Goal: Check status: Check status

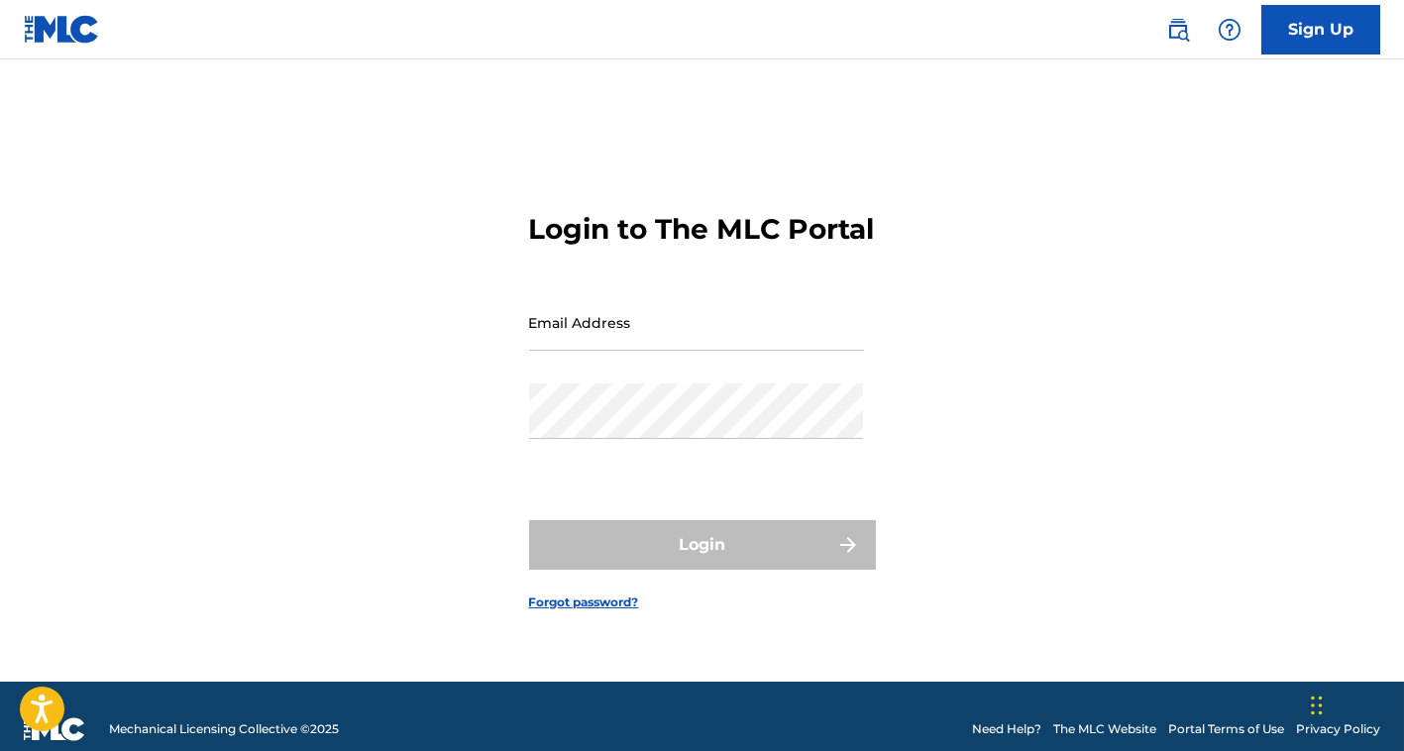
type input "[EMAIL_ADDRESS][DOMAIN_NAME]"
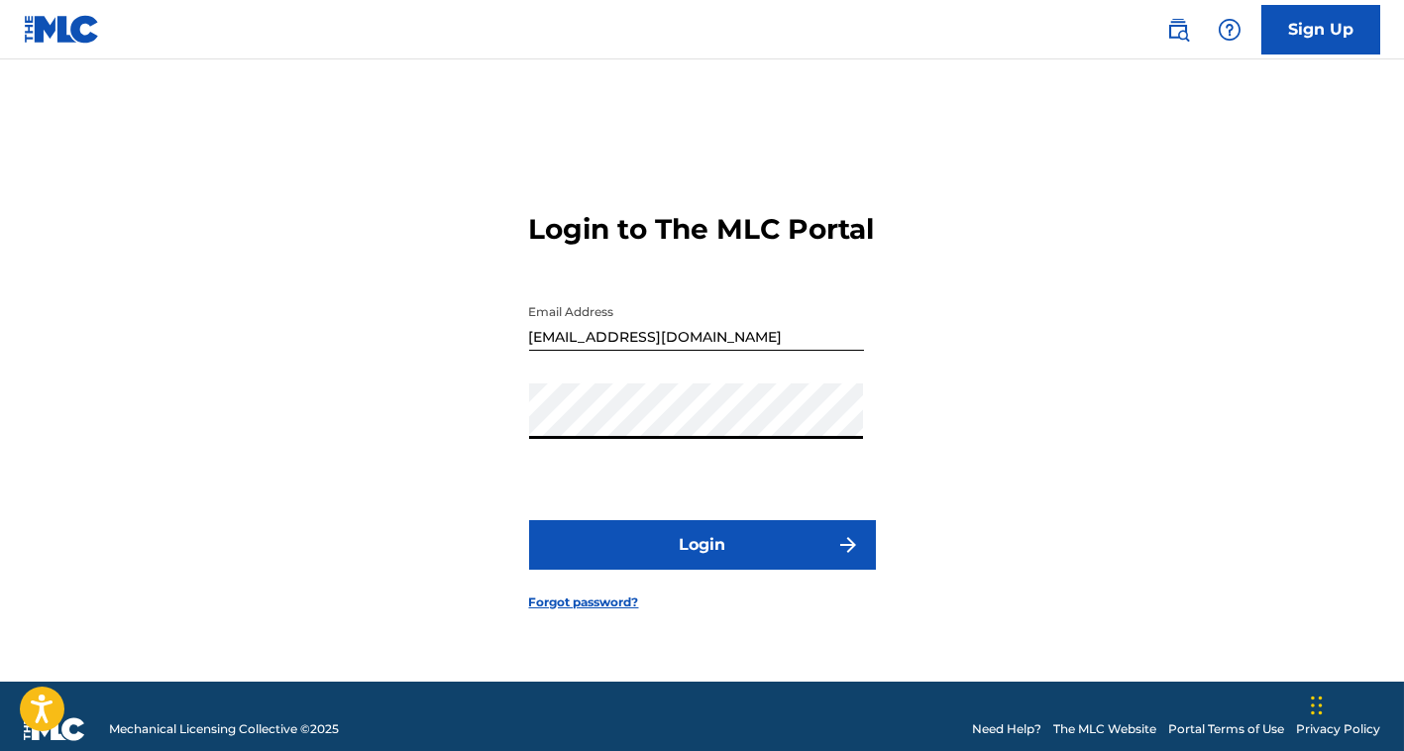
click at [668, 557] on button "Login" at bounding box center [702, 545] width 347 height 50
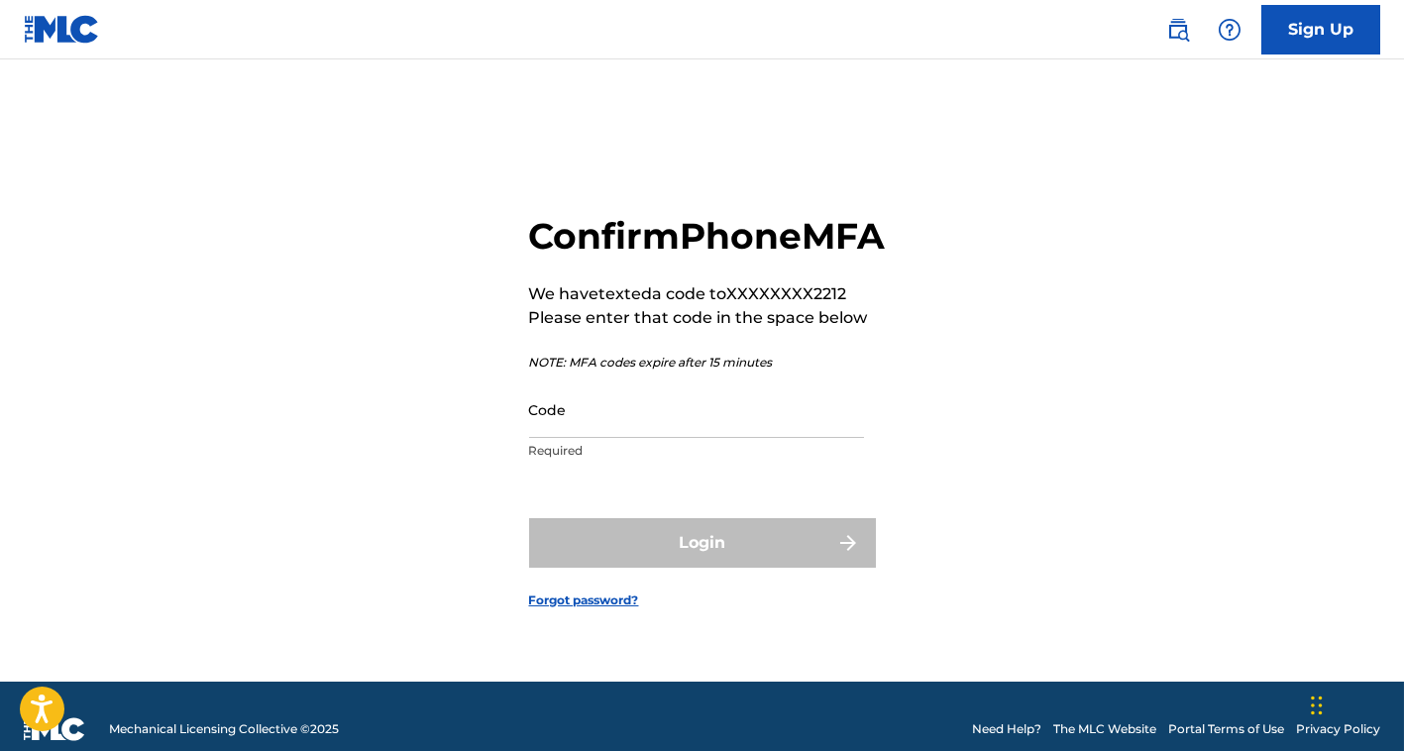
click at [550, 460] on p "Required" at bounding box center [696, 451] width 335 height 18
click at [608, 438] on input "Code" at bounding box center [696, 409] width 335 height 56
paste input "144533"
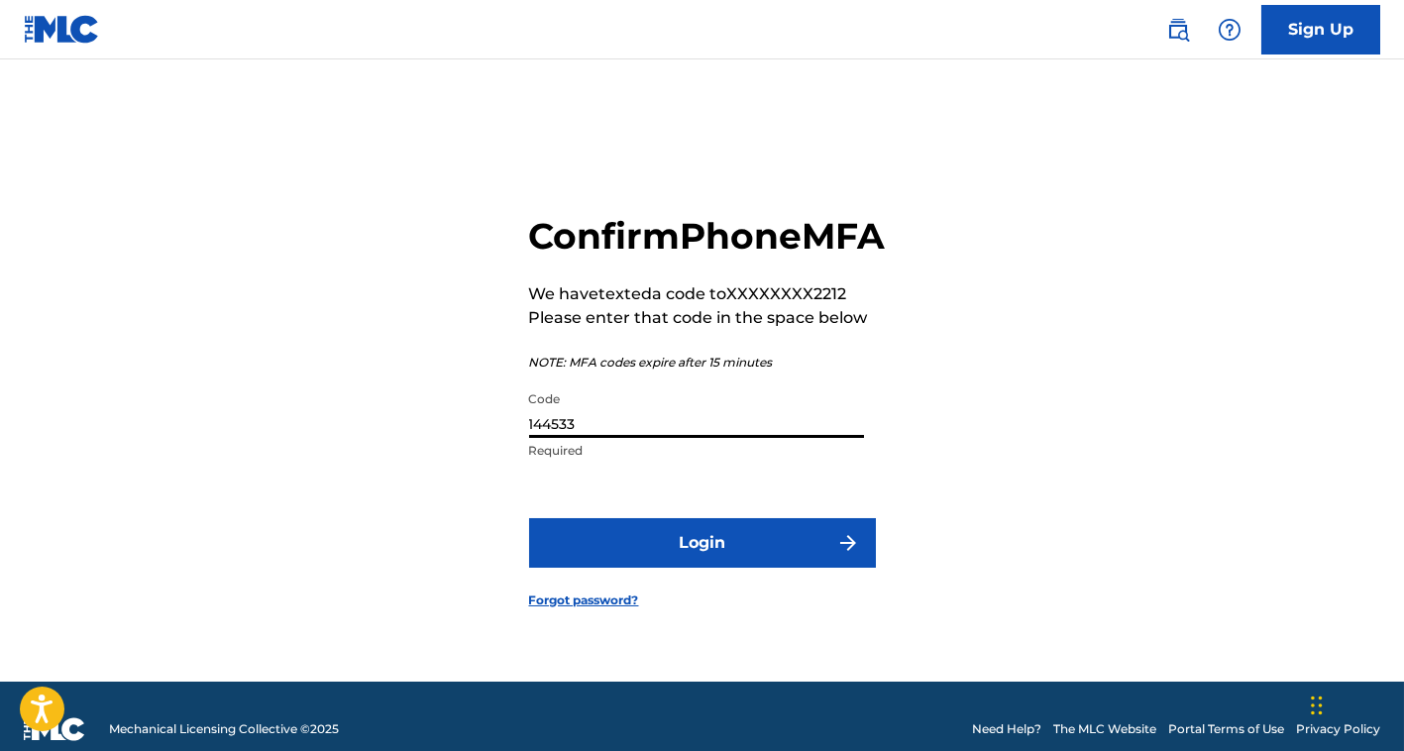
type input "144533"
click at [639, 559] on button "Login" at bounding box center [702, 543] width 347 height 50
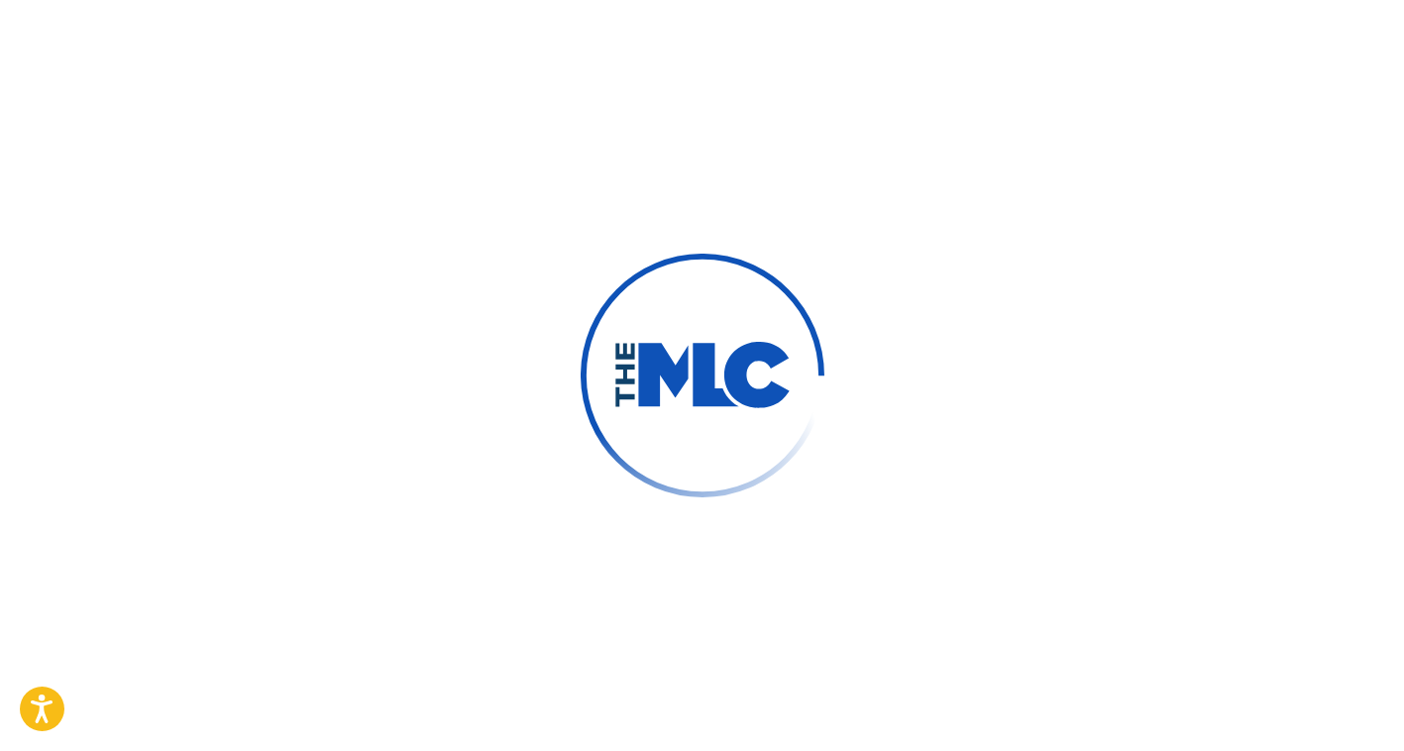
click at [467, 444] on div at bounding box center [702, 375] width 1404 height 751
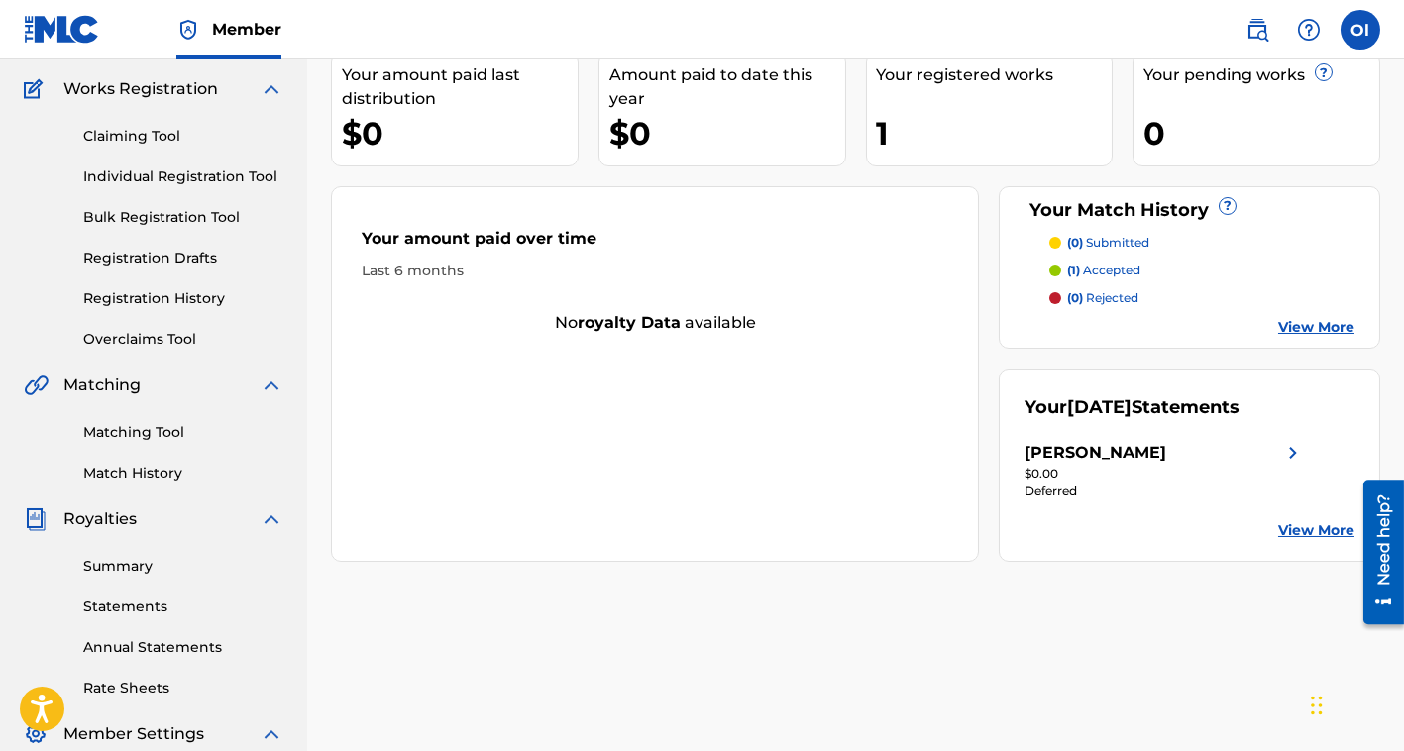
scroll to position [153, 0]
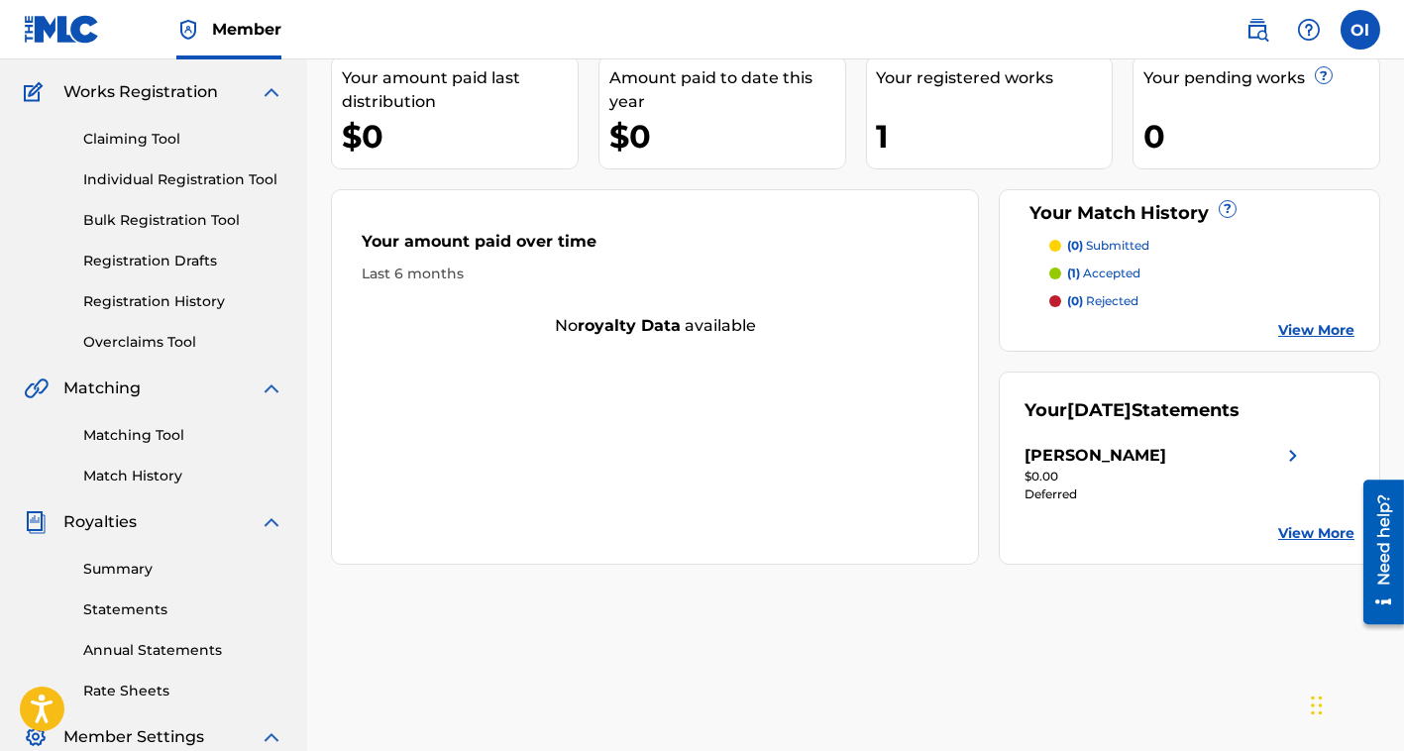
click at [1026, 627] on div "Omar Lara Ramirez Your amount paid last distribution $0 Amount paid to date thi…" at bounding box center [855, 468] width 1097 height 1024
click at [1083, 458] on div "[PERSON_NAME]" at bounding box center [1095, 456] width 142 height 24
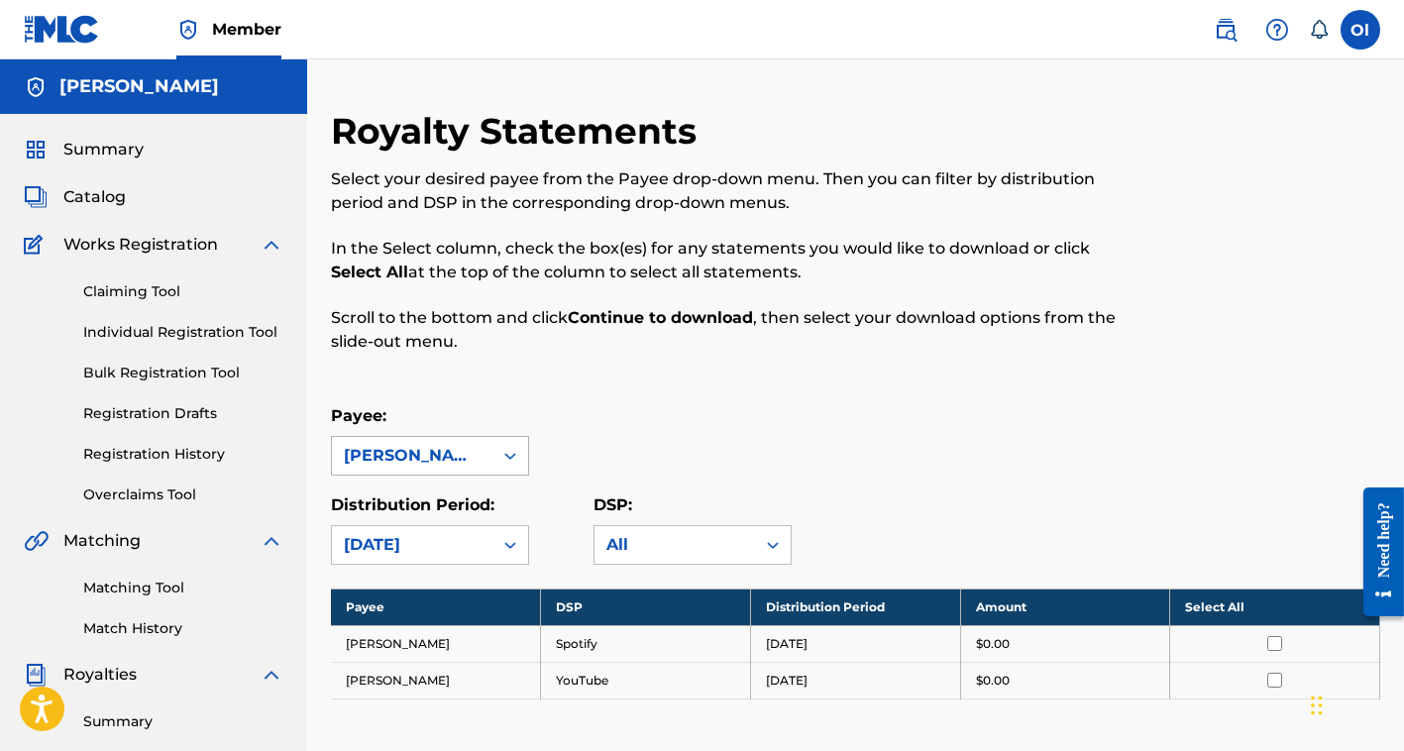
click at [511, 450] on icon at bounding box center [510, 456] width 20 height 20
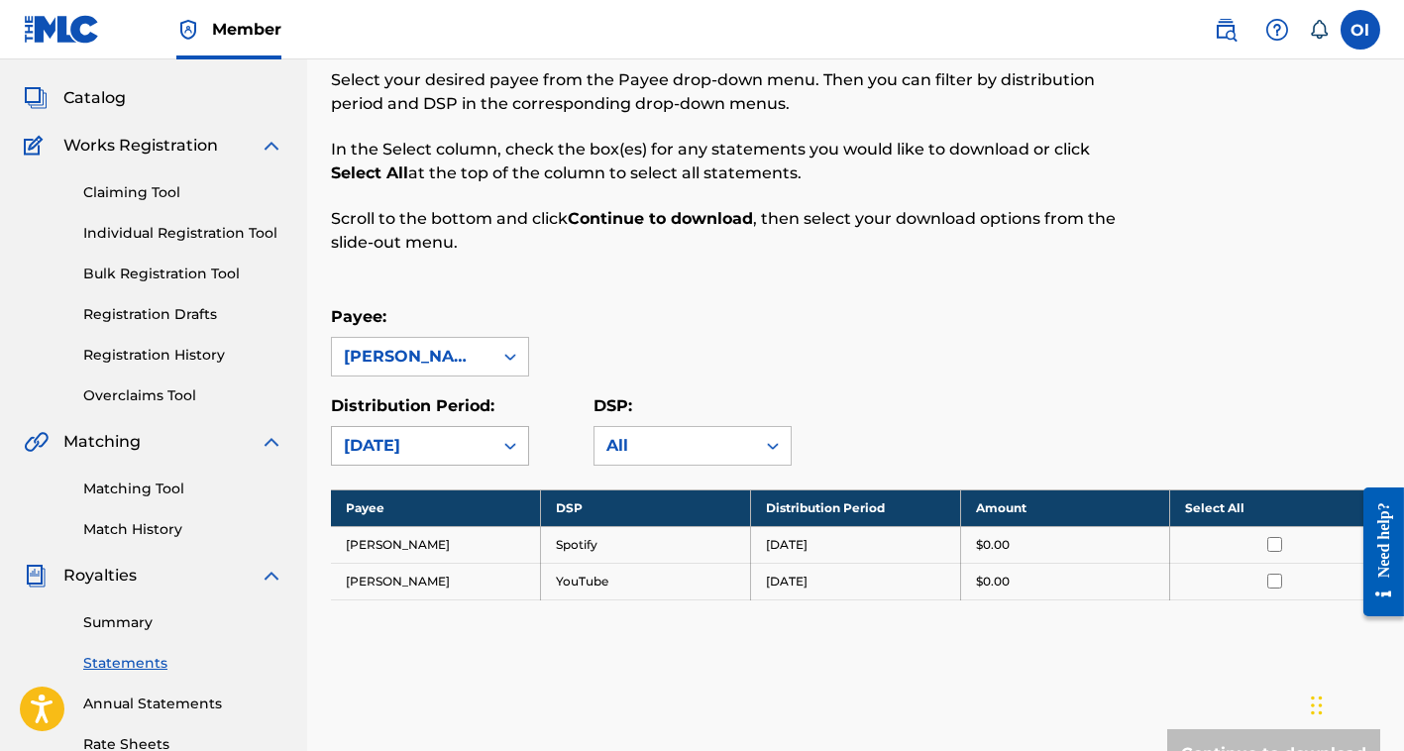
click at [500, 438] on icon at bounding box center [510, 446] width 20 height 20
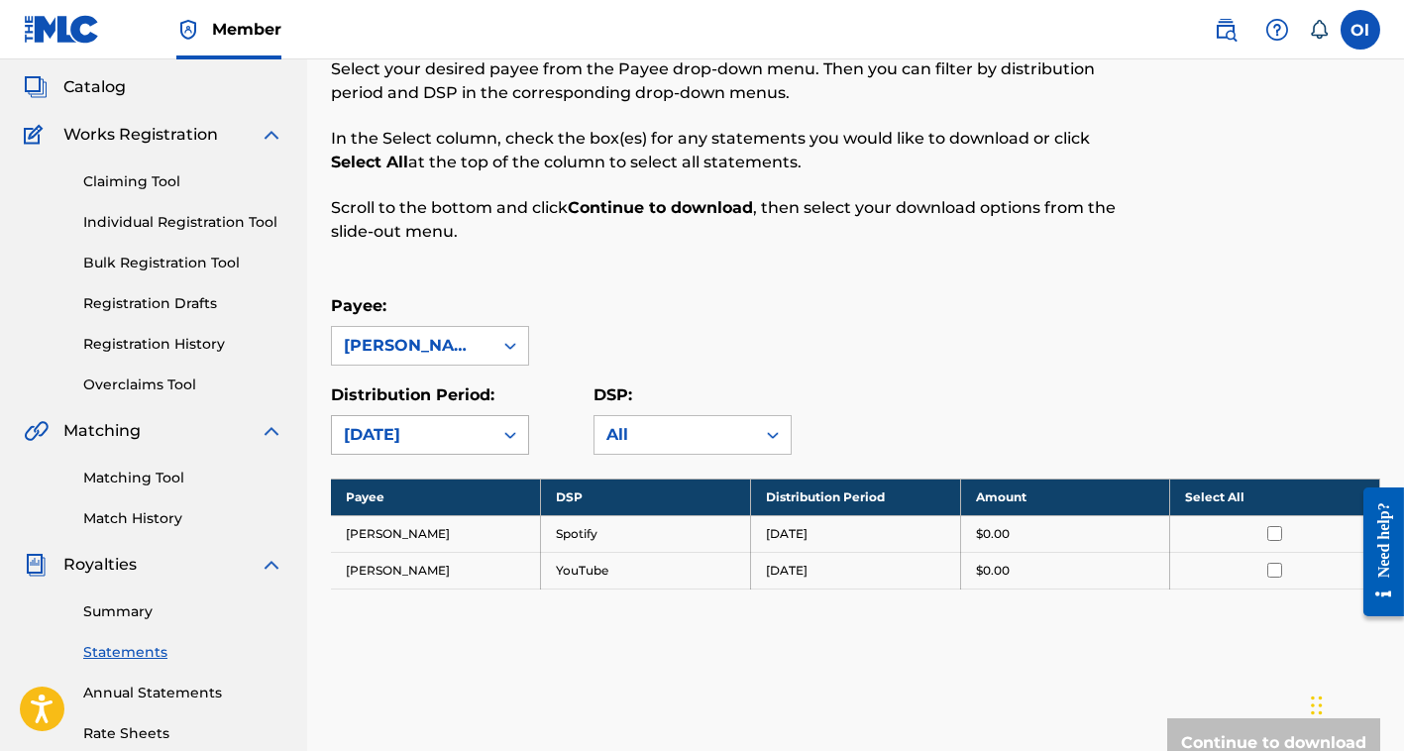
click at [500, 438] on icon at bounding box center [510, 435] width 20 height 20
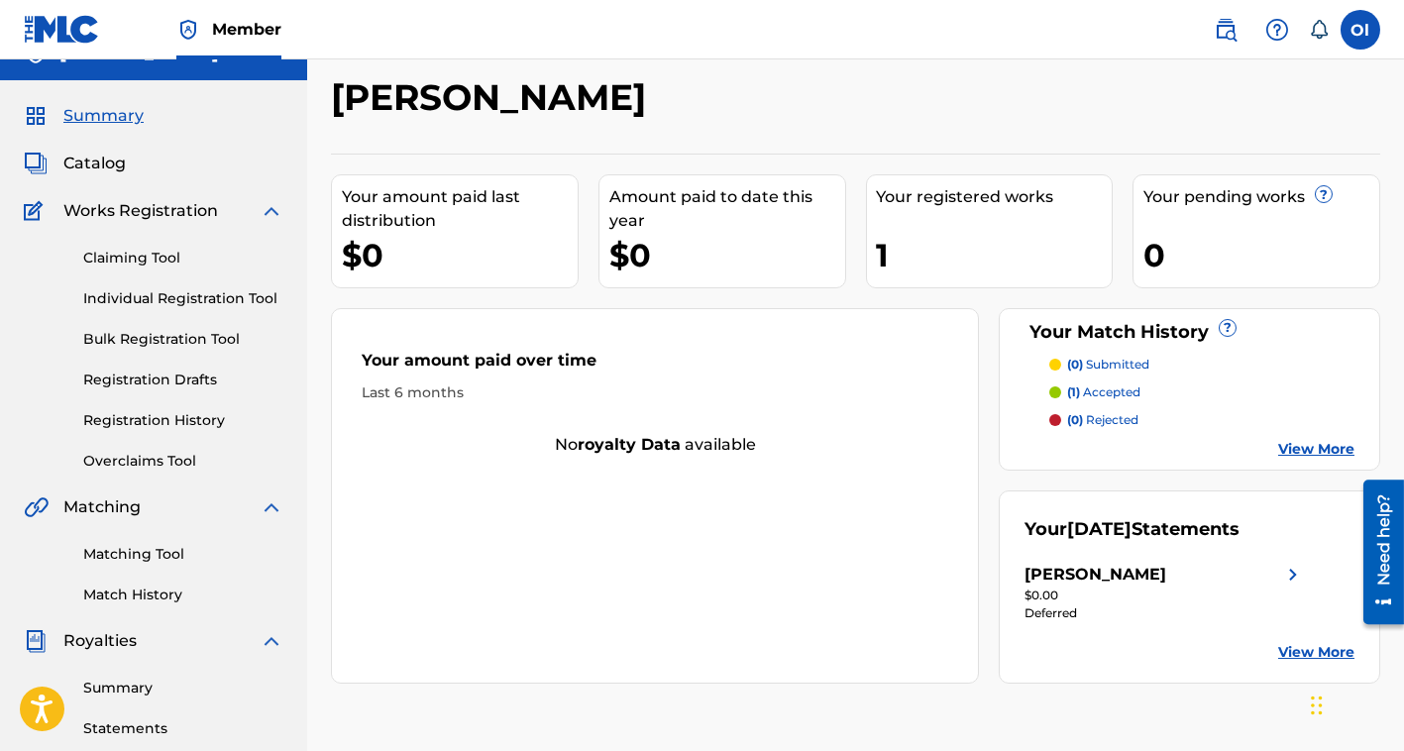
scroll to position [99, 0]
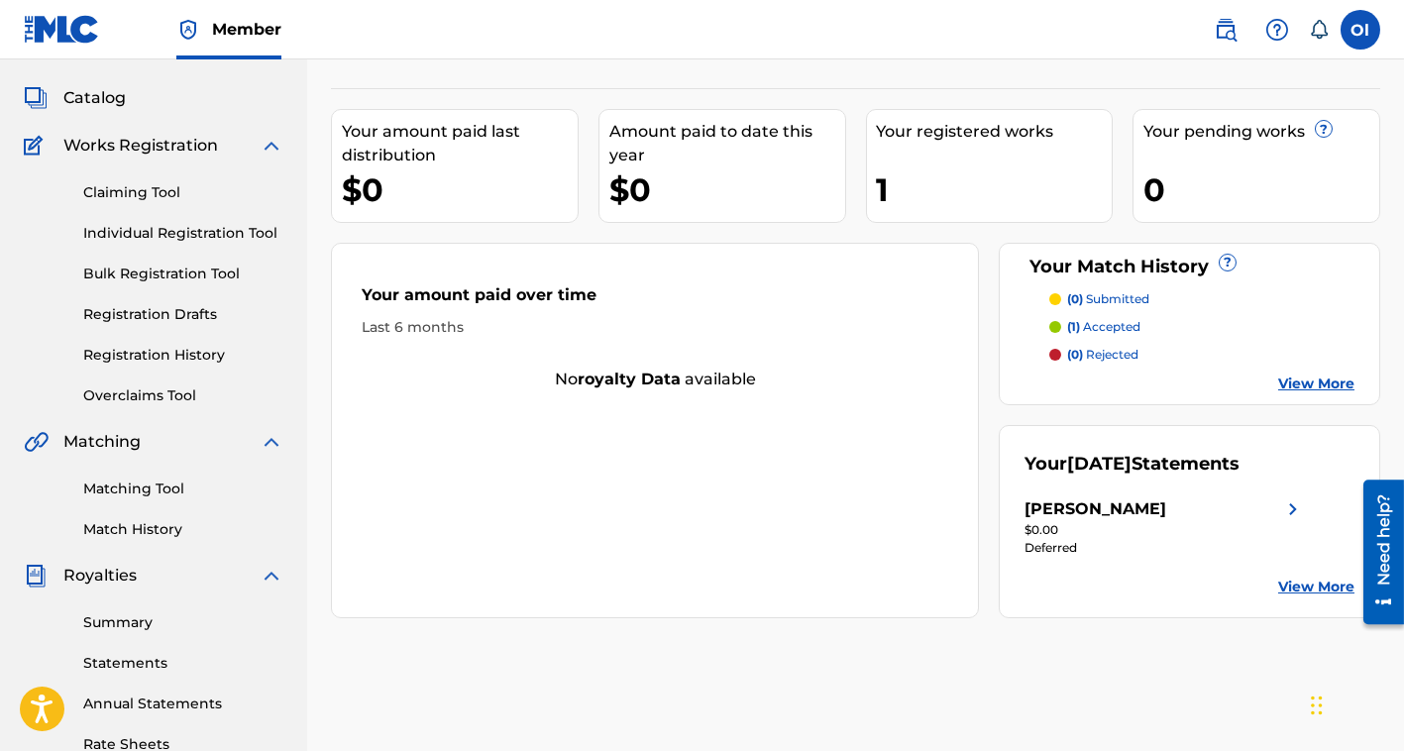
click at [1077, 525] on div "$0.00" at bounding box center [1164, 530] width 280 height 18
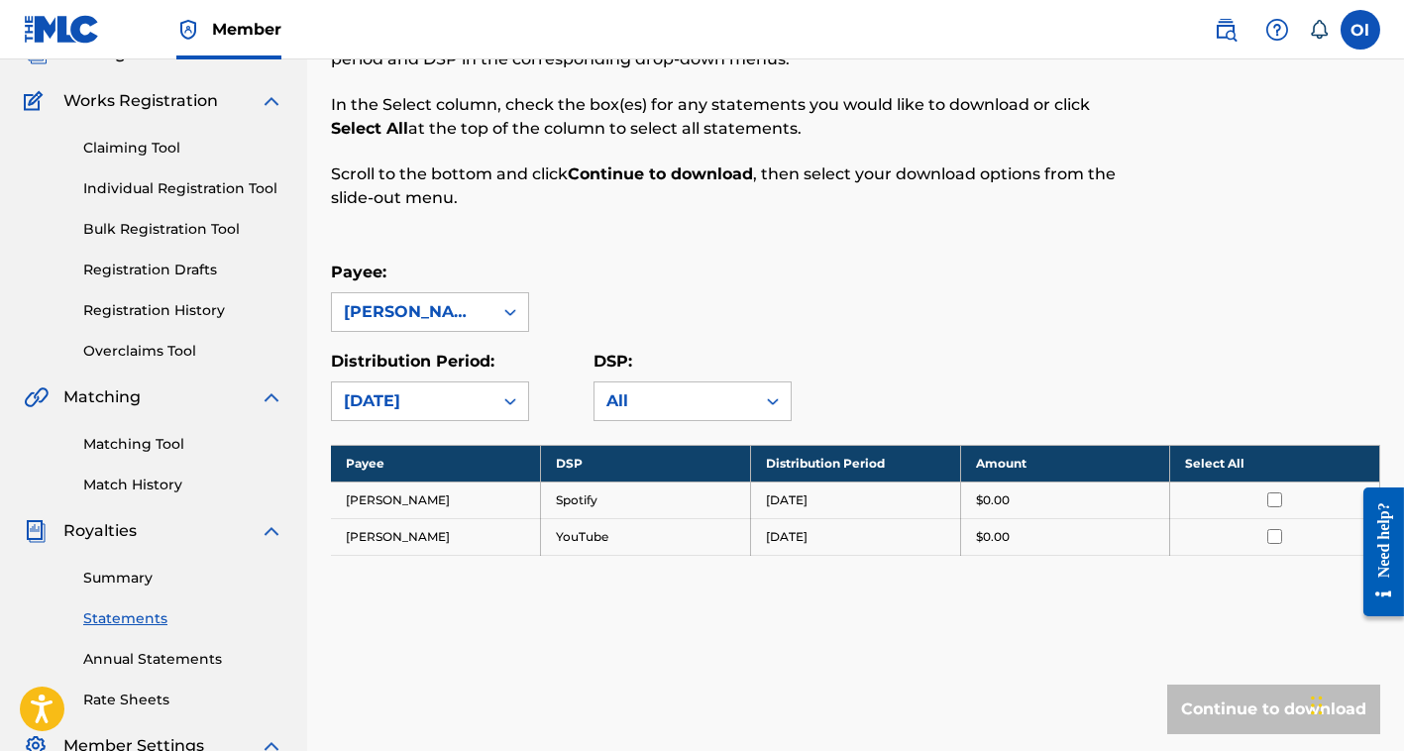
scroll to position [198, 0]
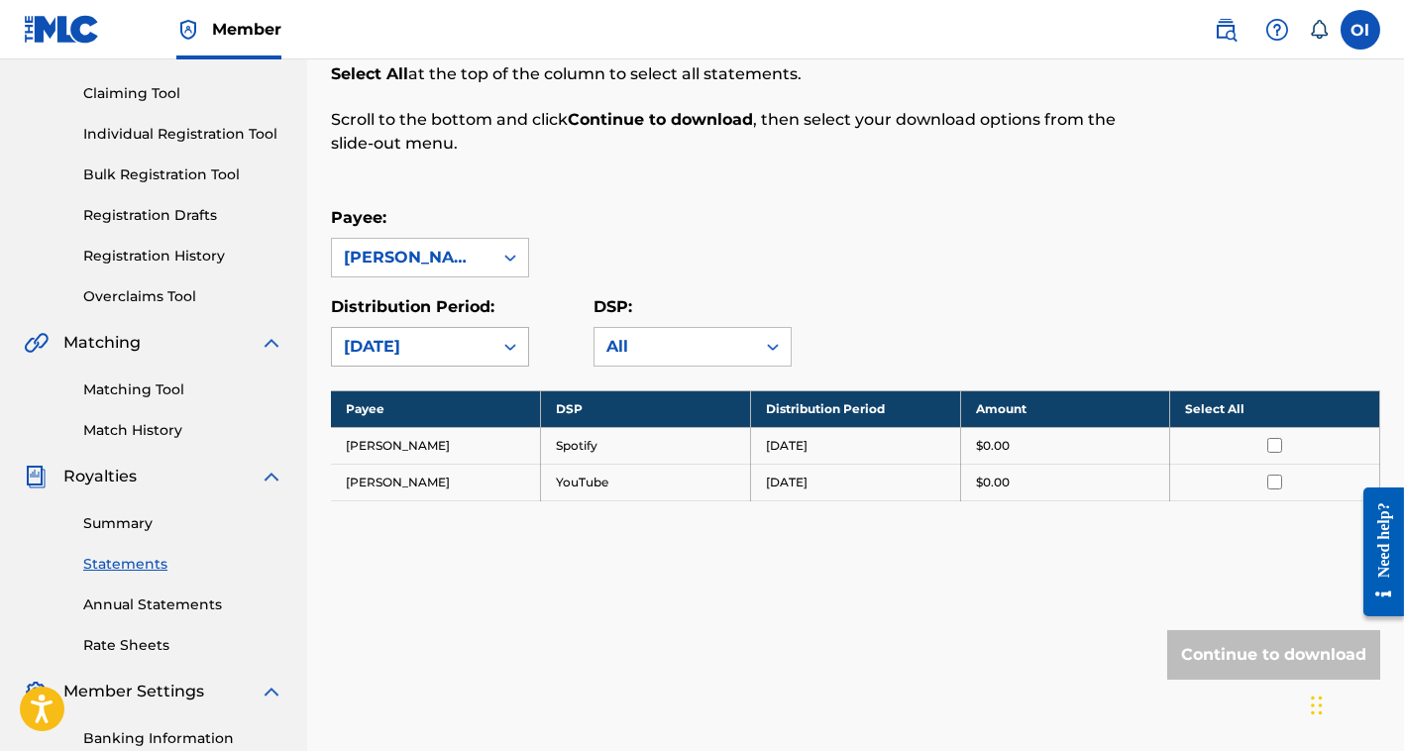
click at [472, 352] on div "[DATE]" at bounding box center [412, 347] width 137 height 24
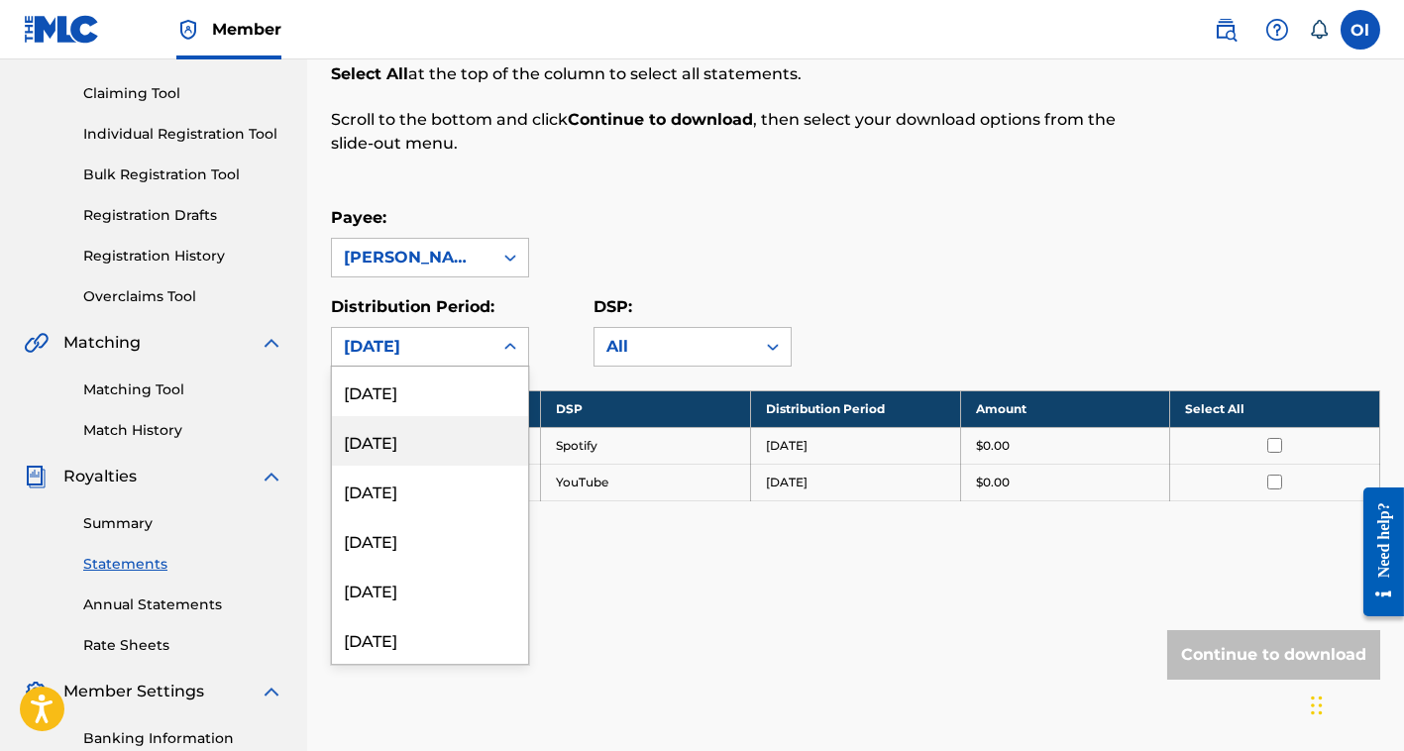
scroll to position [0, 0]
click at [424, 440] on div "[DATE]" at bounding box center [430, 441] width 196 height 50
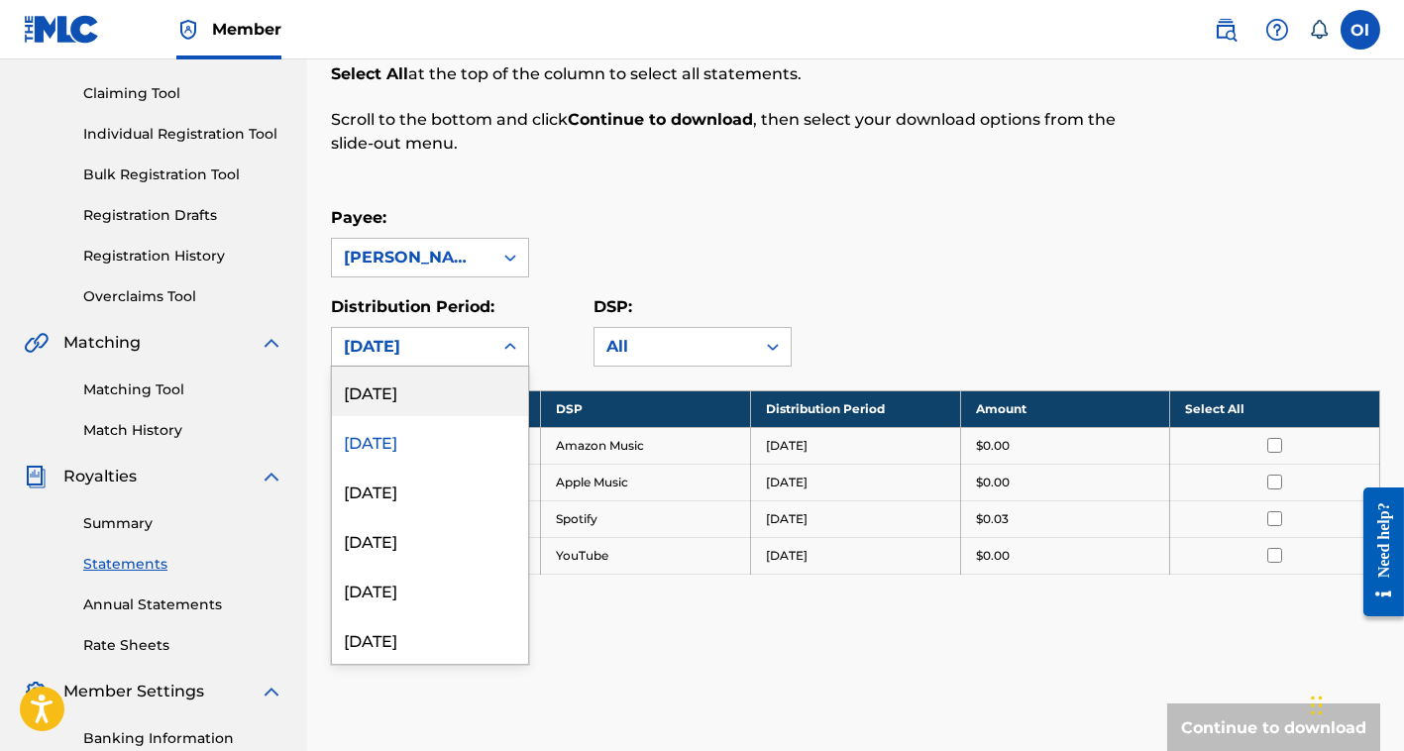
click at [451, 350] on div "[DATE]" at bounding box center [412, 347] width 137 height 24
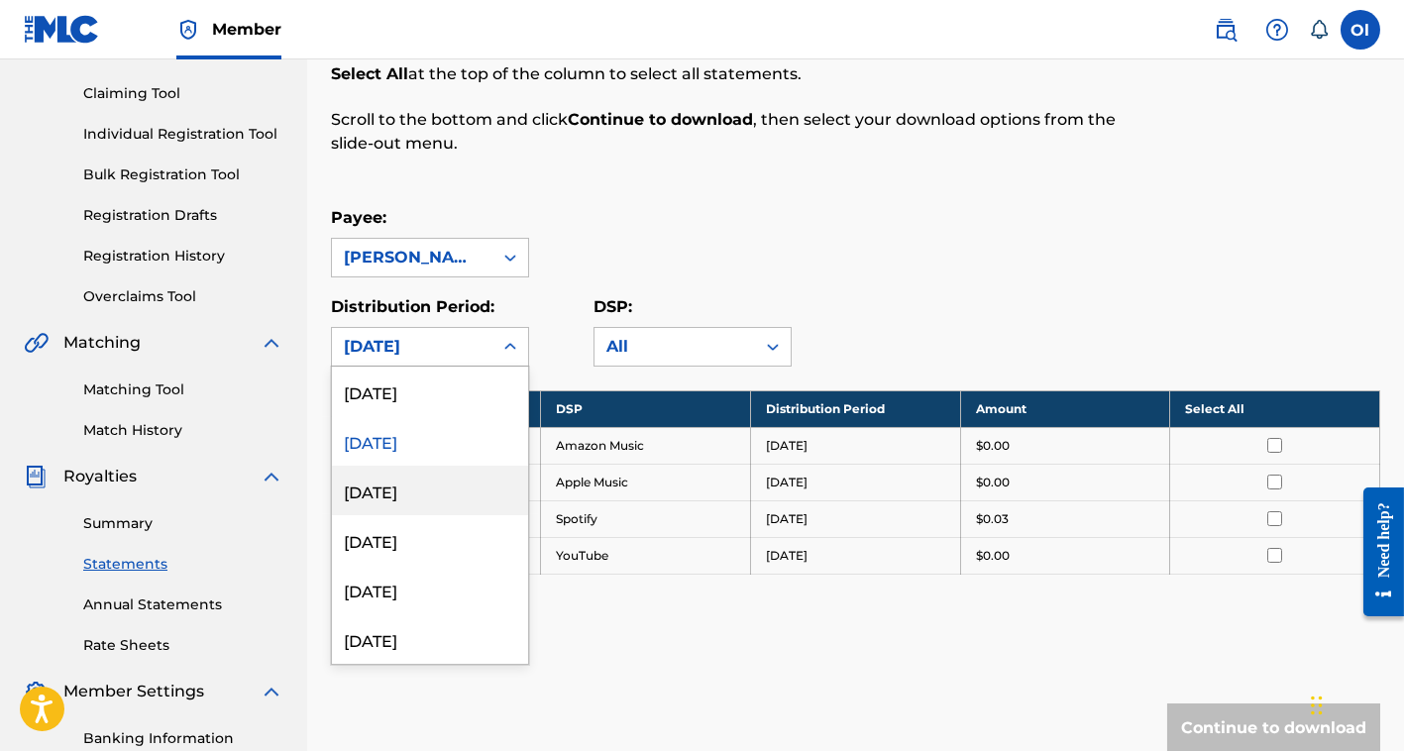
click at [429, 502] on div "[DATE]" at bounding box center [430, 491] width 196 height 50
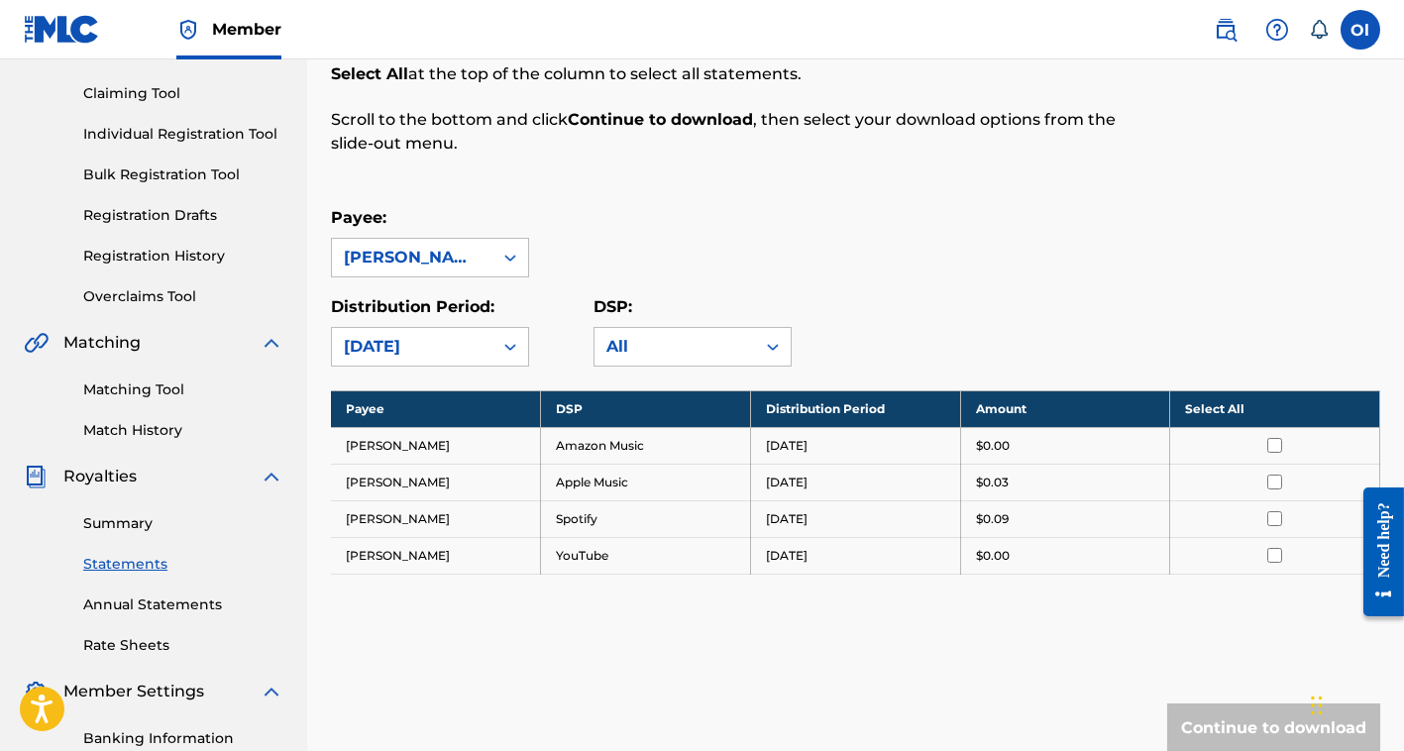
click at [456, 341] on div "[DATE]" at bounding box center [412, 347] width 137 height 24
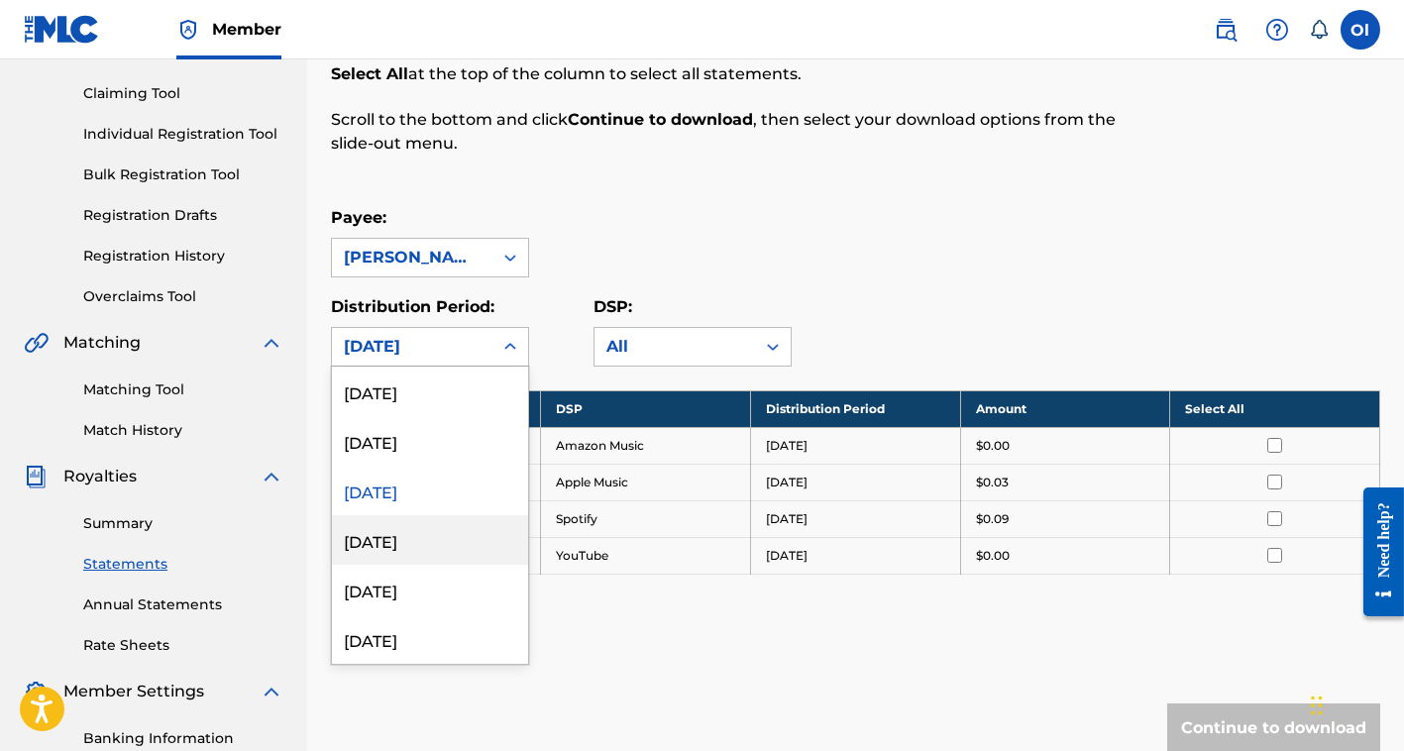
click at [432, 536] on div "[DATE]" at bounding box center [430, 540] width 196 height 50
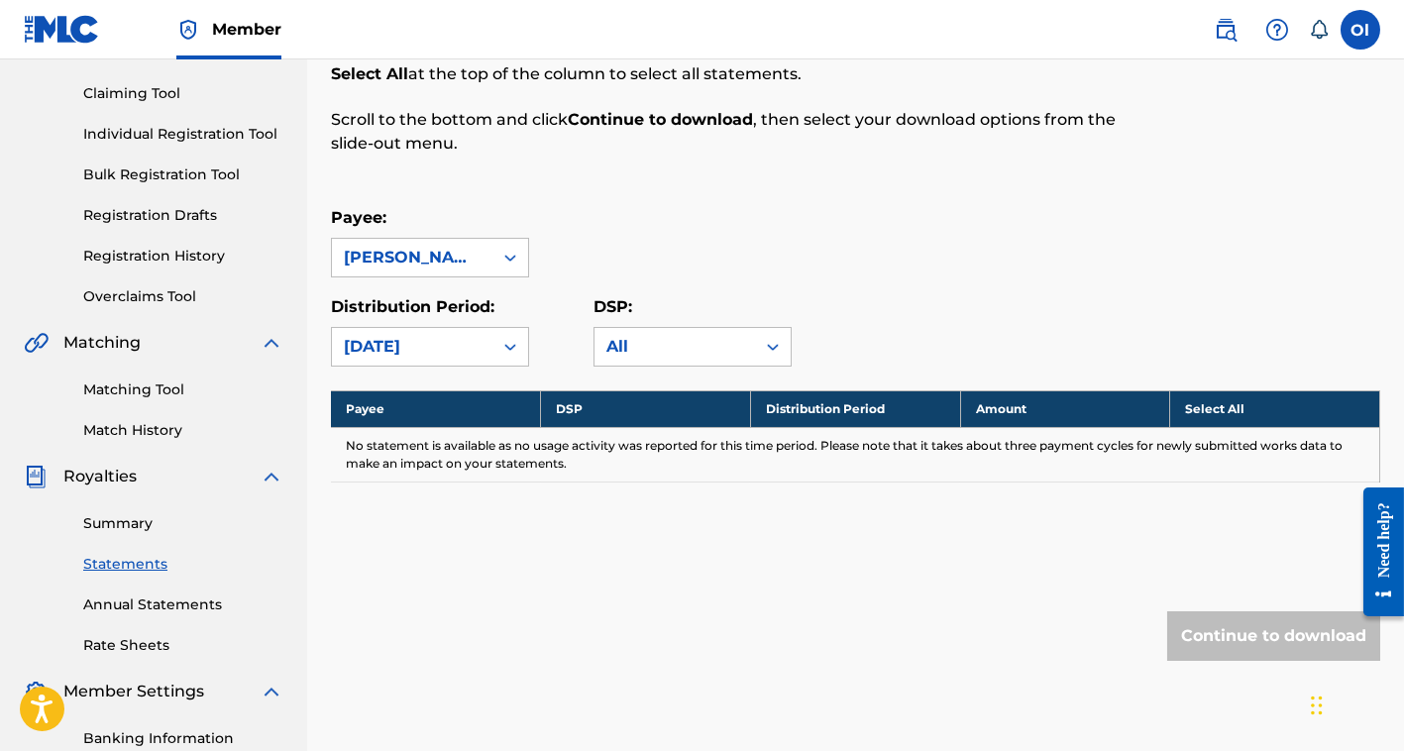
click at [463, 347] on div "[DATE]" at bounding box center [412, 347] width 137 height 24
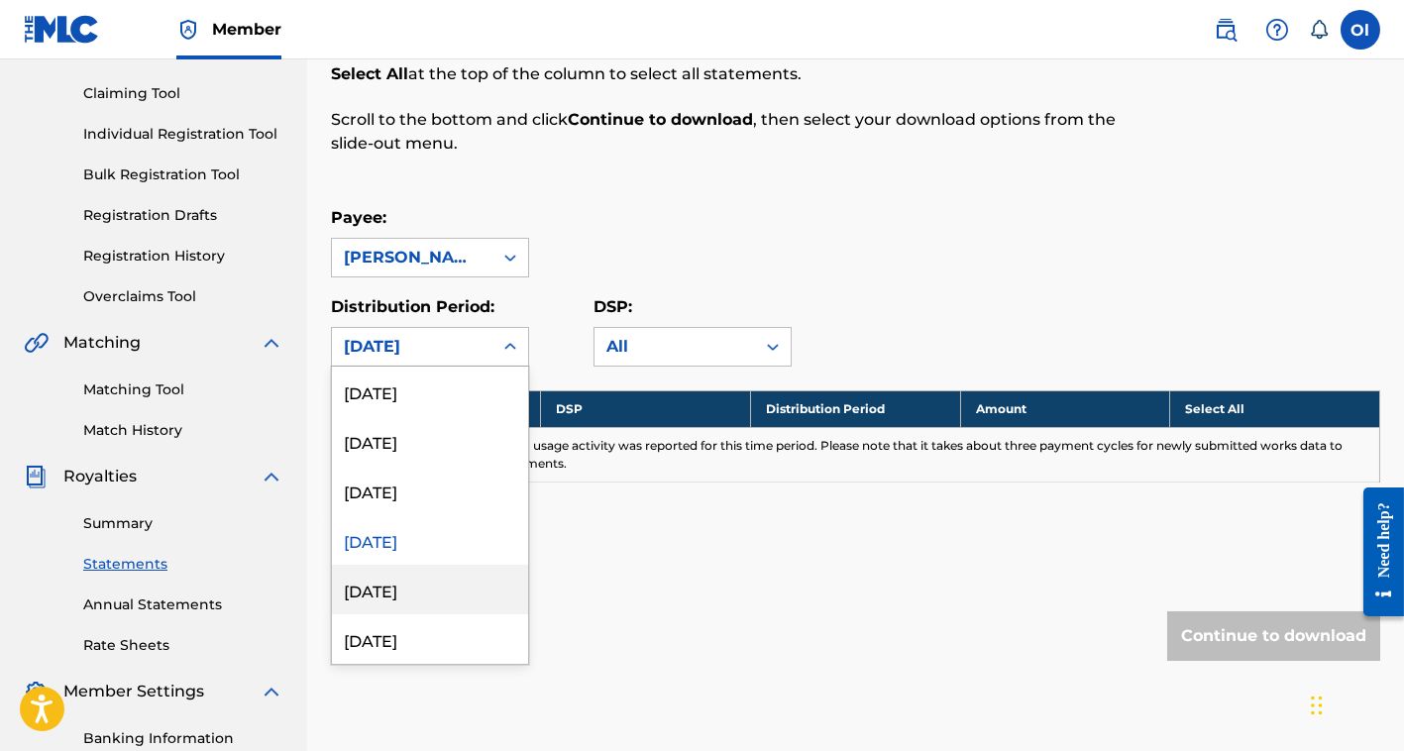
click at [411, 572] on div "[DATE]" at bounding box center [430, 590] width 196 height 50
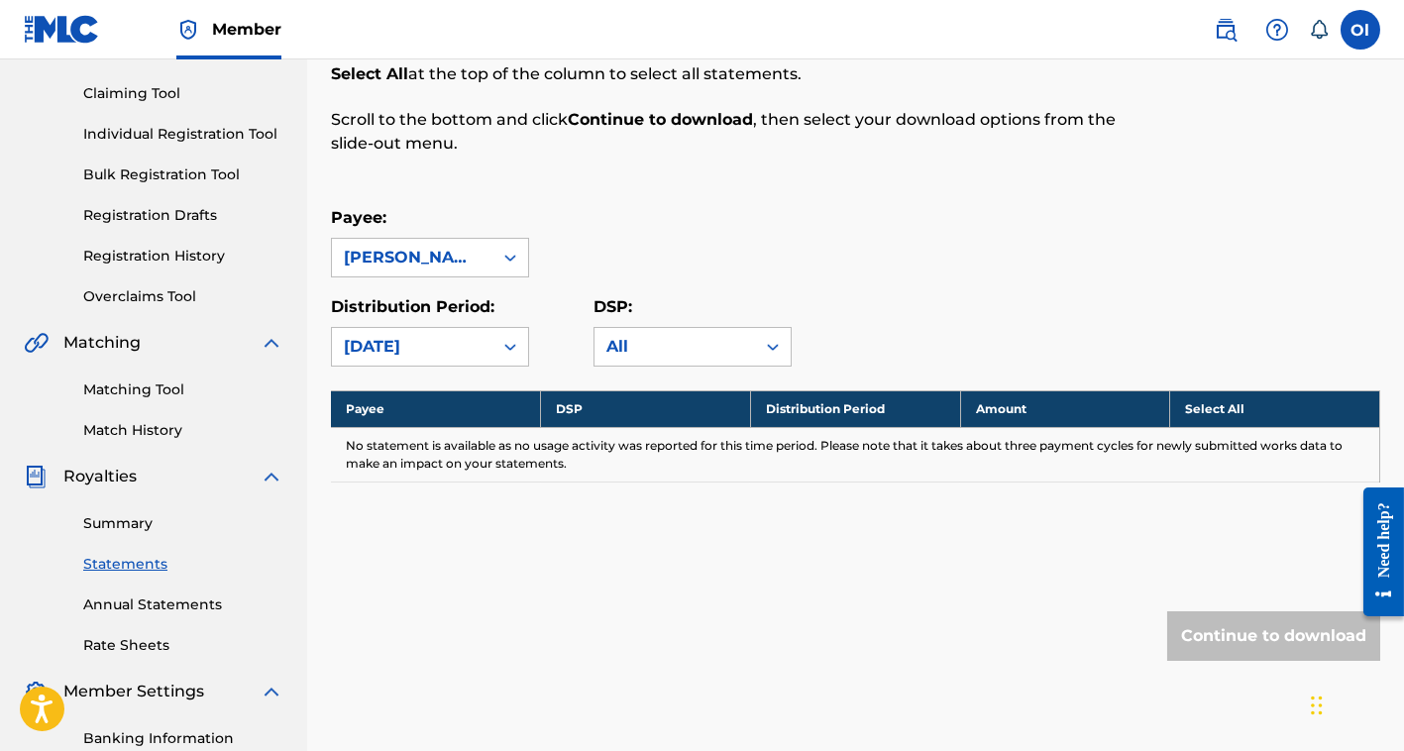
click at [453, 347] on div "[DATE]" at bounding box center [412, 347] width 137 height 24
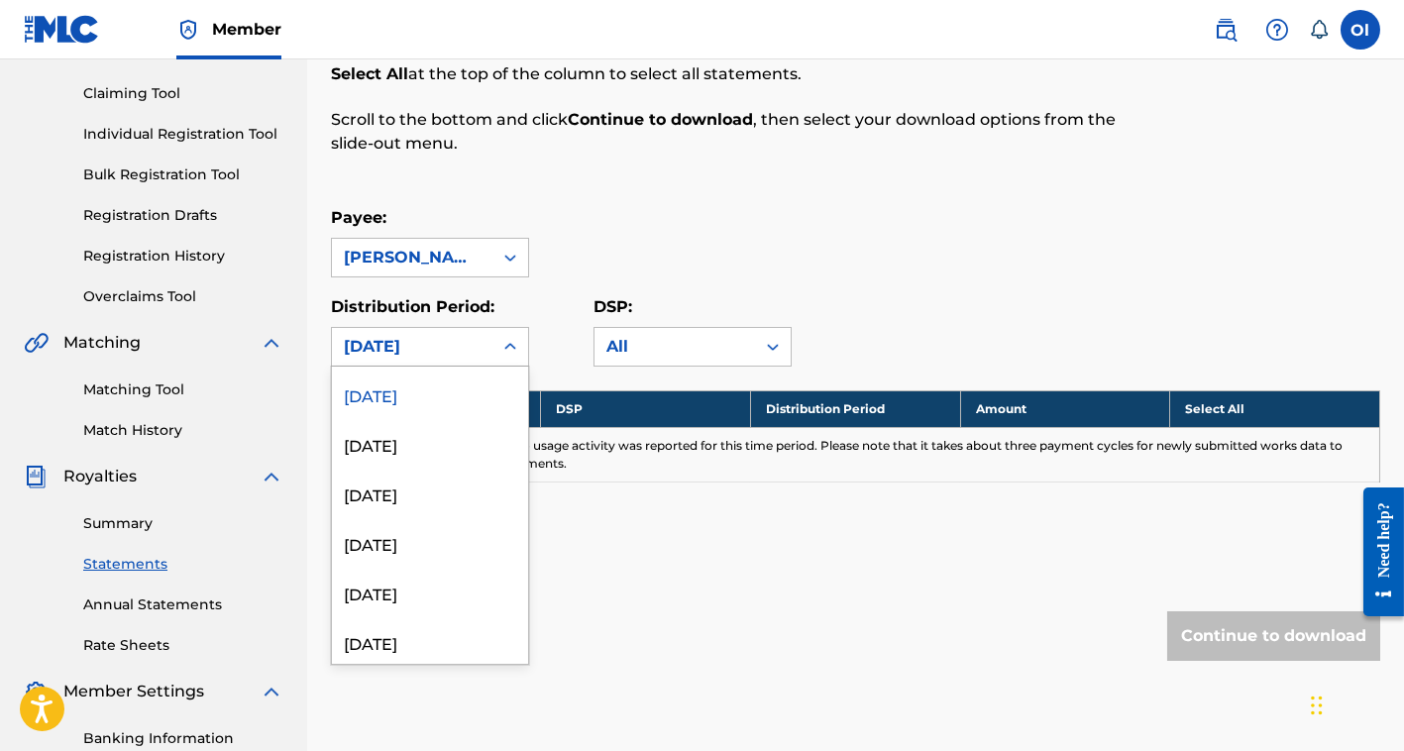
scroll to position [198, 0]
click at [422, 440] on div "[DATE]" at bounding box center [430, 441] width 196 height 50
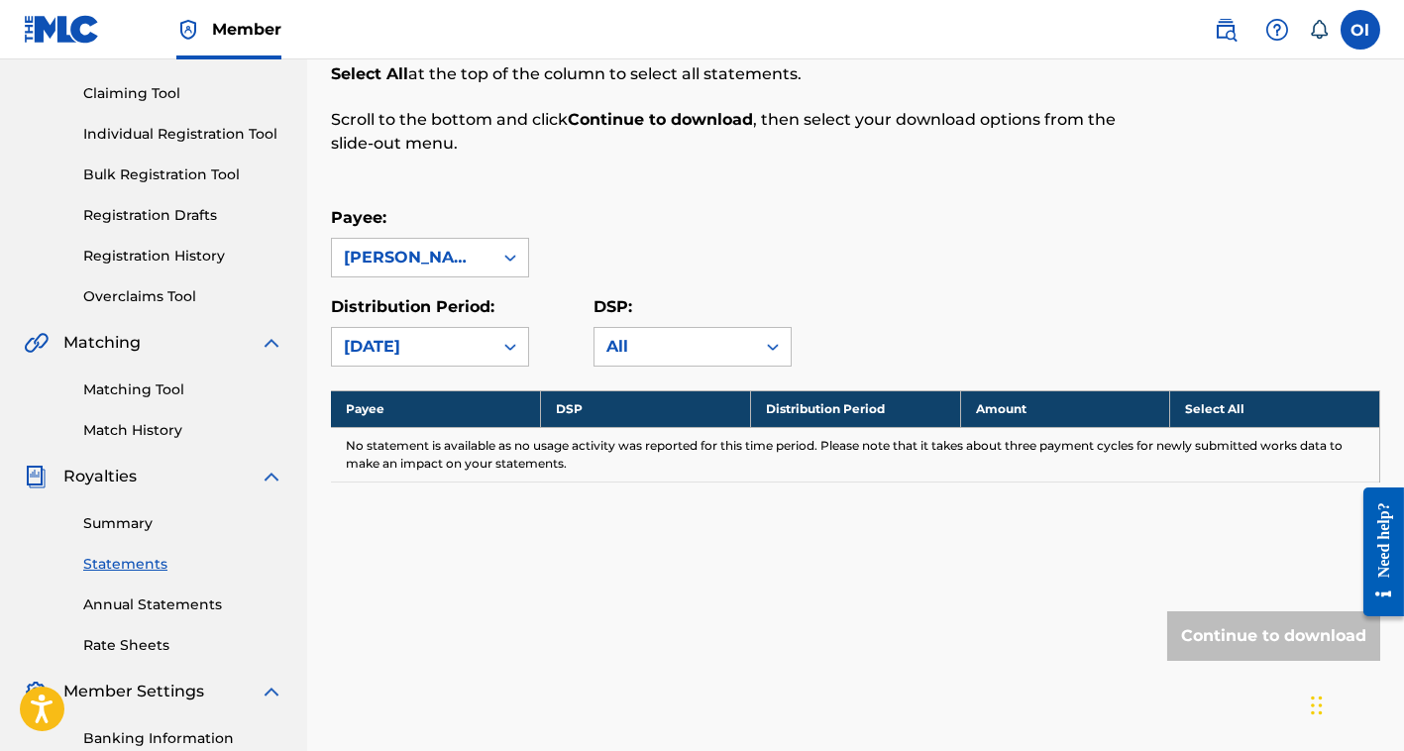
click at [419, 348] on div "[DATE]" at bounding box center [412, 347] width 137 height 24
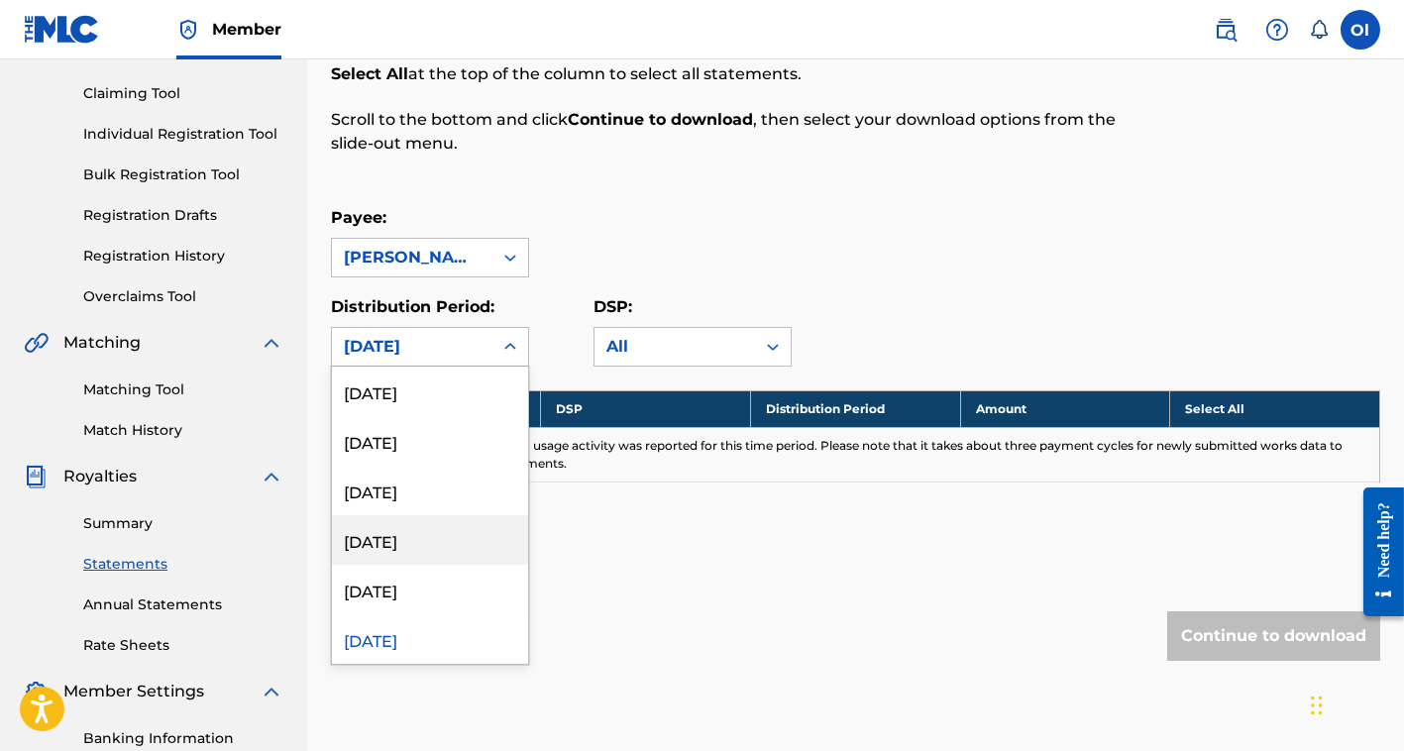
click at [420, 553] on div "[DATE]" at bounding box center [430, 540] width 196 height 50
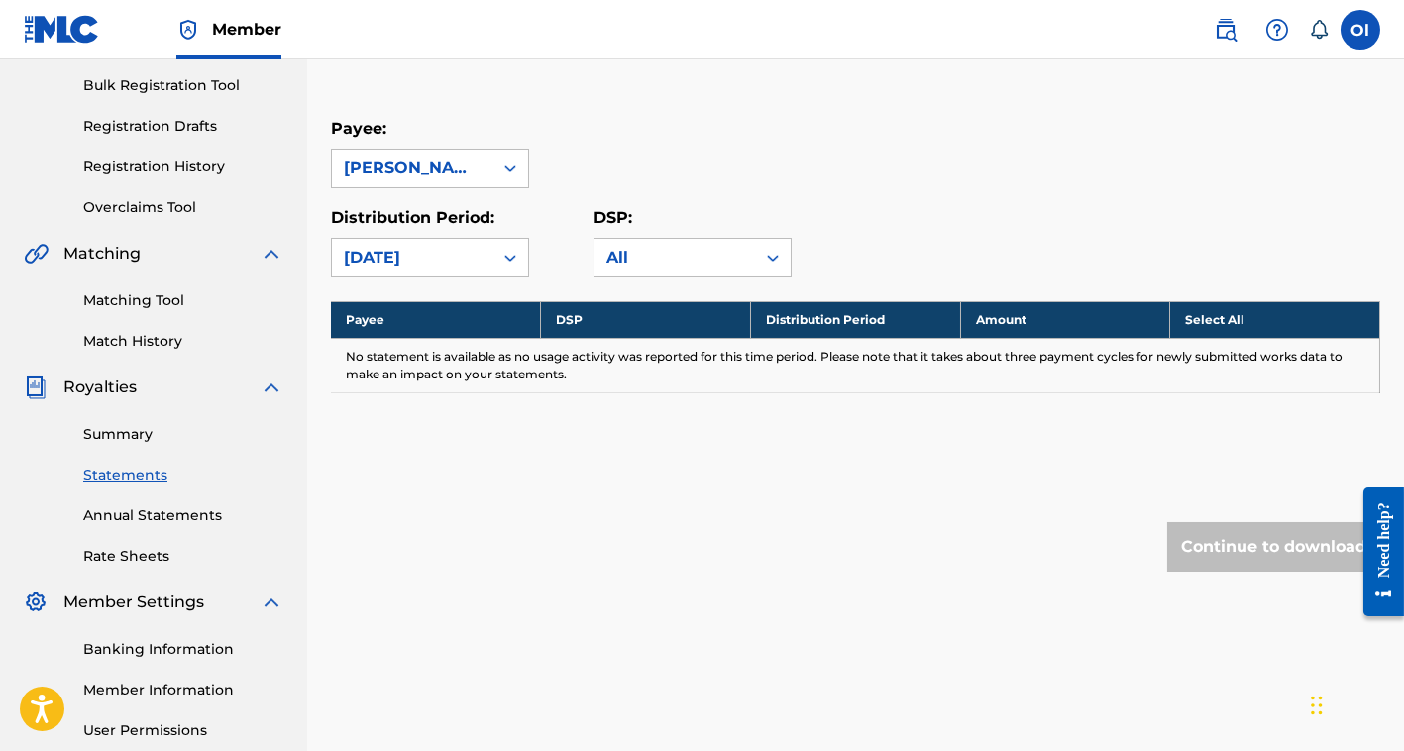
scroll to position [297, 0]
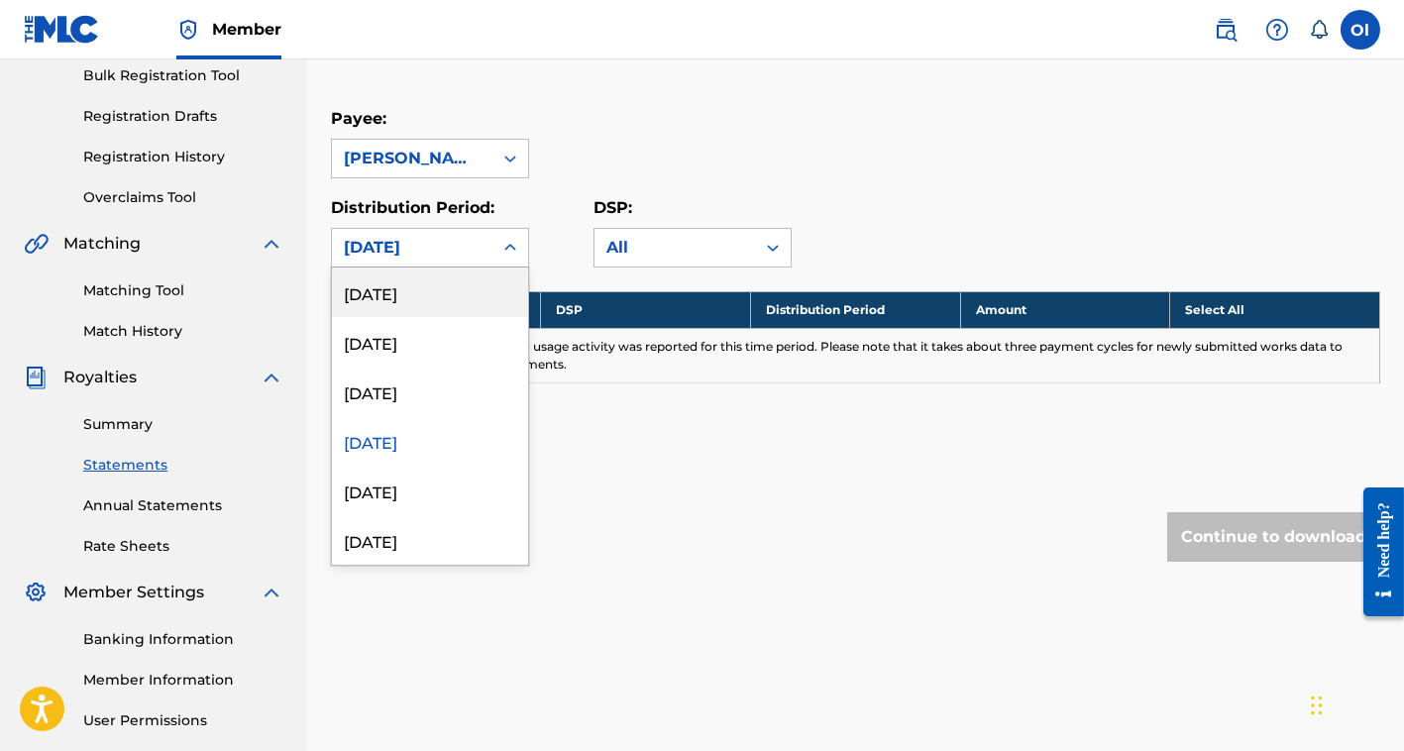
click at [430, 245] on div "[DATE]" at bounding box center [412, 248] width 137 height 24
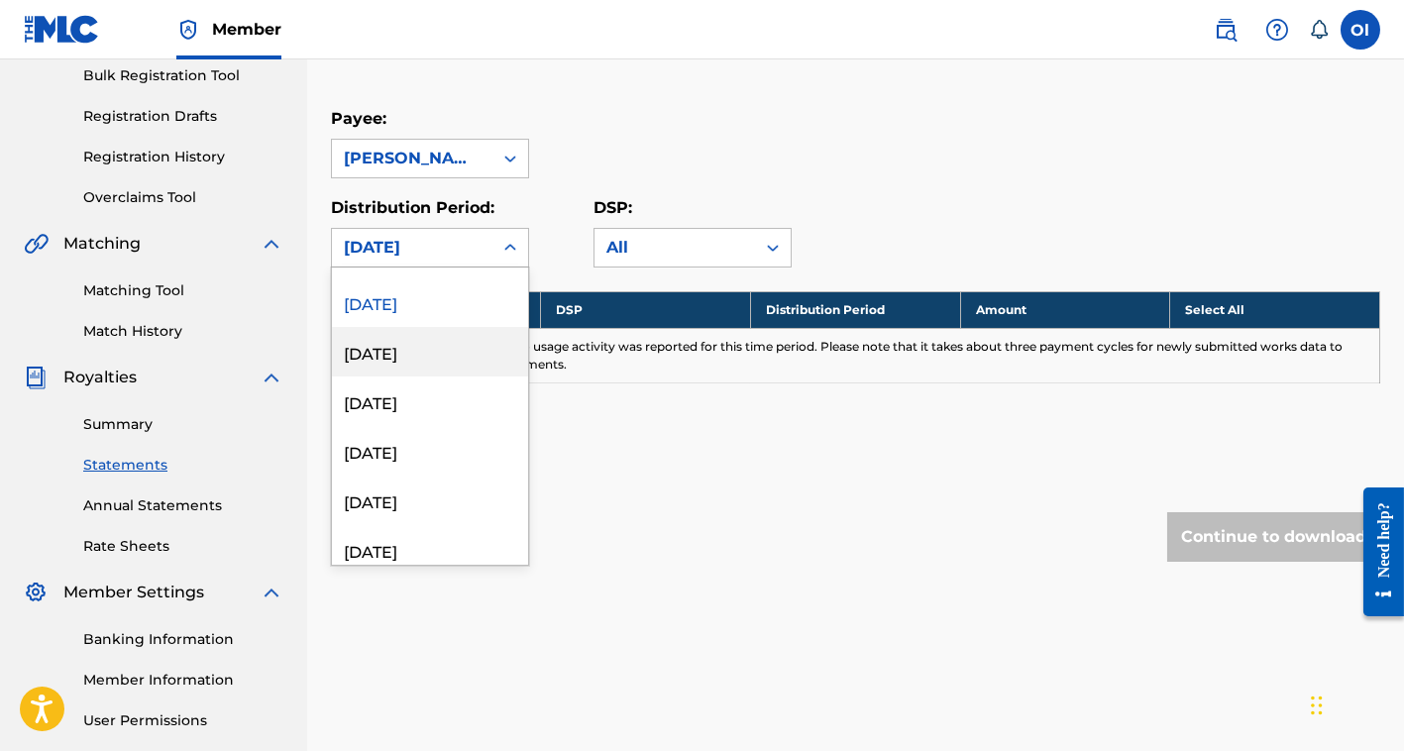
scroll to position [198, 0]
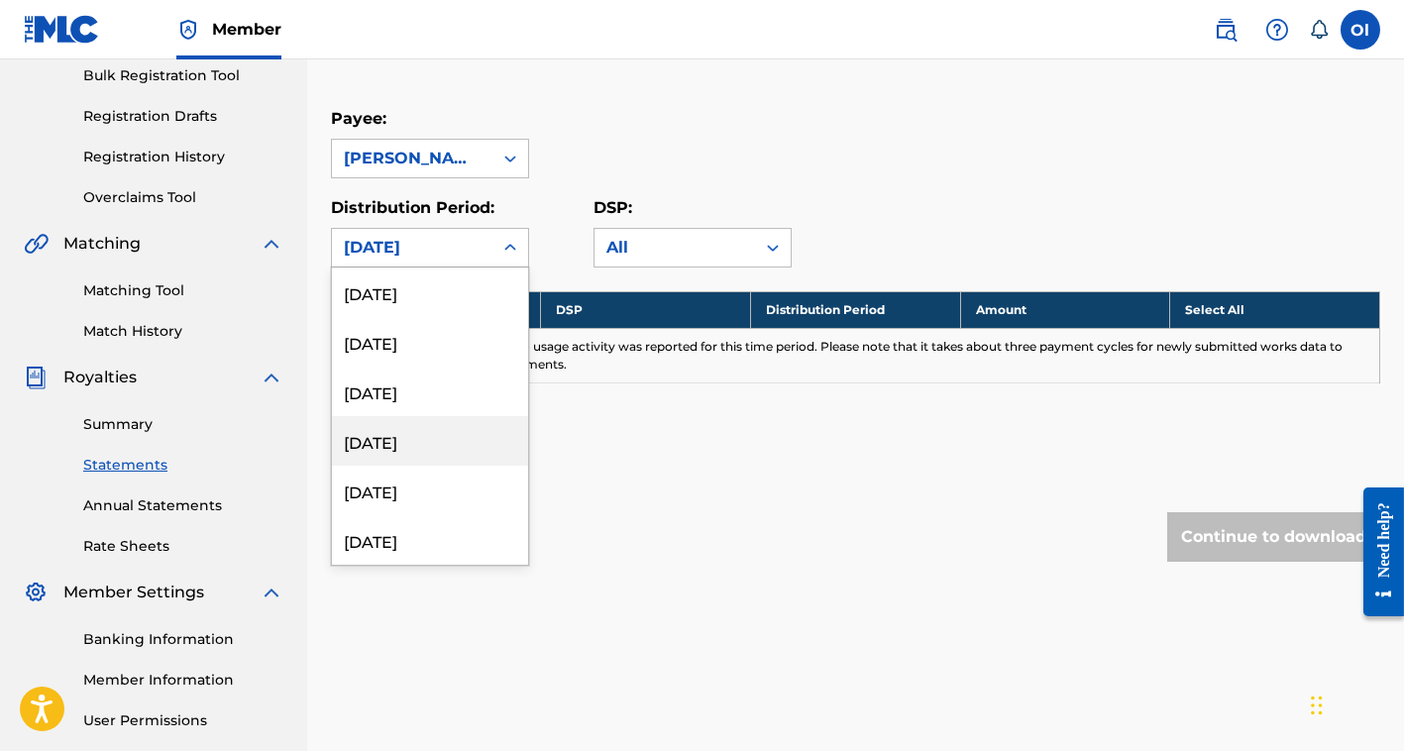
click at [440, 440] on div "[DATE]" at bounding box center [430, 441] width 196 height 50
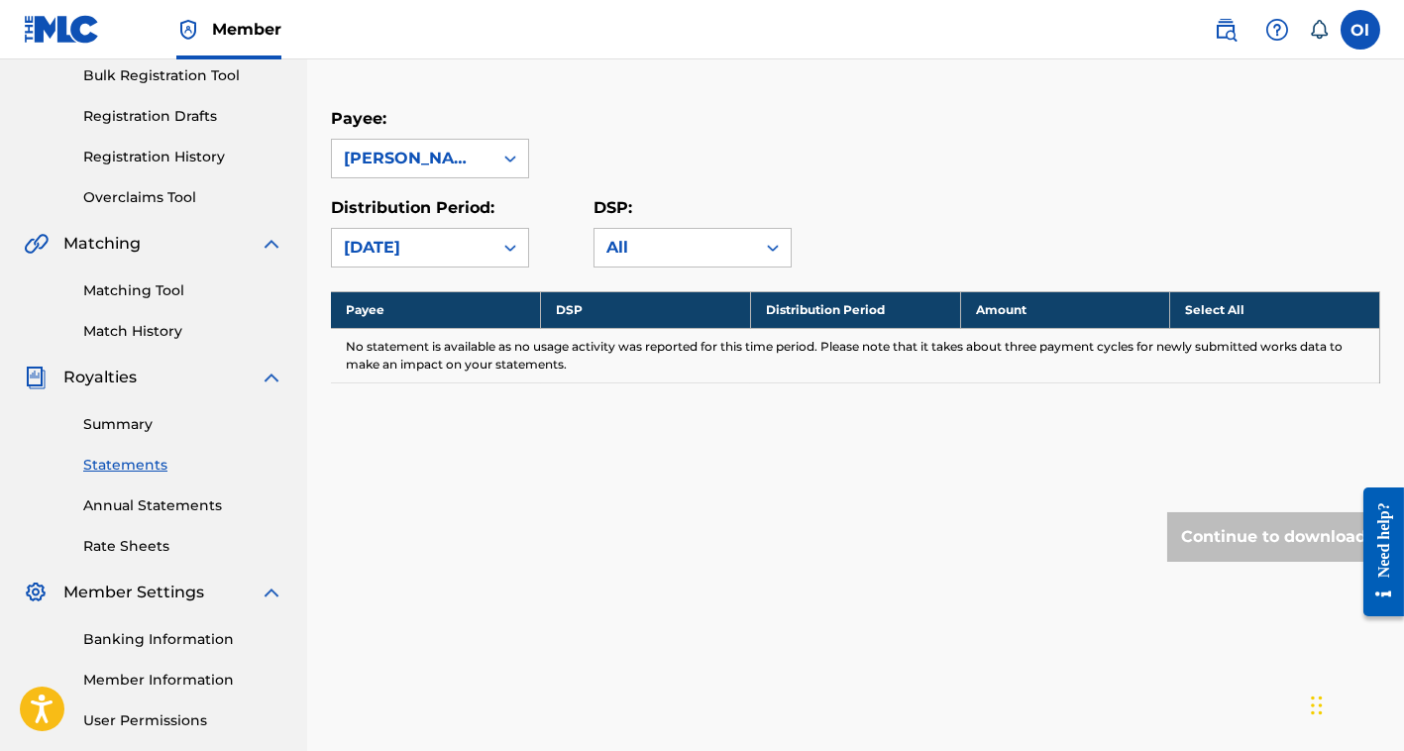
click at [413, 245] on div "[DATE]" at bounding box center [412, 248] width 137 height 24
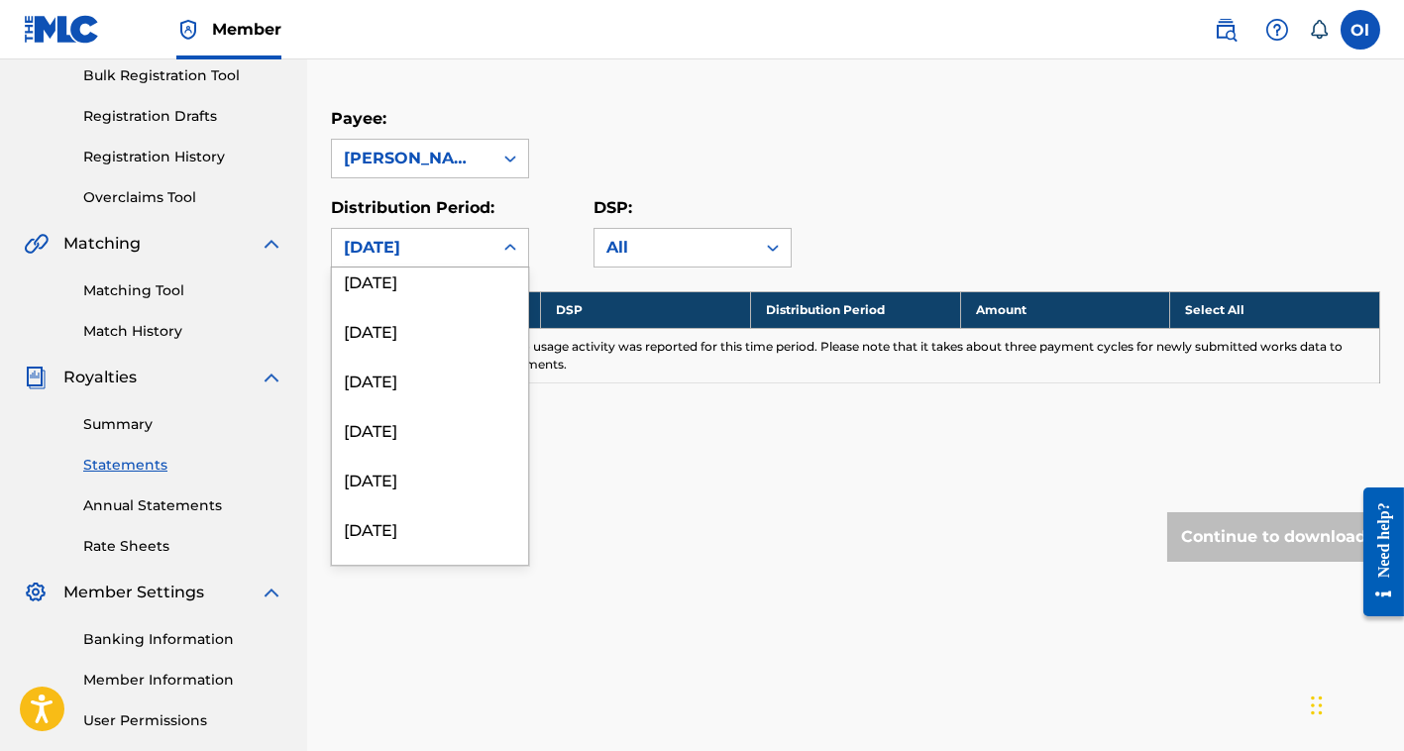
scroll to position [849, 0]
click at [398, 443] on div "[DATE]" at bounding box center [430, 434] width 196 height 50
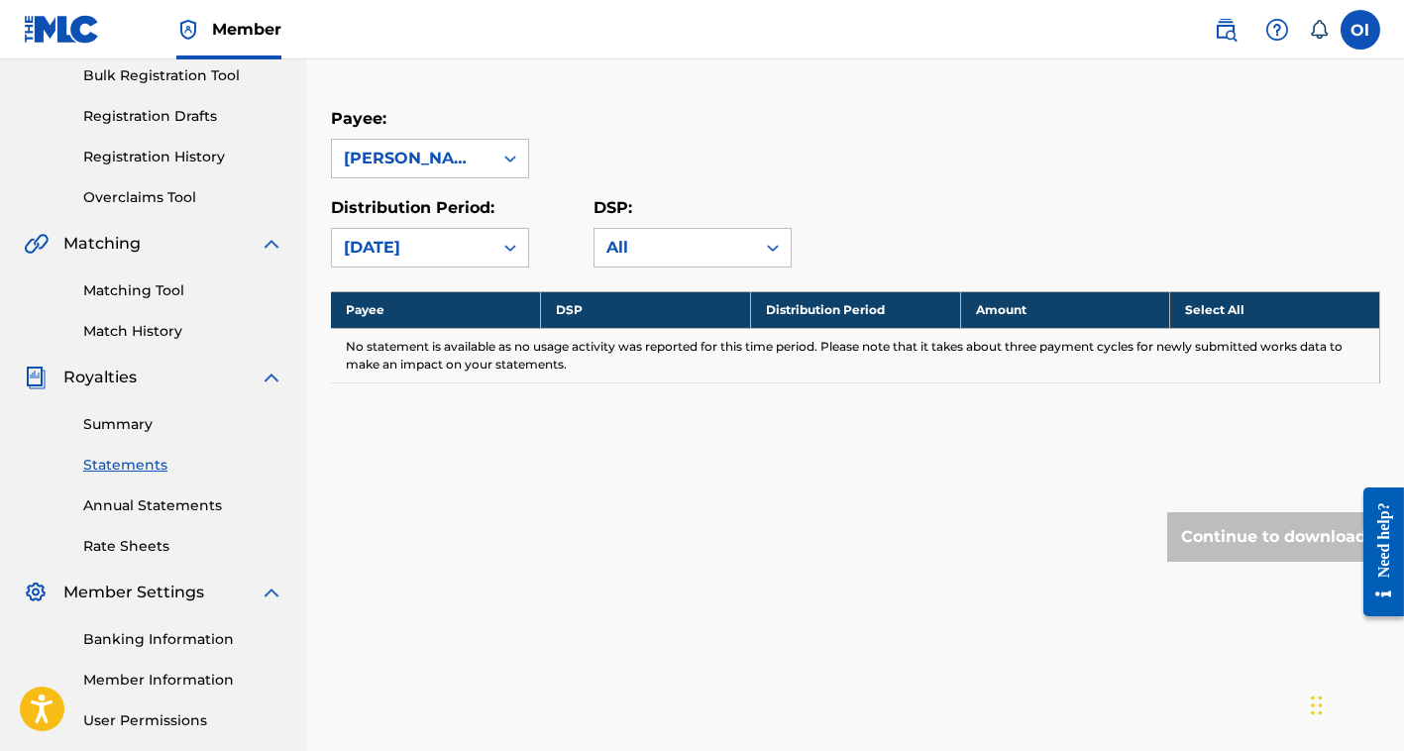
click at [371, 245] on div "[DATE]" at bounding box center [412, 248] width 137 height 24
click at [406, 251] on div "[DATE]" at bounding box center [412, 248] width 137 height 24
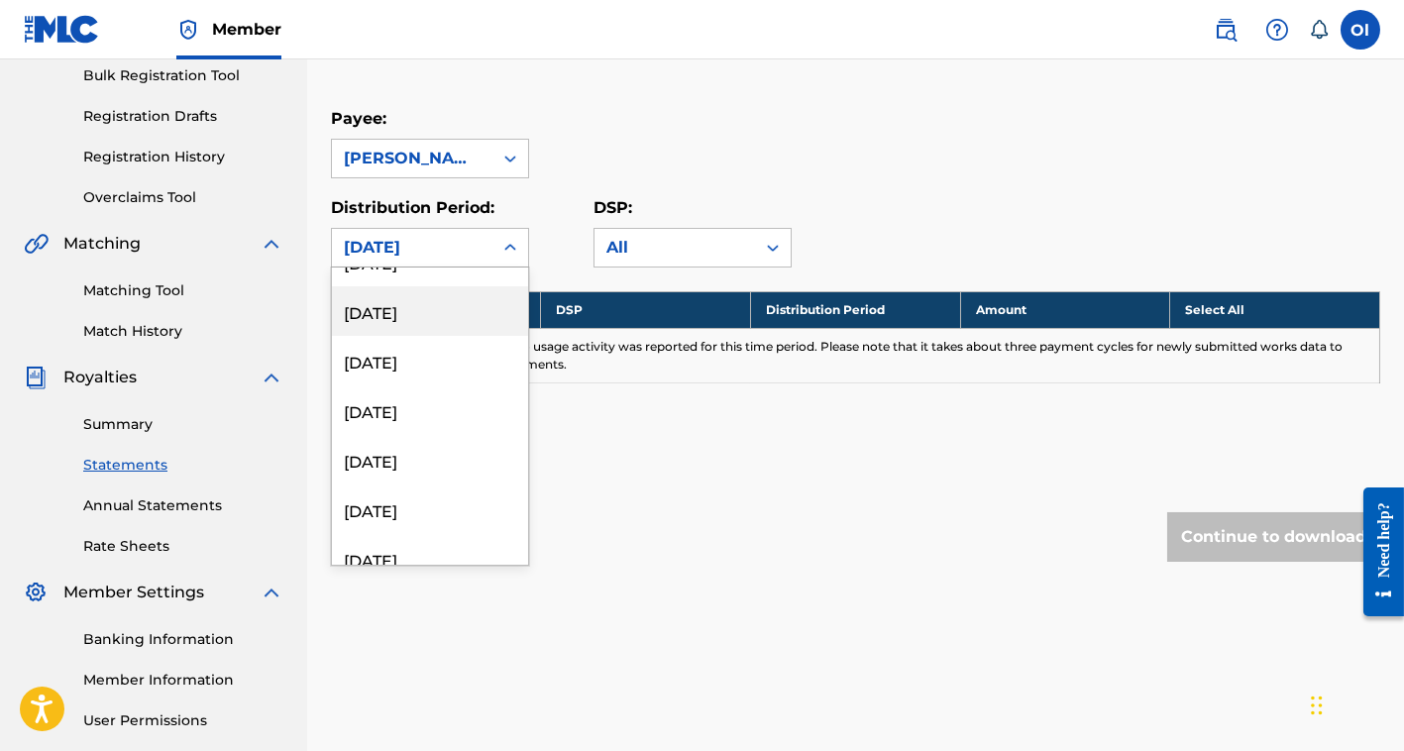
scroll to position [0, 0]
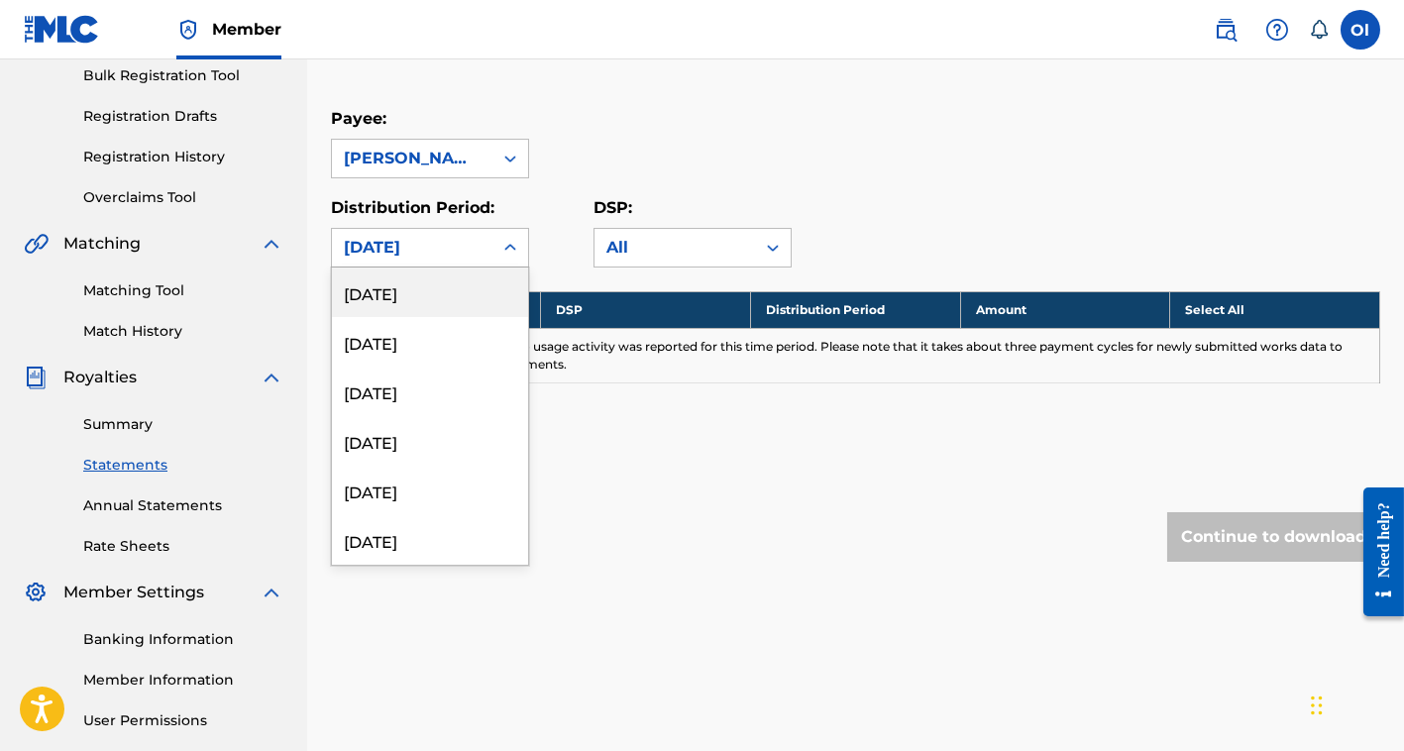
click at [416, 300] on div "[DATE]" at bounding box center [430, 292] width 196 height 50
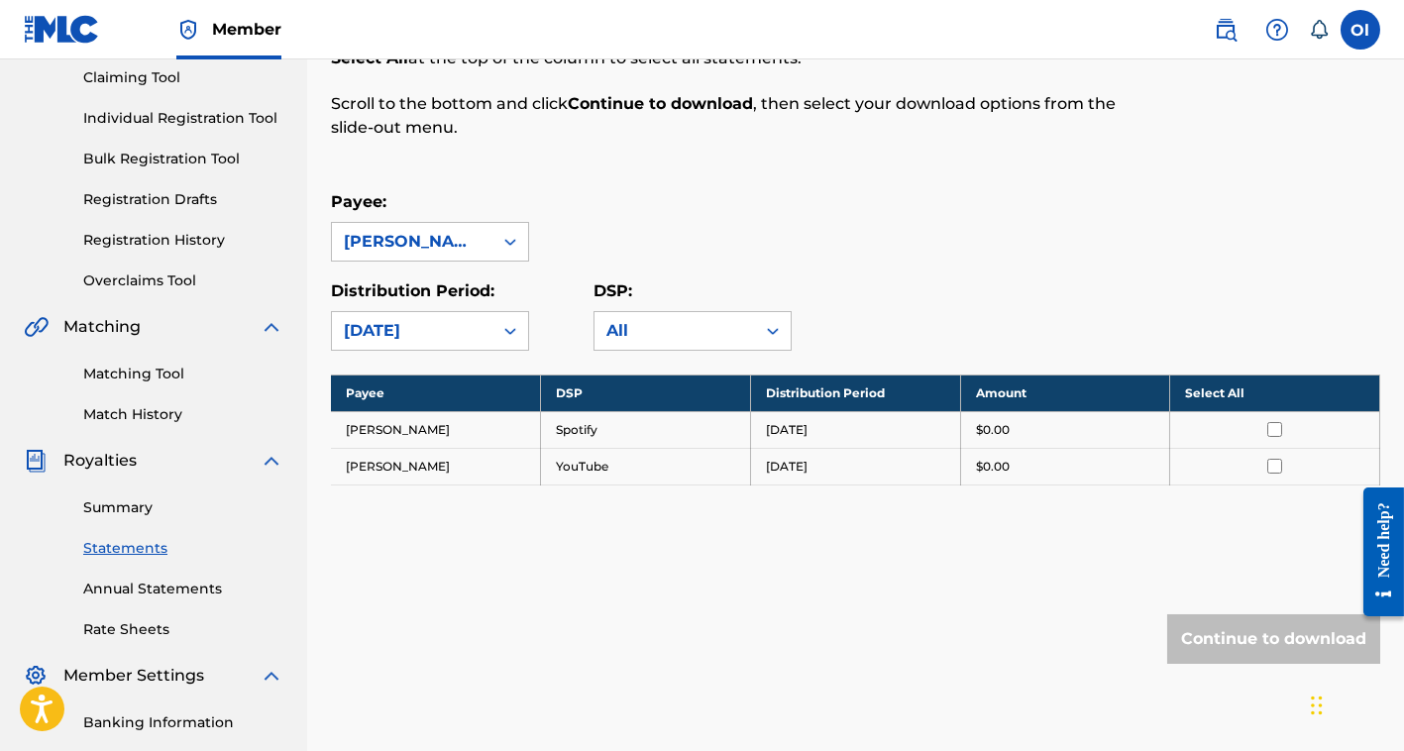
scroll to position [198, 0]
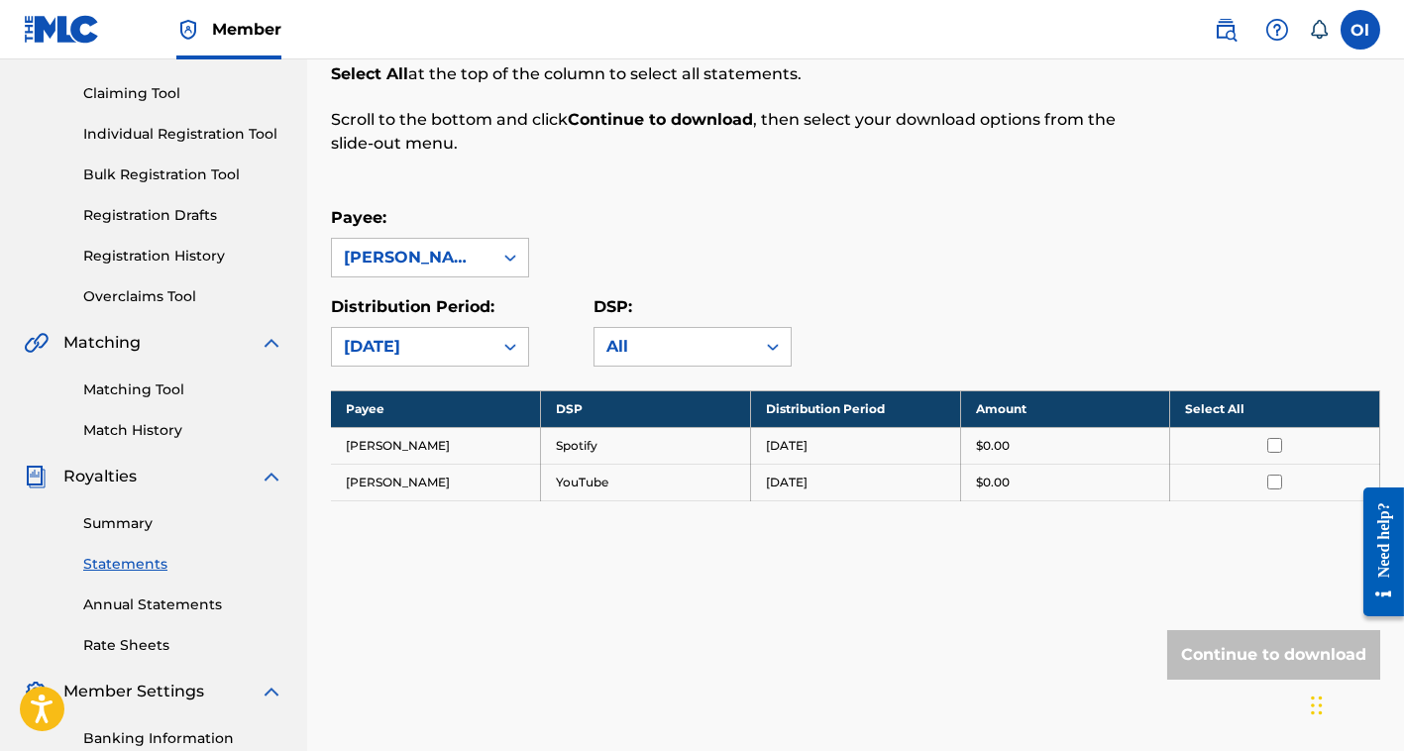
click at [467, 342] on div "[DATE]" at bounding box center [412, 347] width 137 height 24
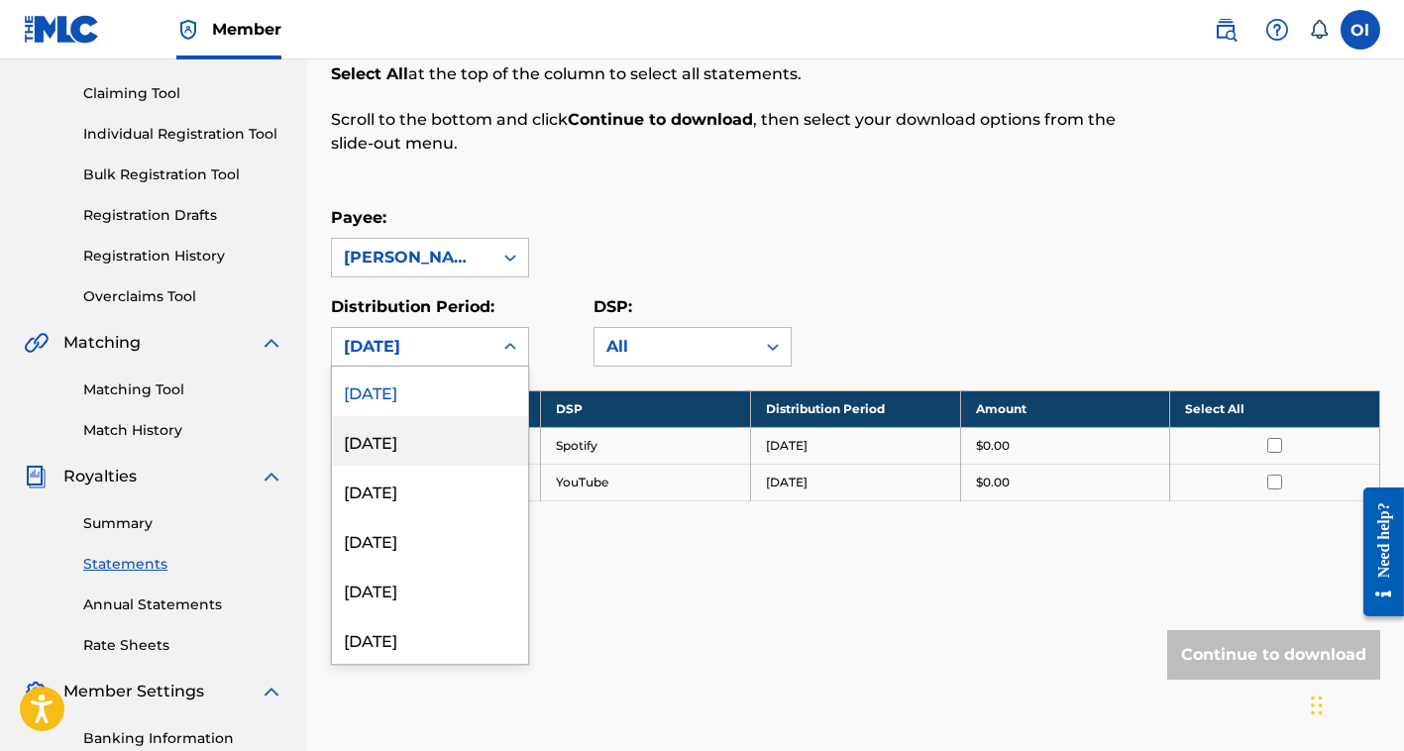
click at [444, 440] on div "[DATE]" at bounding box center [430, 441] width 196 height 50
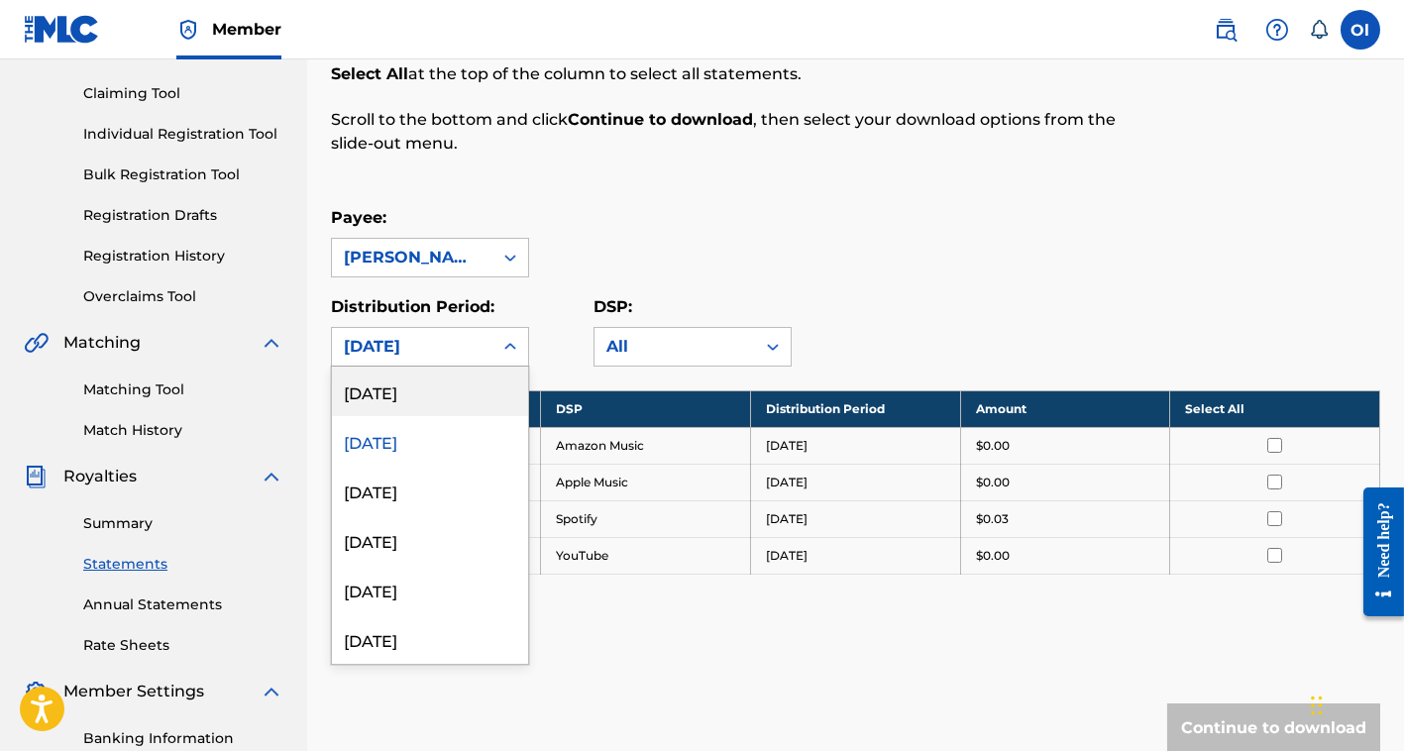
click at [473, 365] on div "53 results available. Use Up and Down to choose options, press Enter to select …" at bounding box center [430, 347] width 198 height 40
click at [557, 349] on div "Distribution Period: 53 results available. Use Up and Down to choose options, p…" at bounding box center [462, 330] width 263 height 71
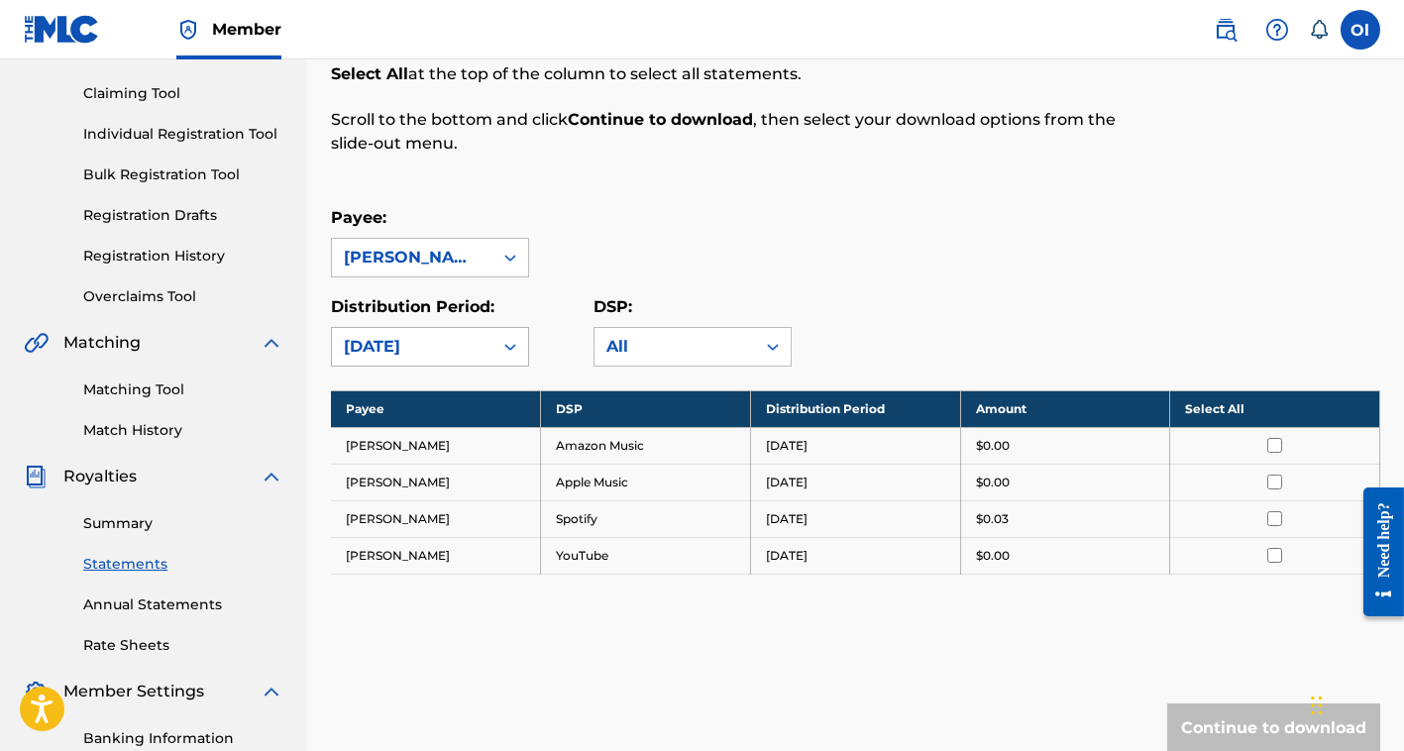
click at [475, 341] on div "[DATE]" at bounding box center [412, 347] width 137 height 24
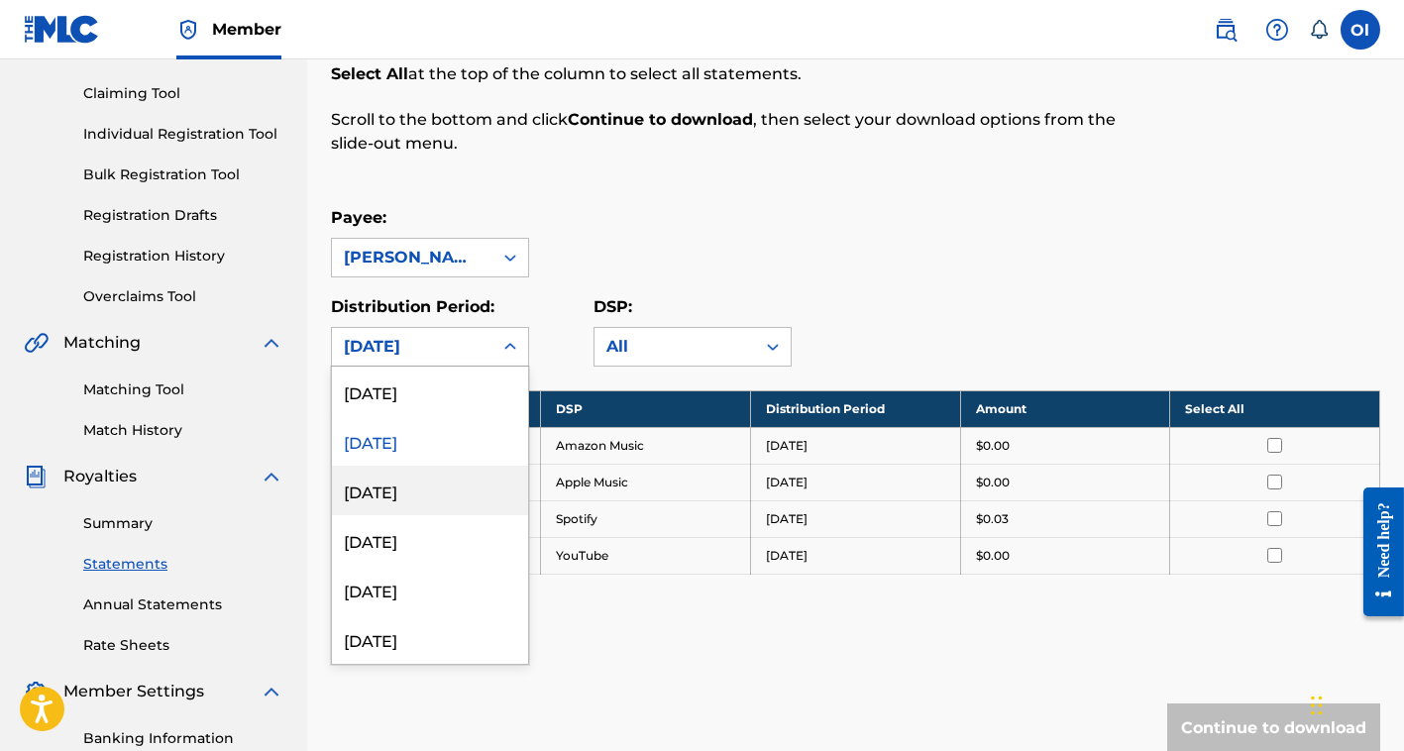
click at [424, 477] on div "[DATE]" at bounding box center [430, 491] width 196 height 50
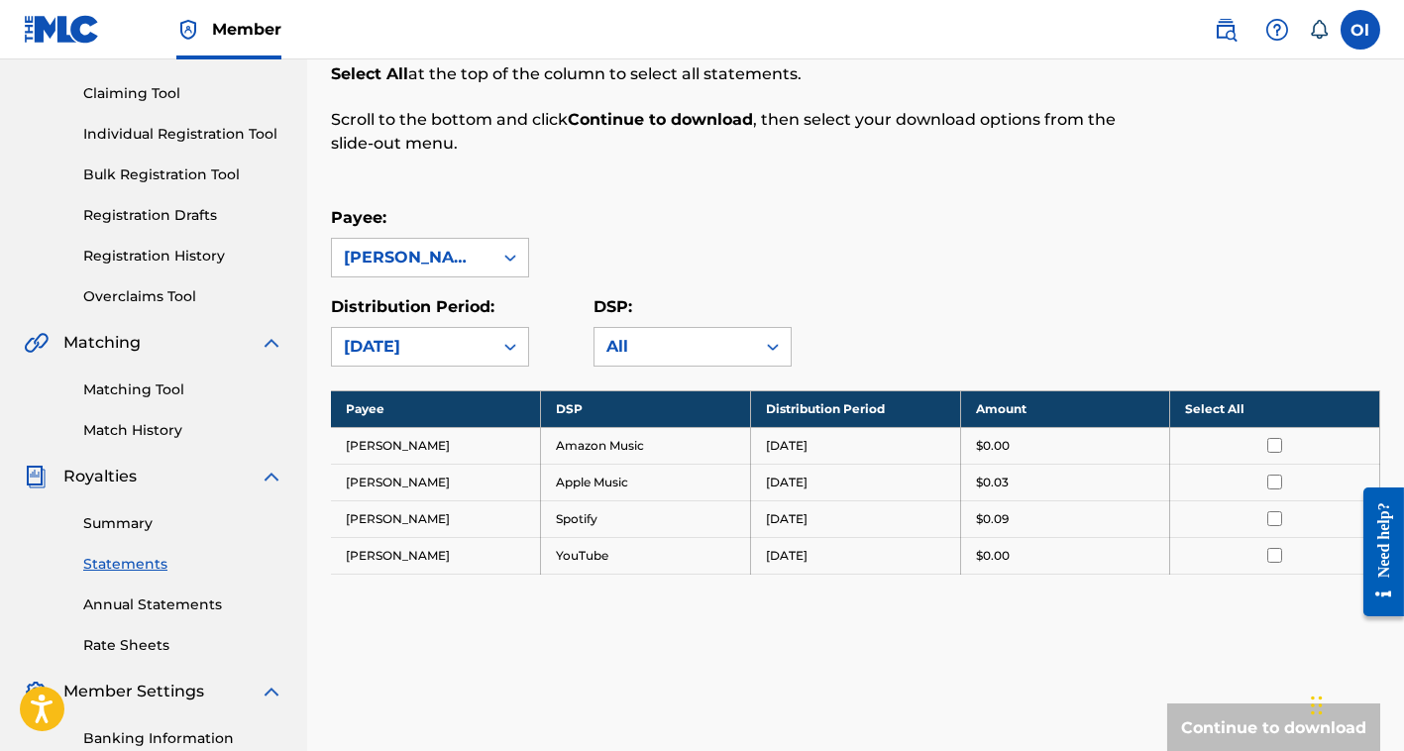
click at [113, 516] on link "Summary" at bounding box center [183, 523] width 200 height 21
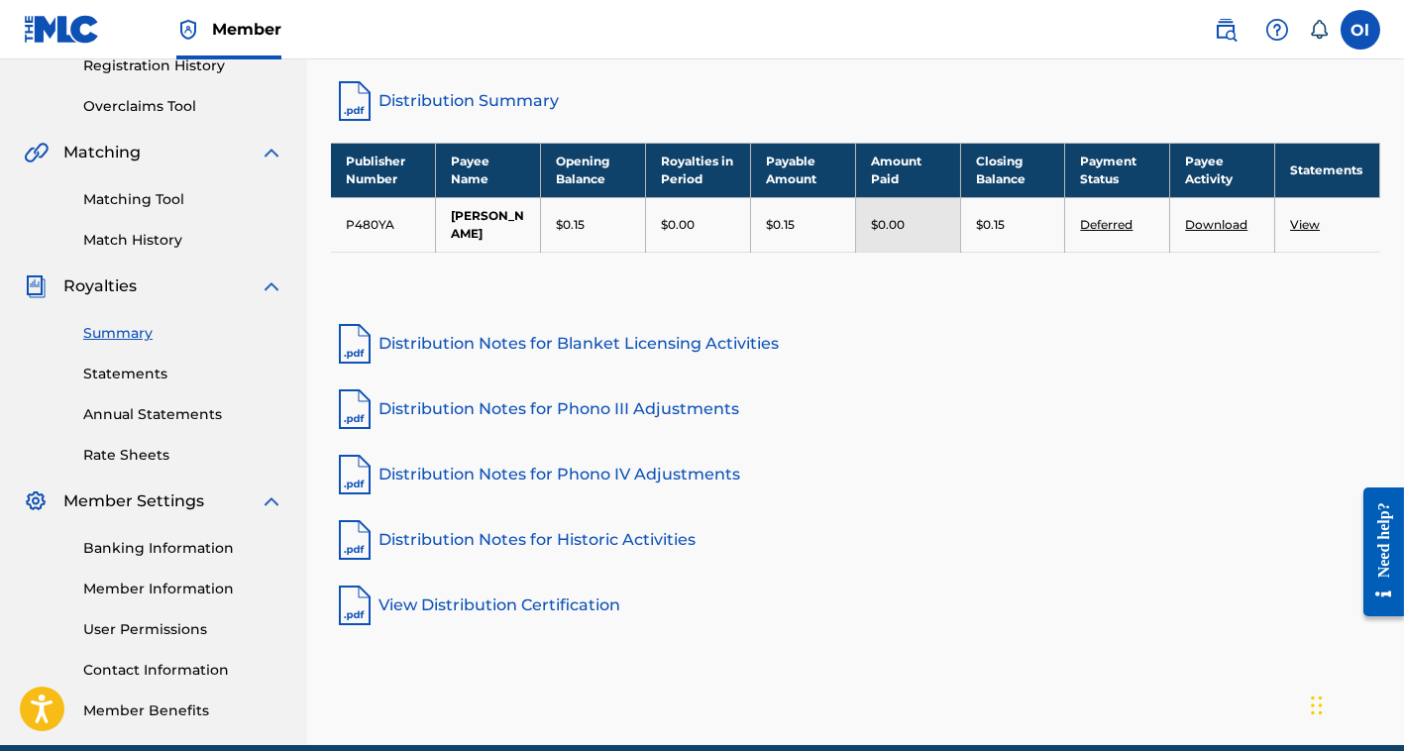
scroll to position [377, 0]
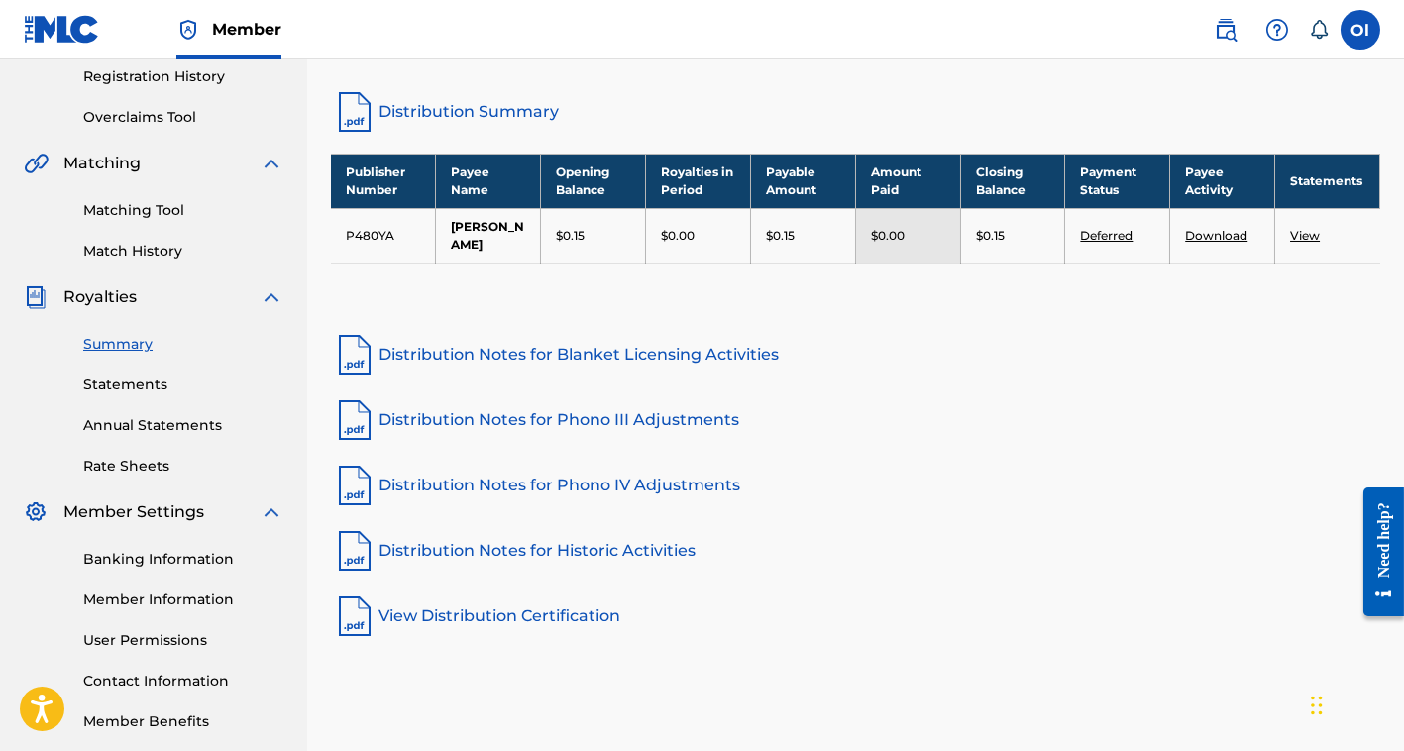
click at [112, 459] on link "Rate Sheets" at bounding box center [183, 466] width 200 height 21
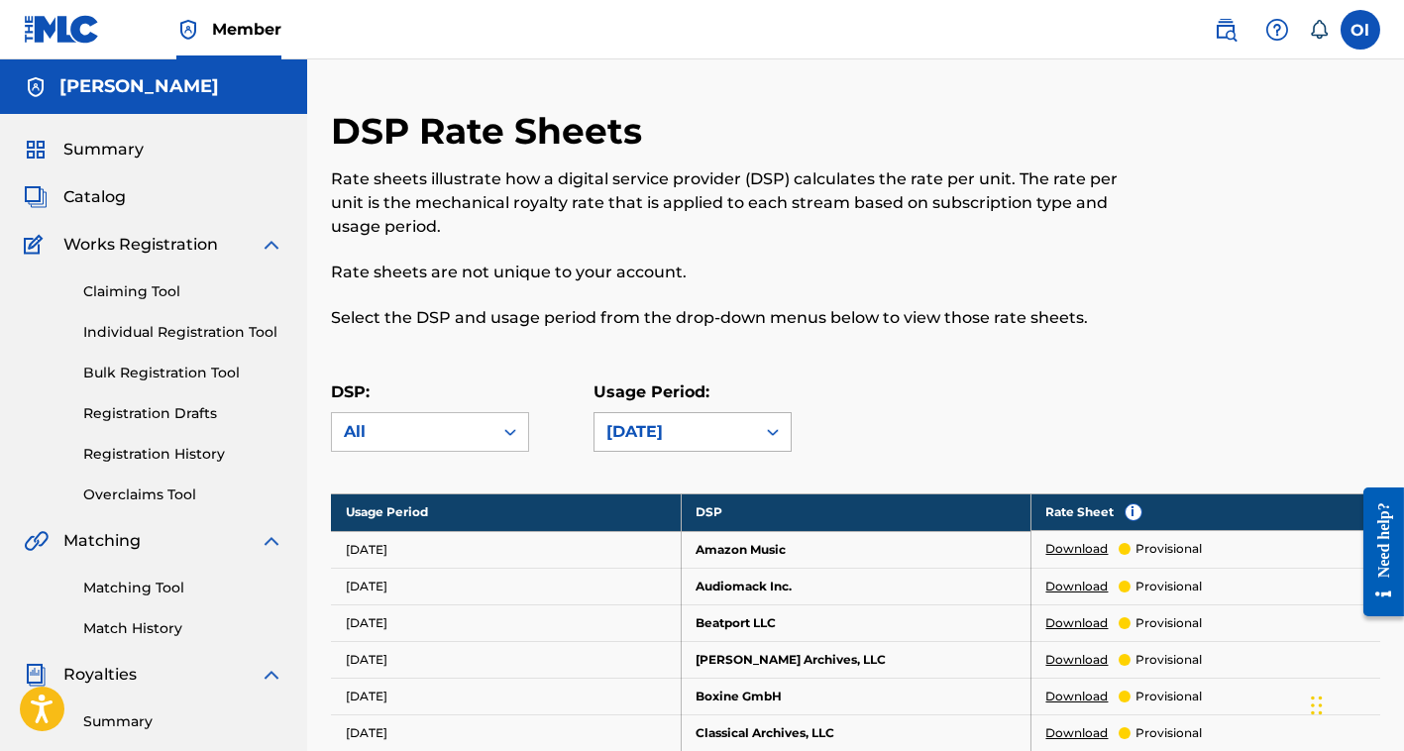
click at [622, 442] on div "[DATE]" at bounding box center [674, 432] width 137 height 24
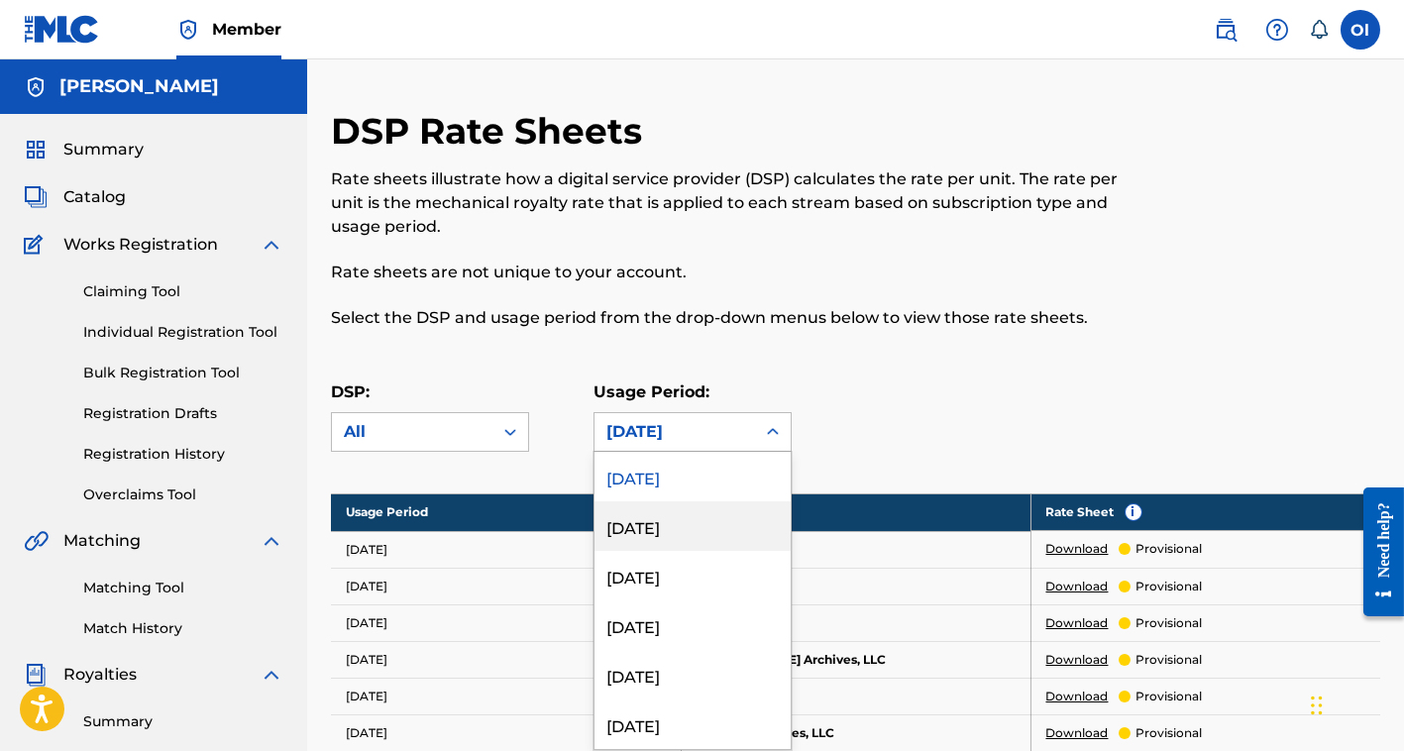
click at [690, 524] on div "[DATE]" at bounding box center [692, 526] width 196 height 50
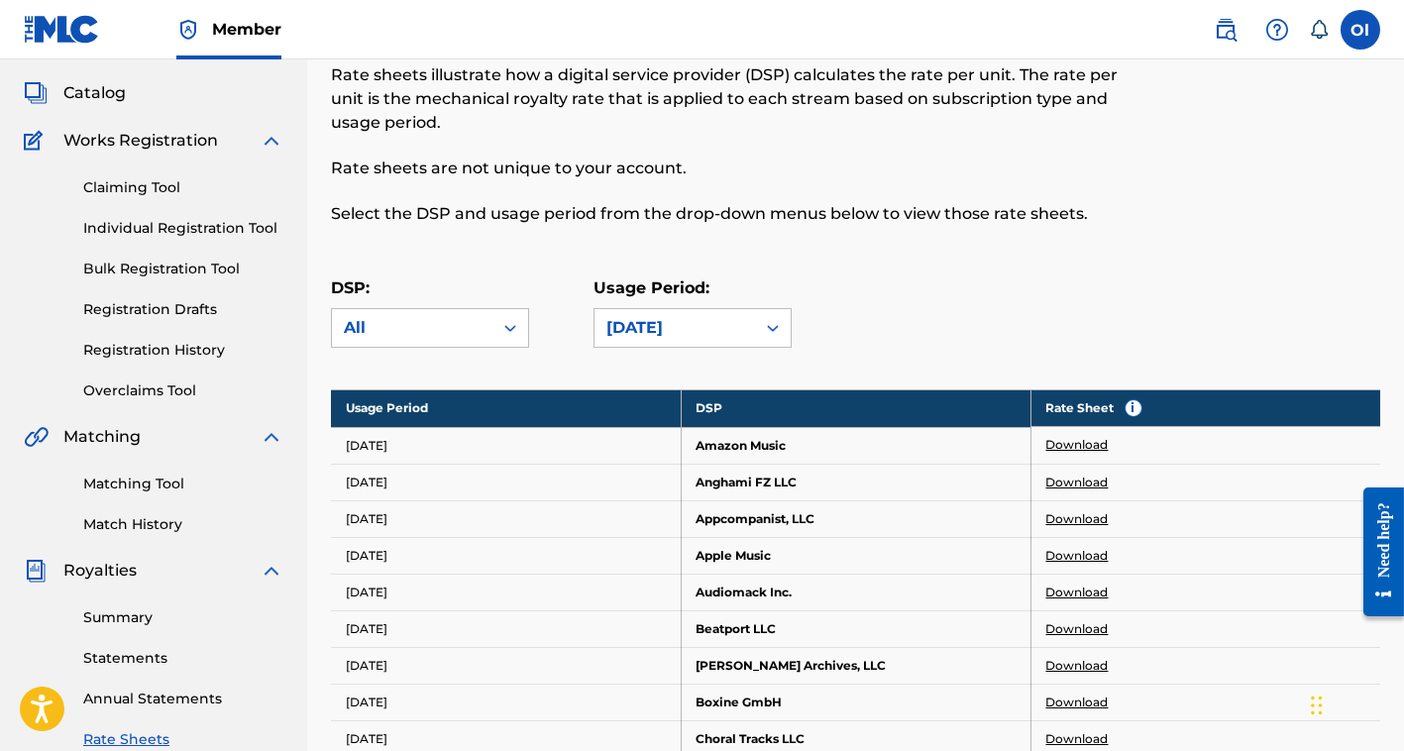
scroll to position [99, 0]
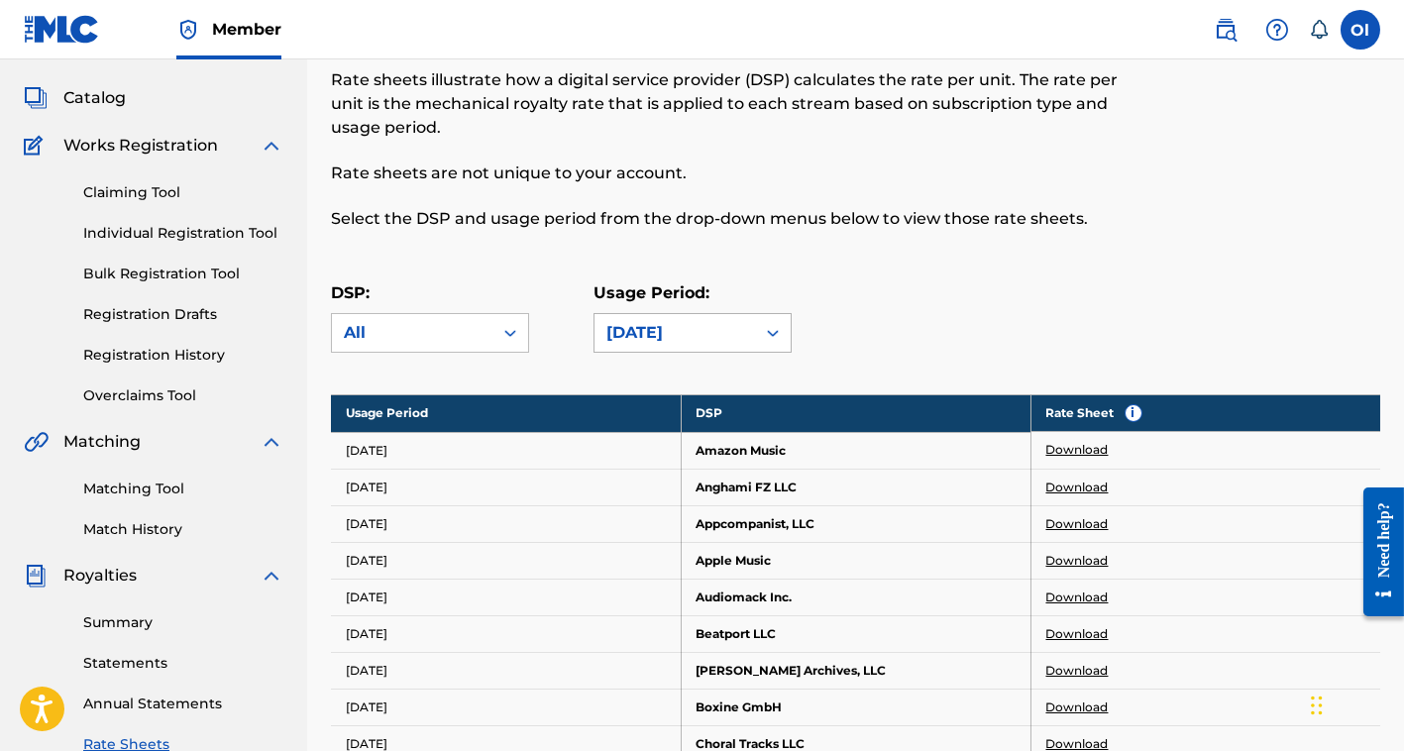
click at [675, 317] on div "[DATE]" at bounding box center [674, 333] width 160 height 38
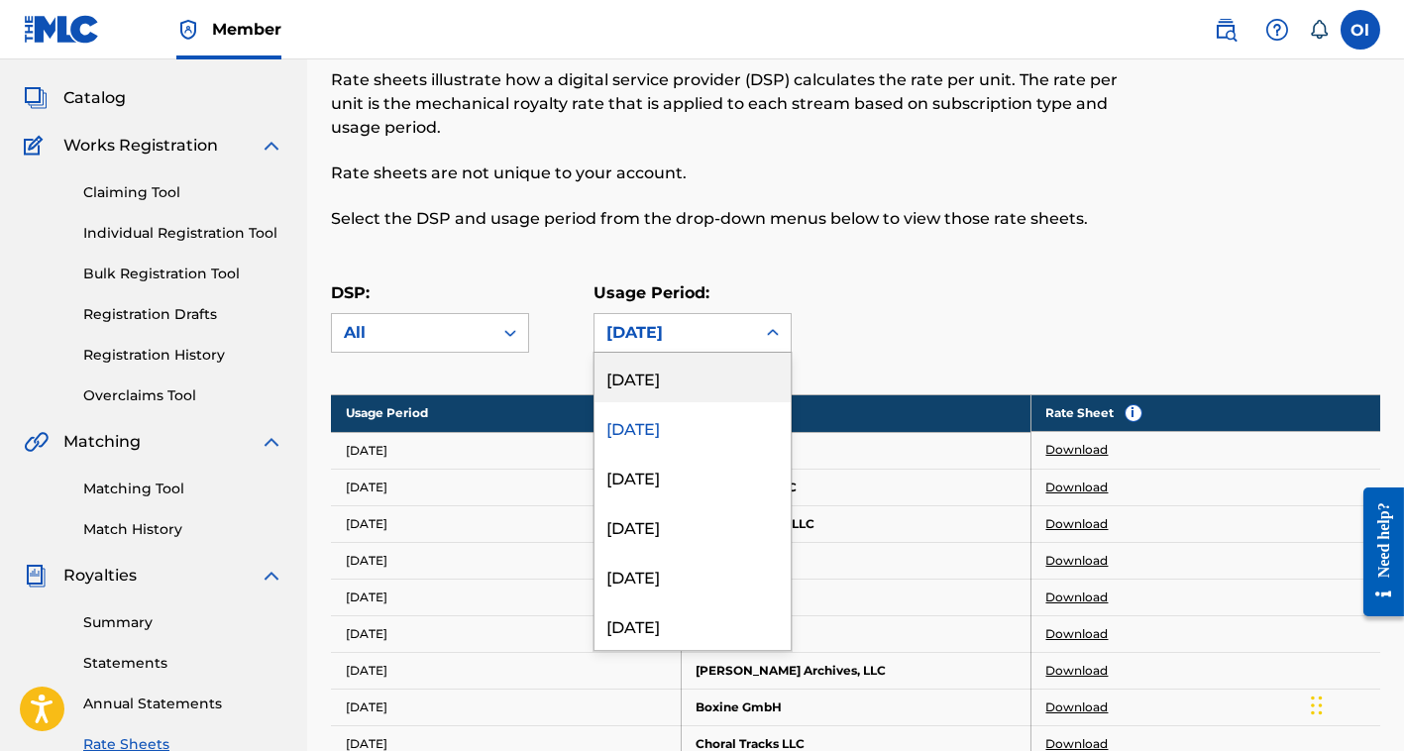
click at [728, 387] on div "[DATE]" at bounding box center [692, 378] width 196 height 50
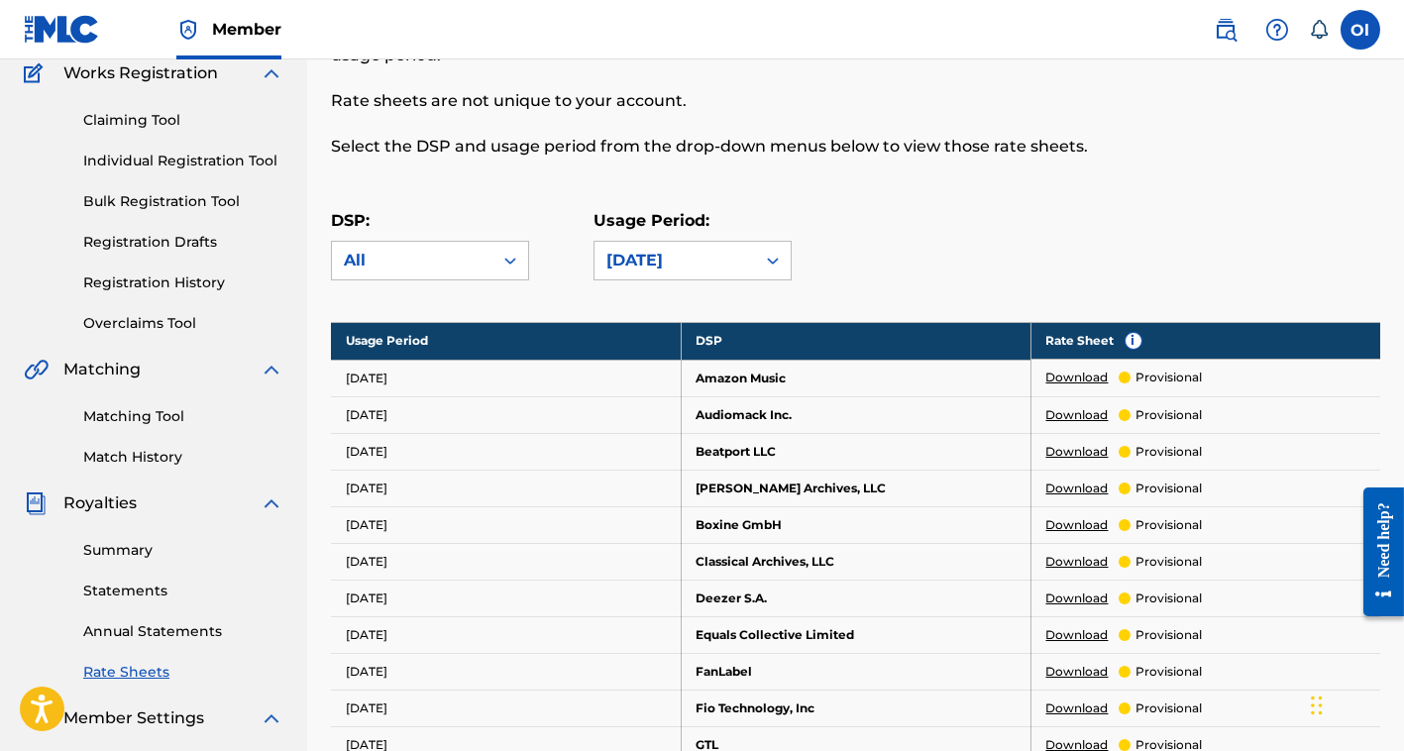
scroll to position [167, 0]
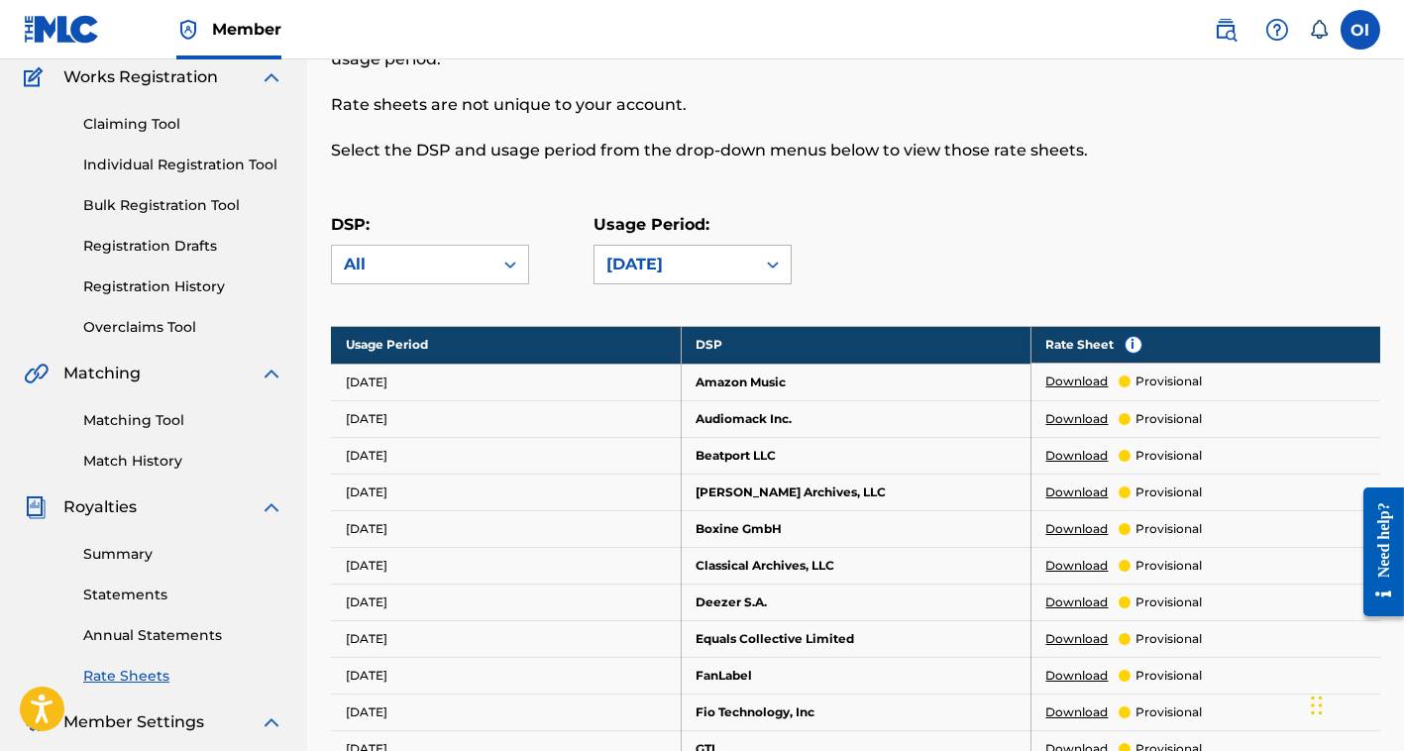
click at [639, 274] on div "[DATE]" at bounding box center [674, 265] width 137 height 24
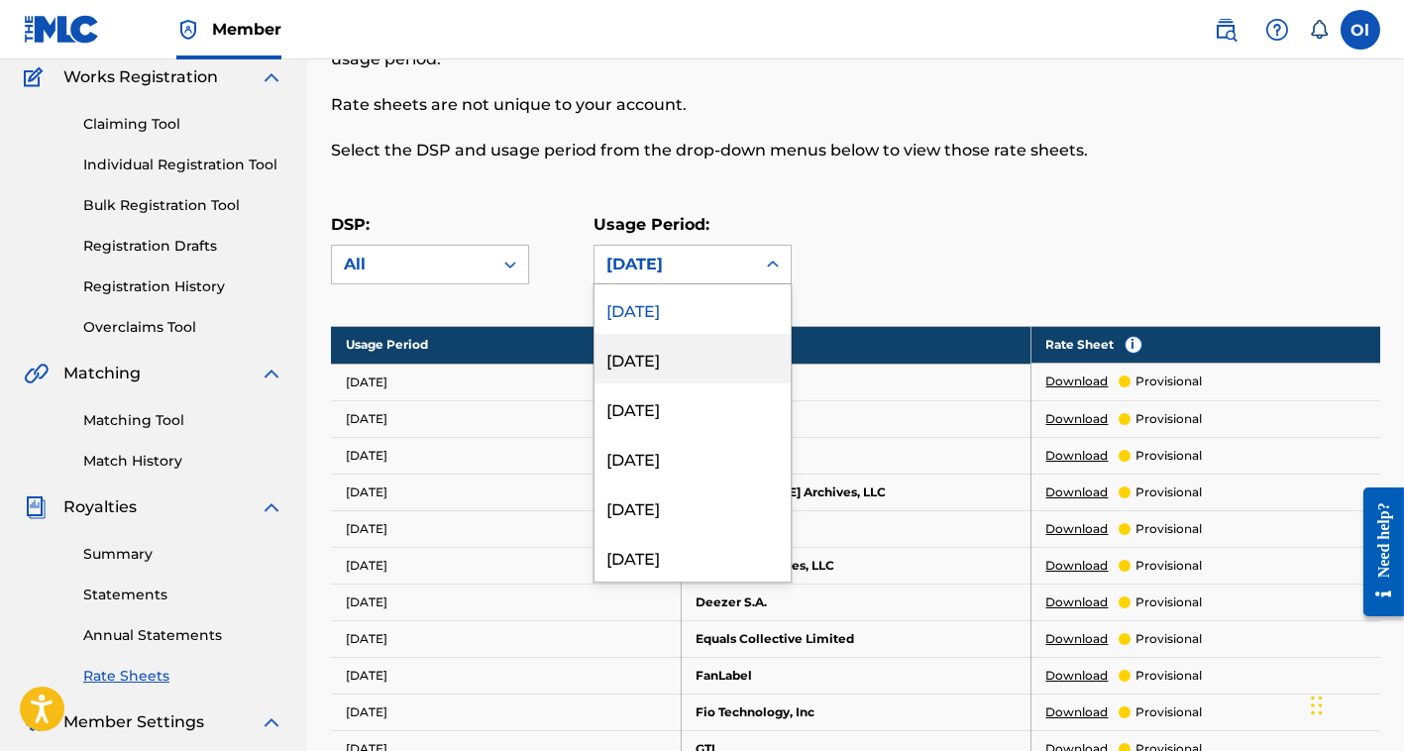
click at [682, 350] on div "[DATE]" at bounding box center [692, 359] width 196 height 50
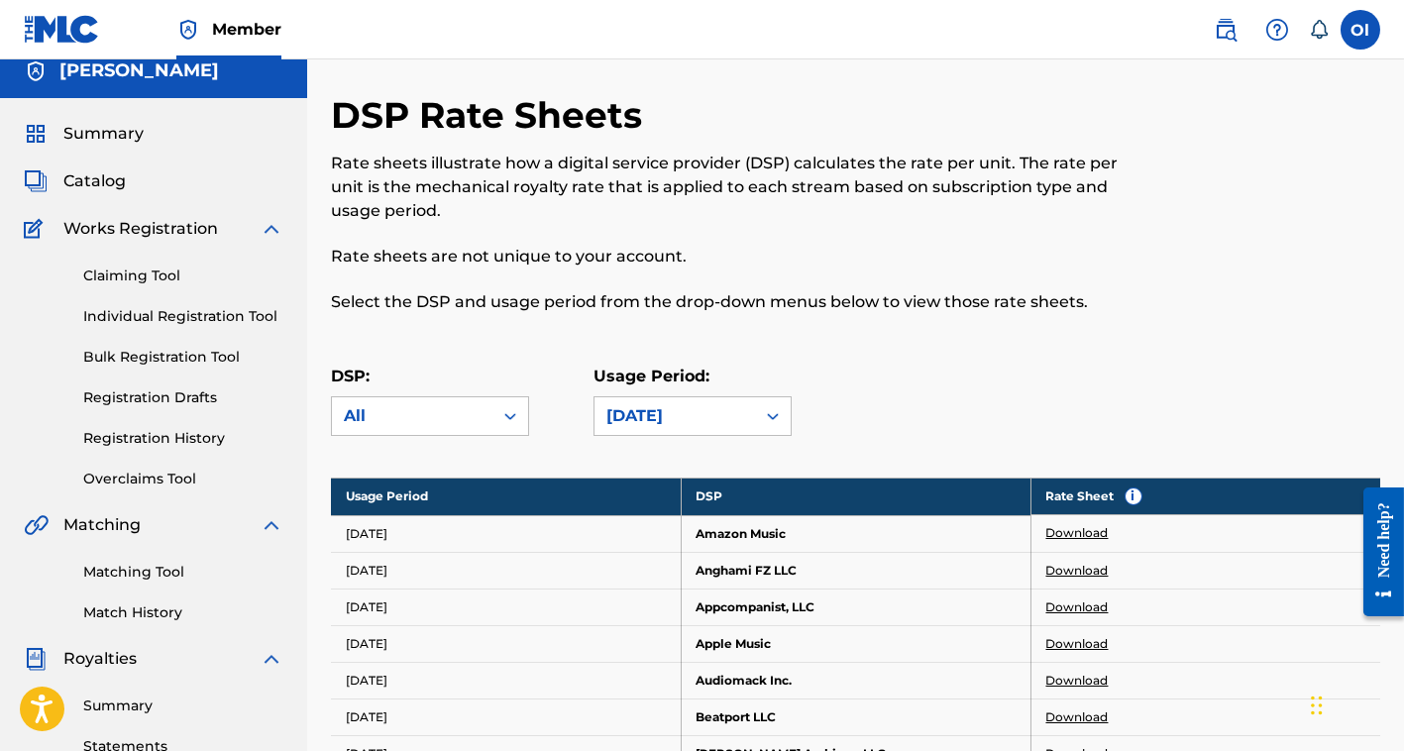
scroll to position [0, 0]
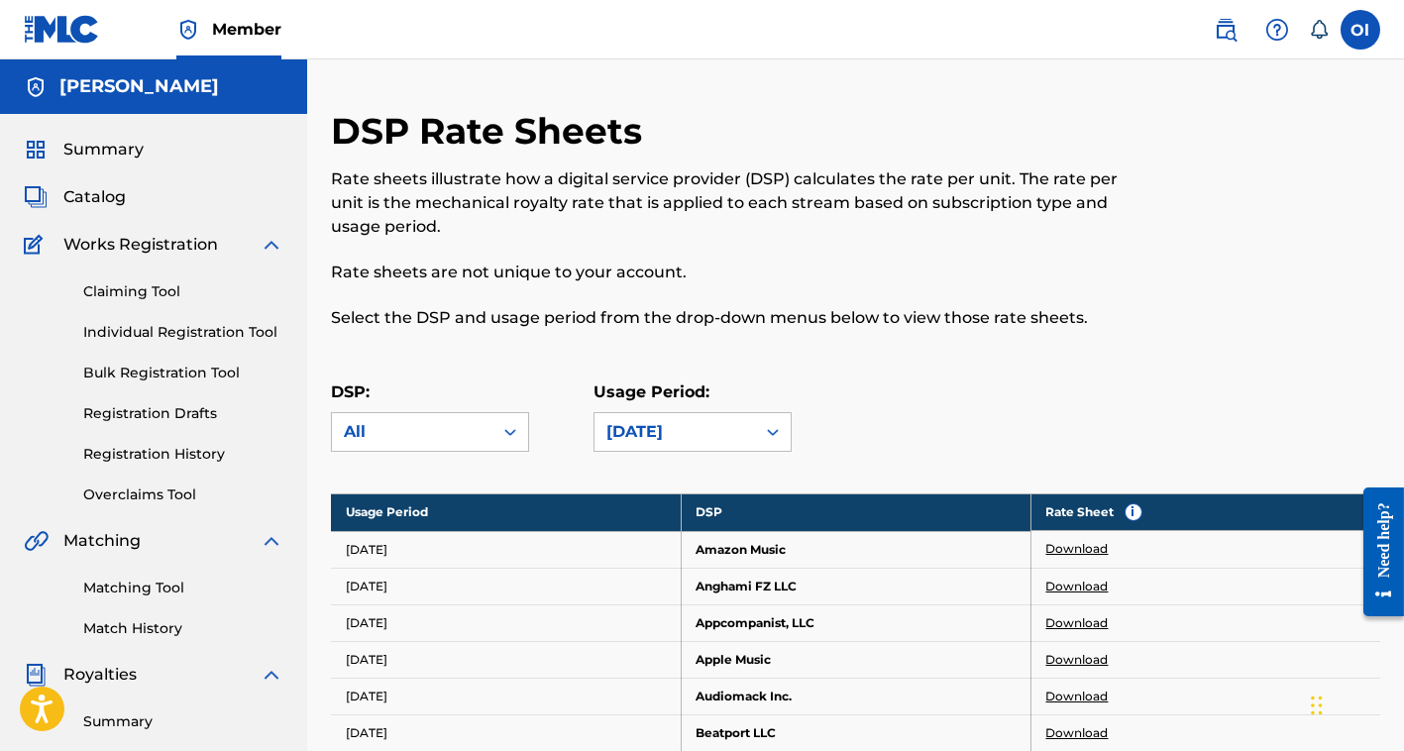
click at [109, 195] on span "Catalog" at bounding box center [94, 197] width 62 height 24
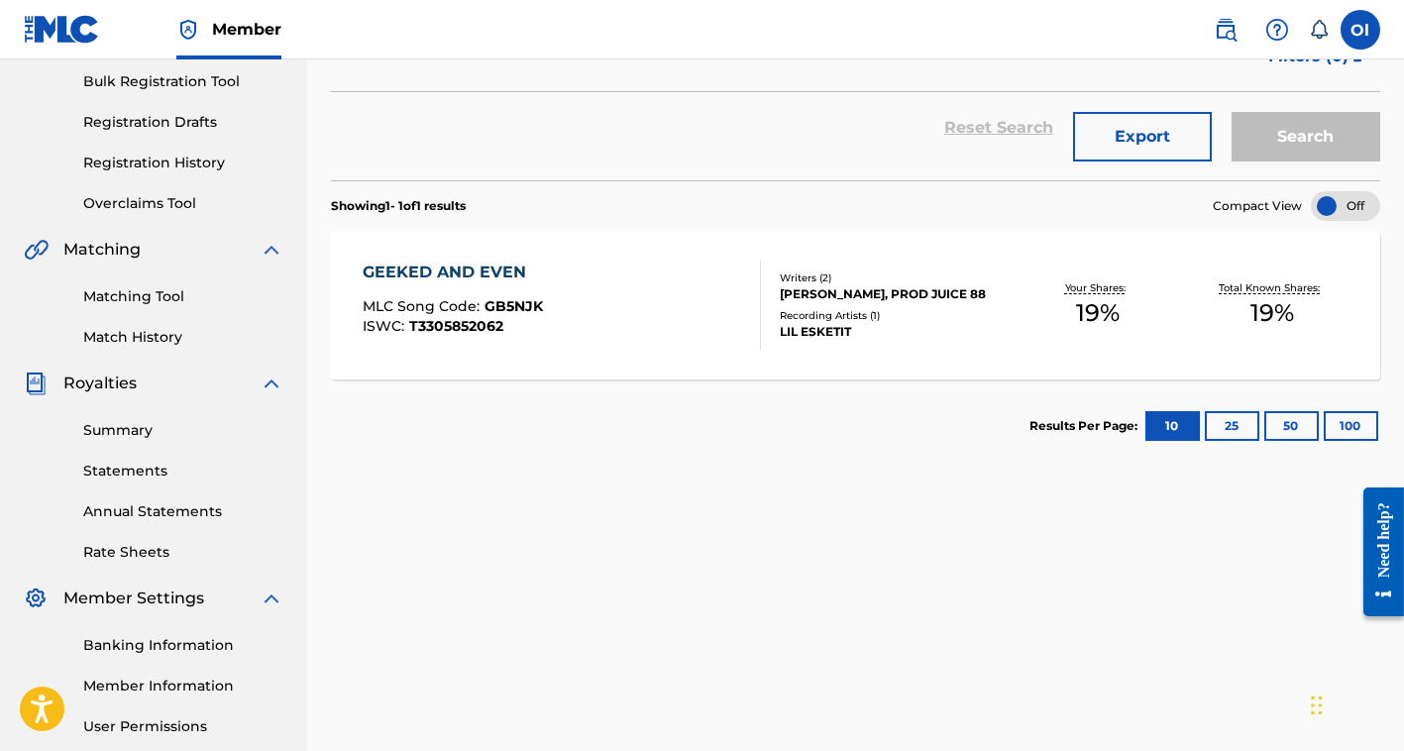
scroll to position [297, 0]
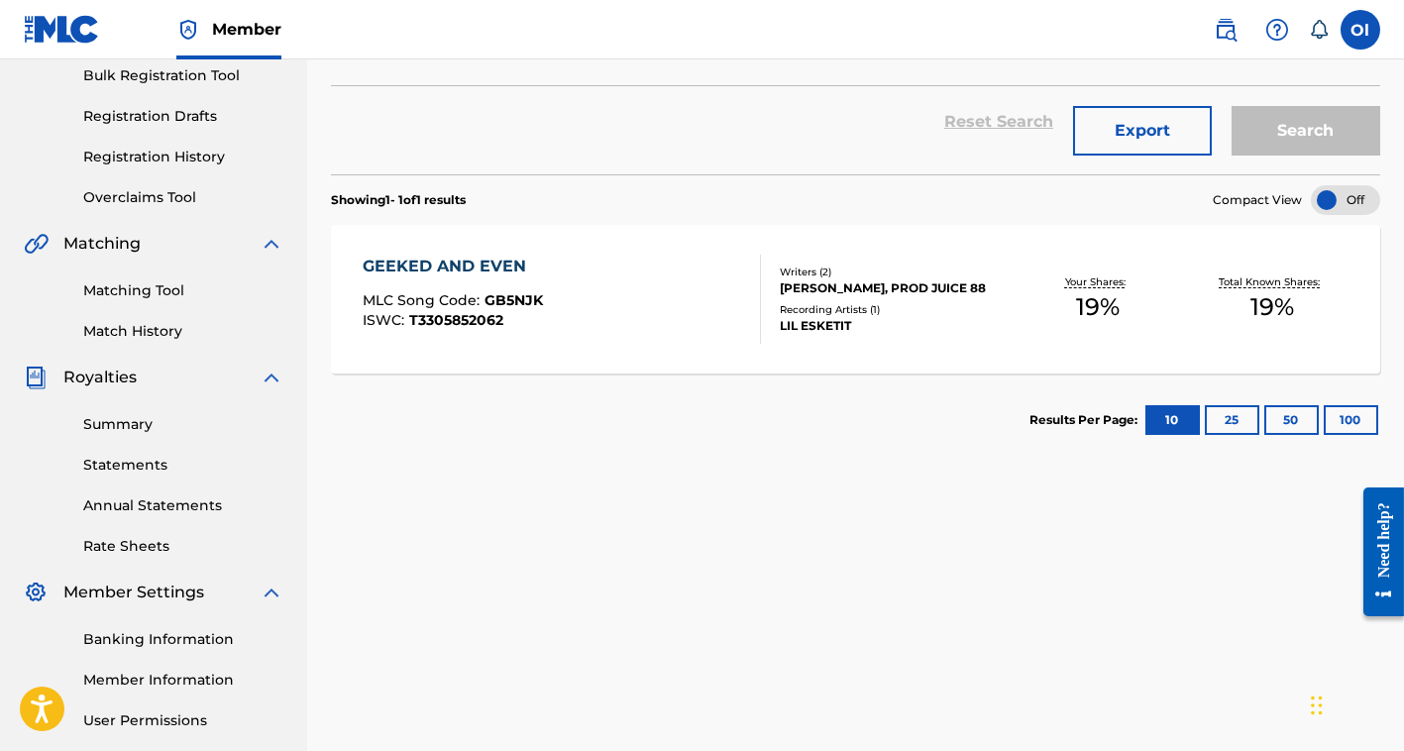
click at [1055, 327] on div "Your Shares: 19 %" at bounding box center [1097, 299] width 174 height 60
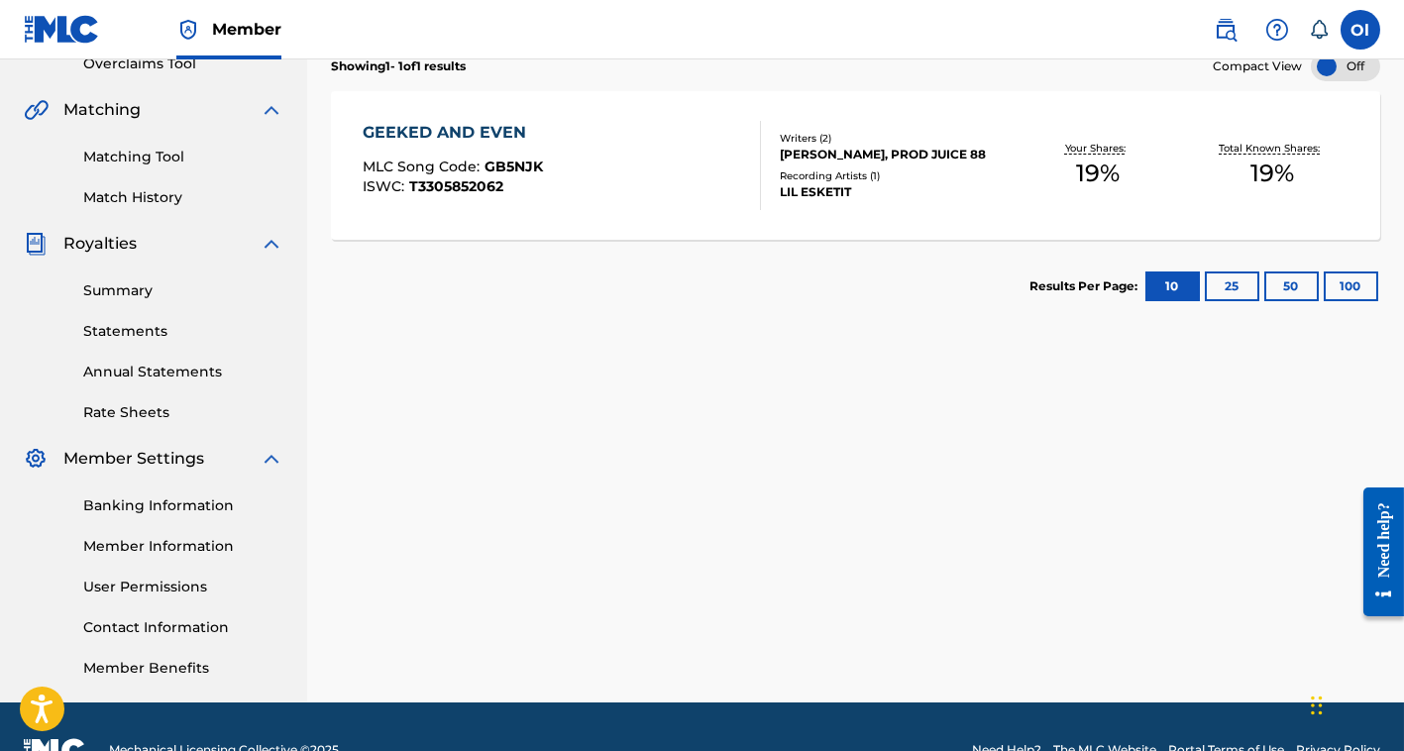
scroll to position [377, 0]
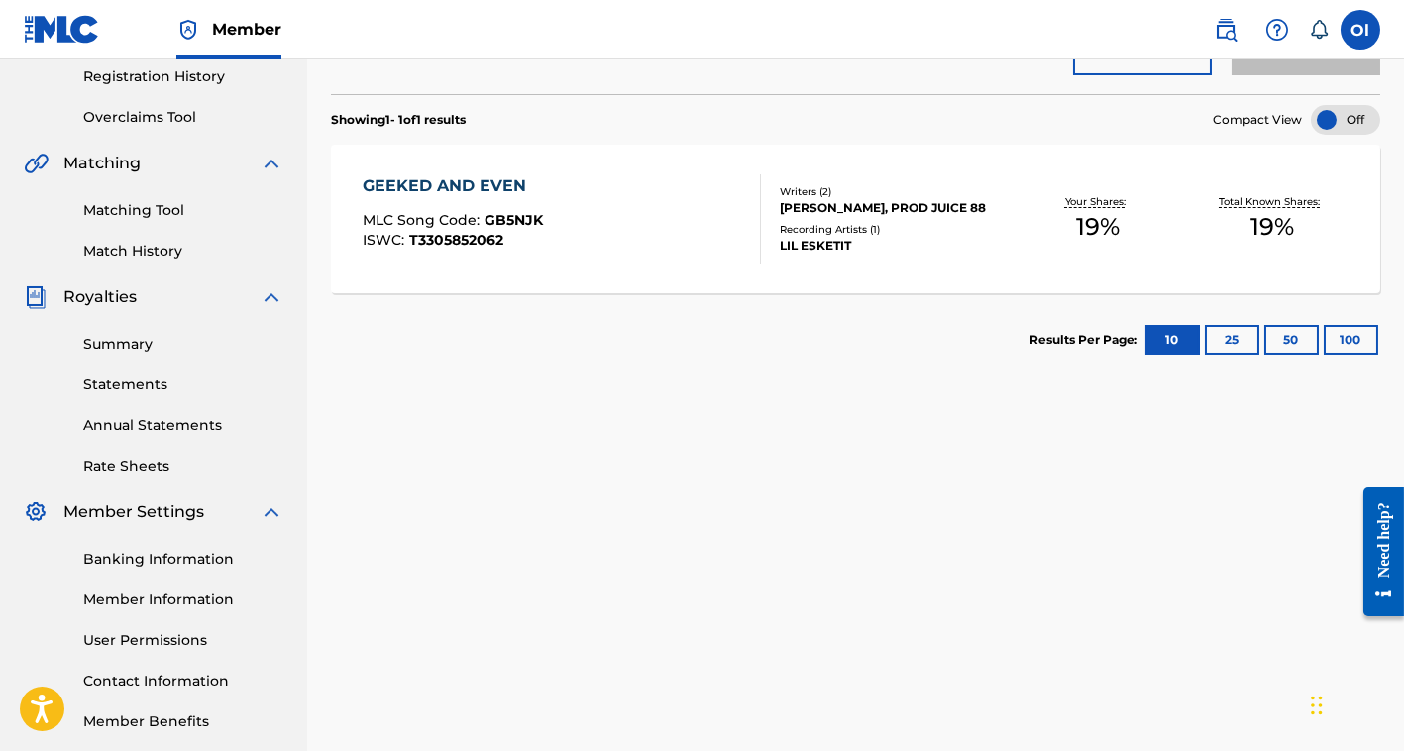
click at [137, 431] on link "Annual Statements" at bounding box center [183, 425] width 200 height 21
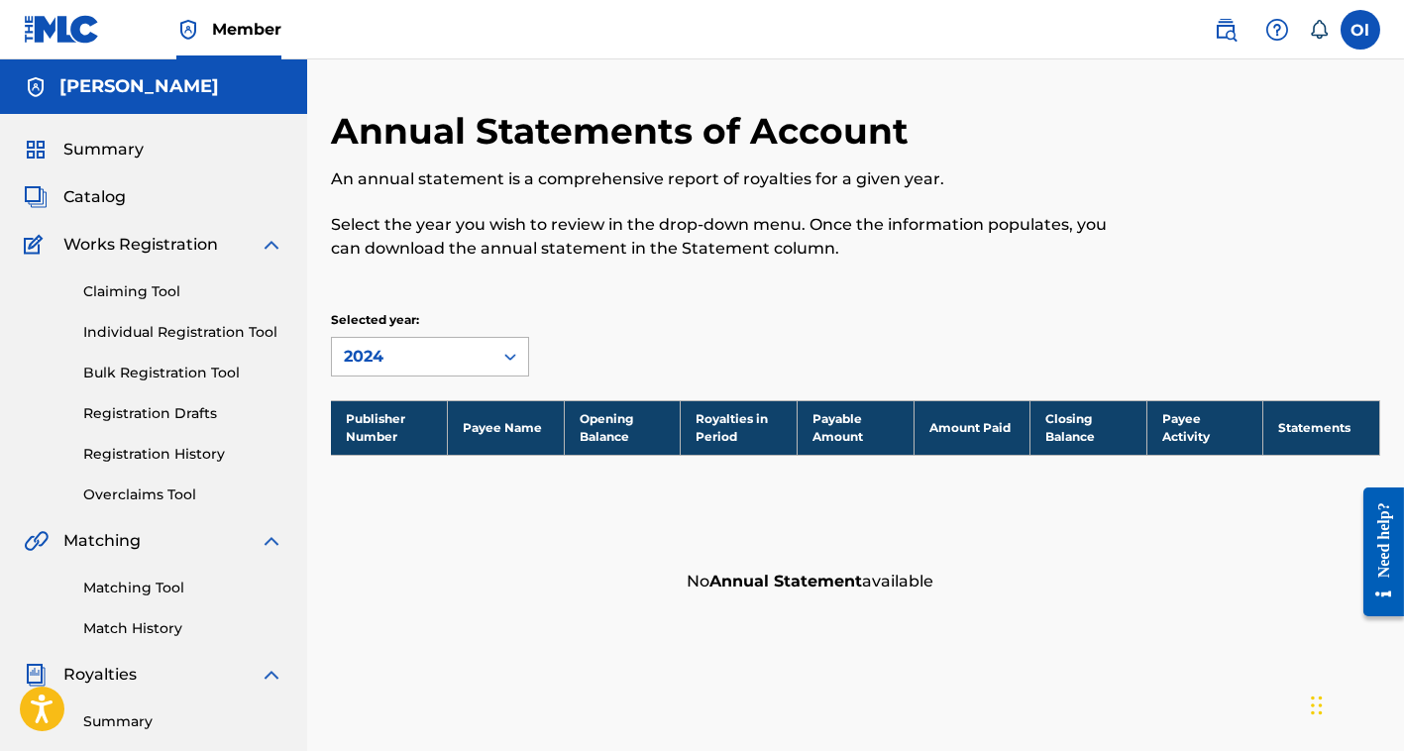
click at [386, 361] on div "2024" at bounding box center [412, 357] width 137 height 24
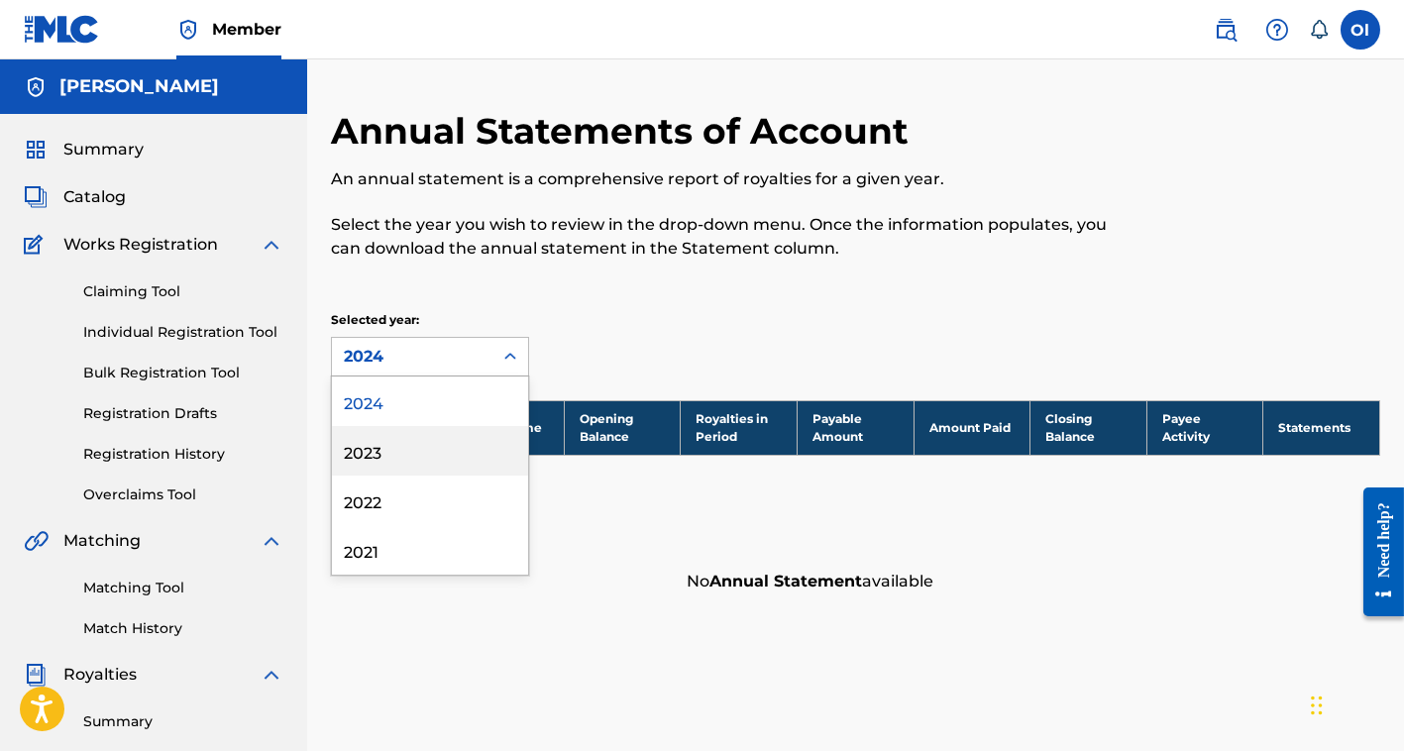
click at [390, 443] on div "2023" at bounding box center [430, 451] width 196 height 50
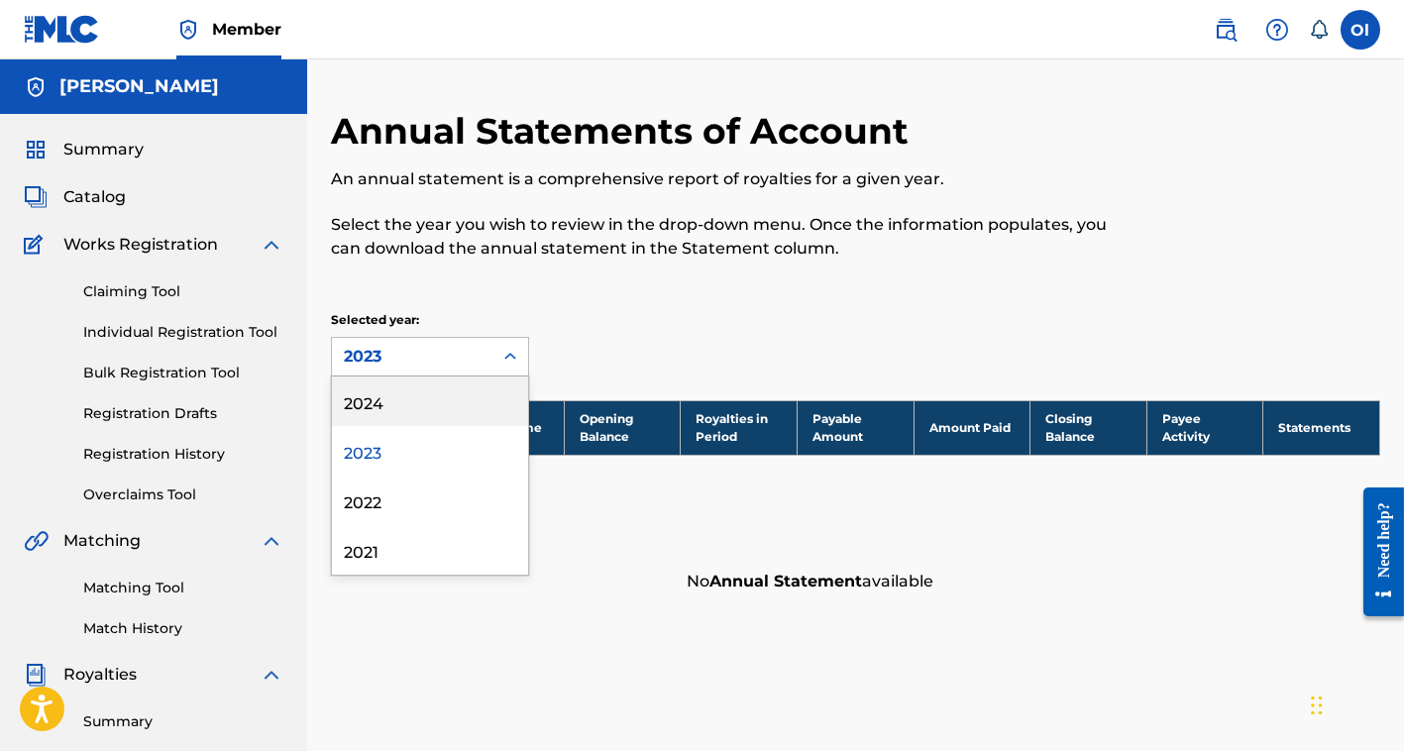
click at [384, 347] on div "2023" at bounding box center [412, 357] width 137 height 24
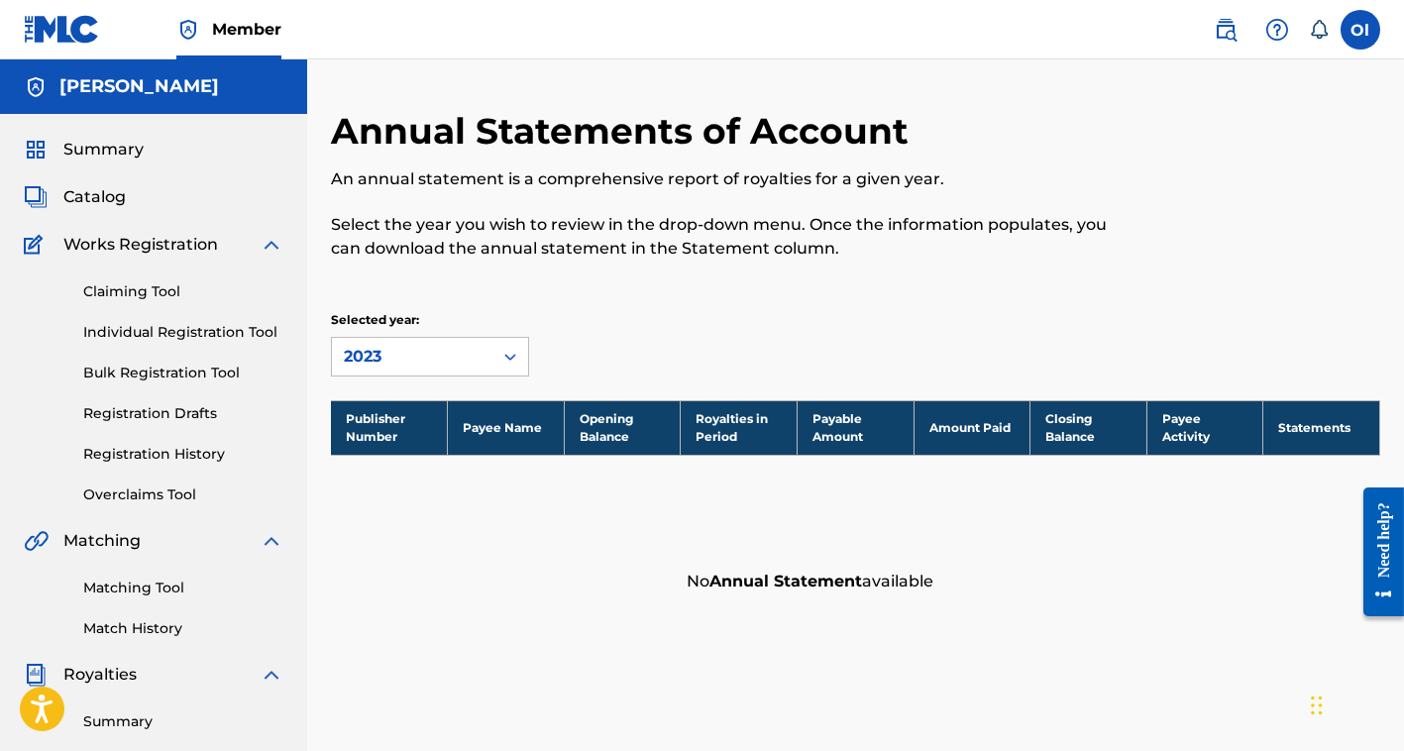
click at [384, 347] on div "2023" at bounding box center [412, 357] width 137 height 24
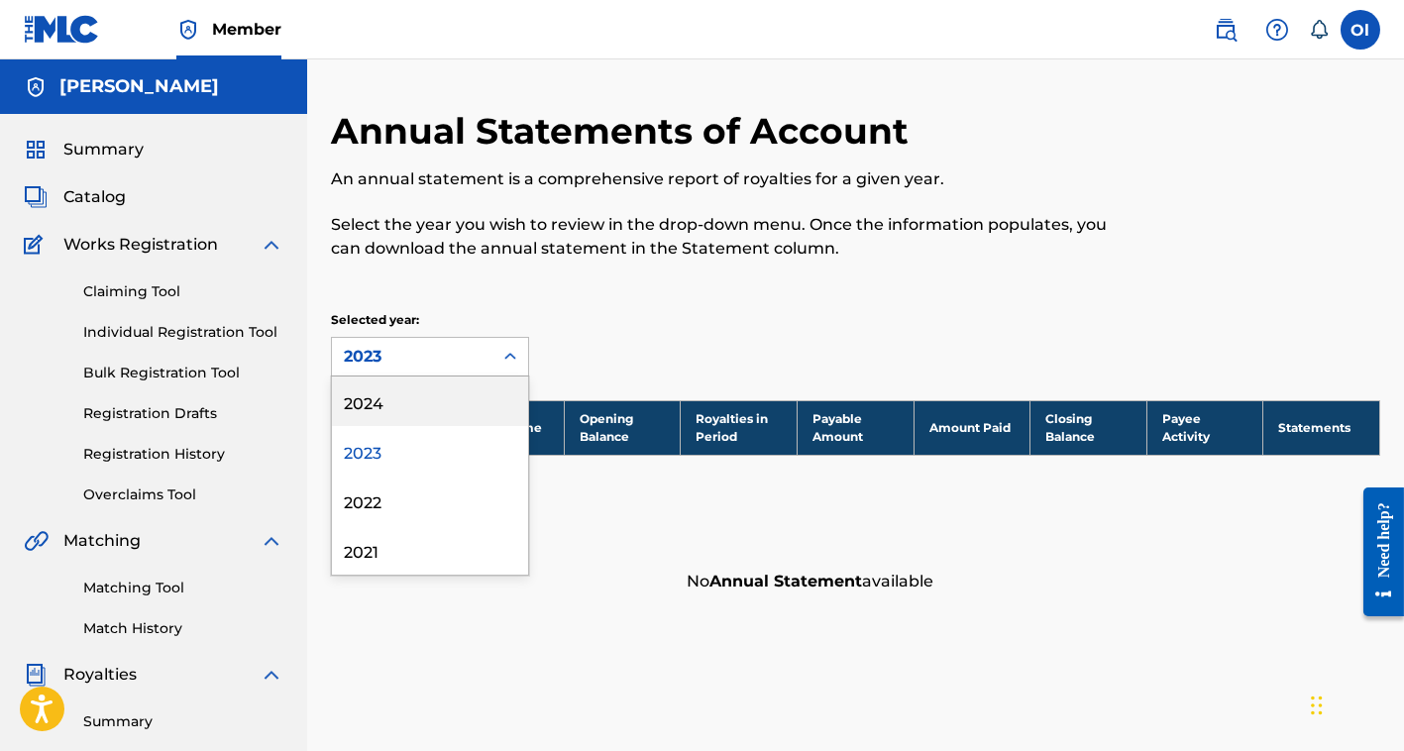
click at [400, 399] on div "2024" at bounding box center [430, 401] width 196 height 50
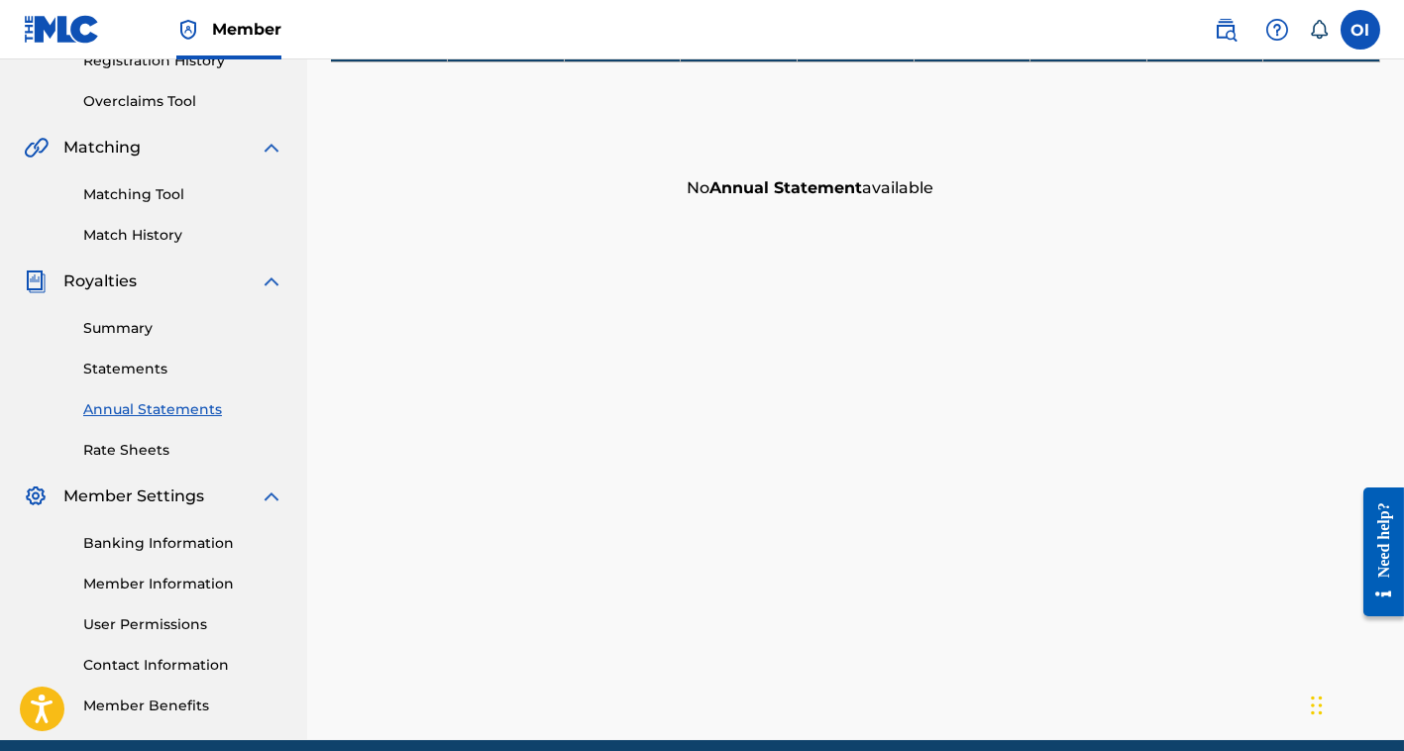
scroll to position [377, 0]
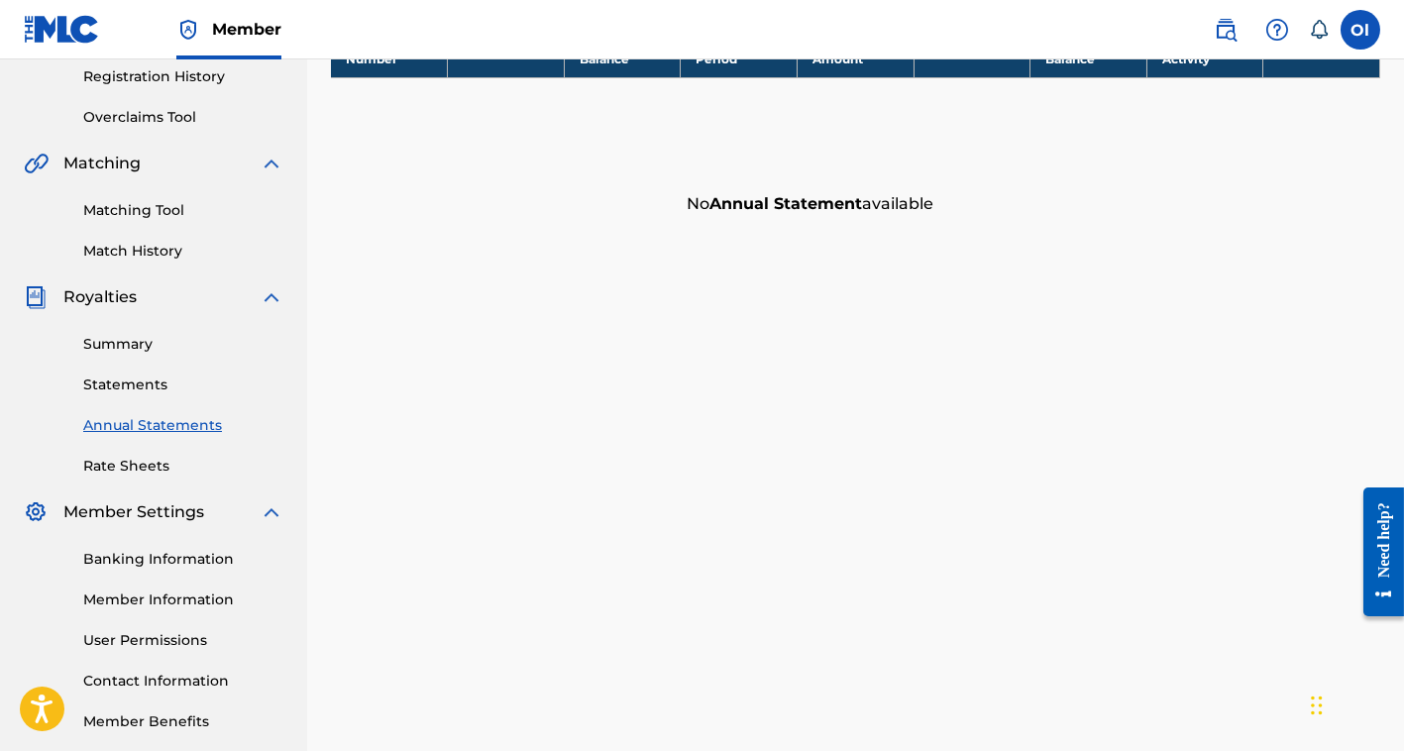
click at [124, 380] on link "Statements" at bounding box center [183, 384] width 200 height 21
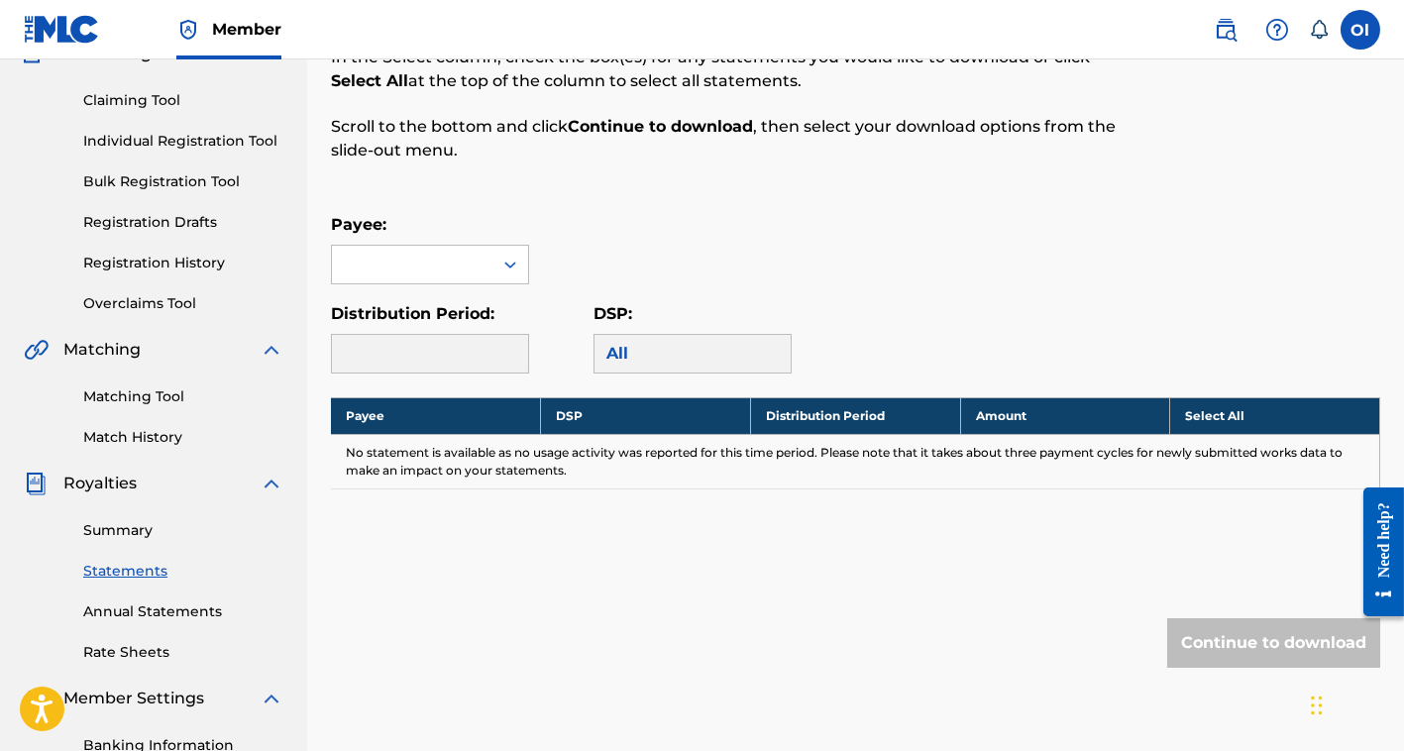
scroll to position [198, 0]
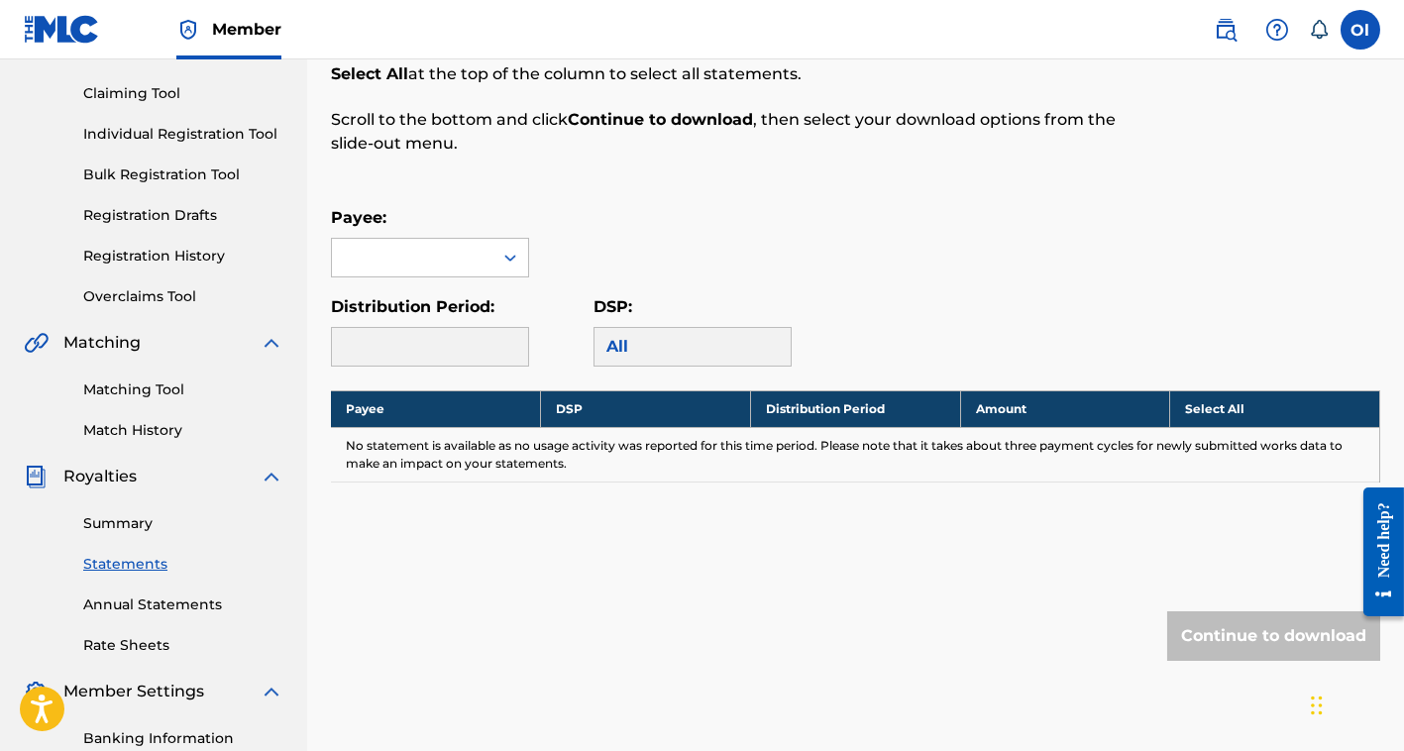
click at [118, 519] on link "Summary" at bounding box center [183, 523] width 200 height 21
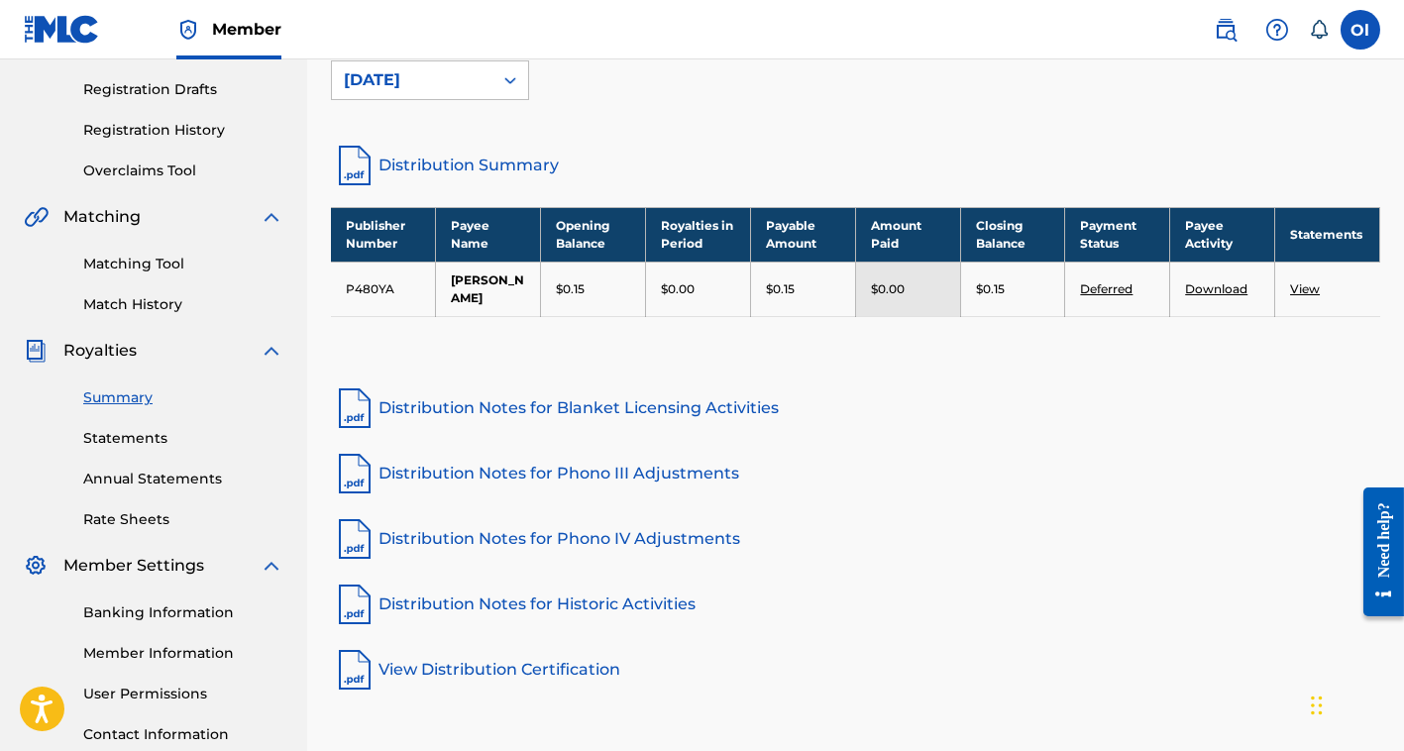
scroll to position [278, 0]
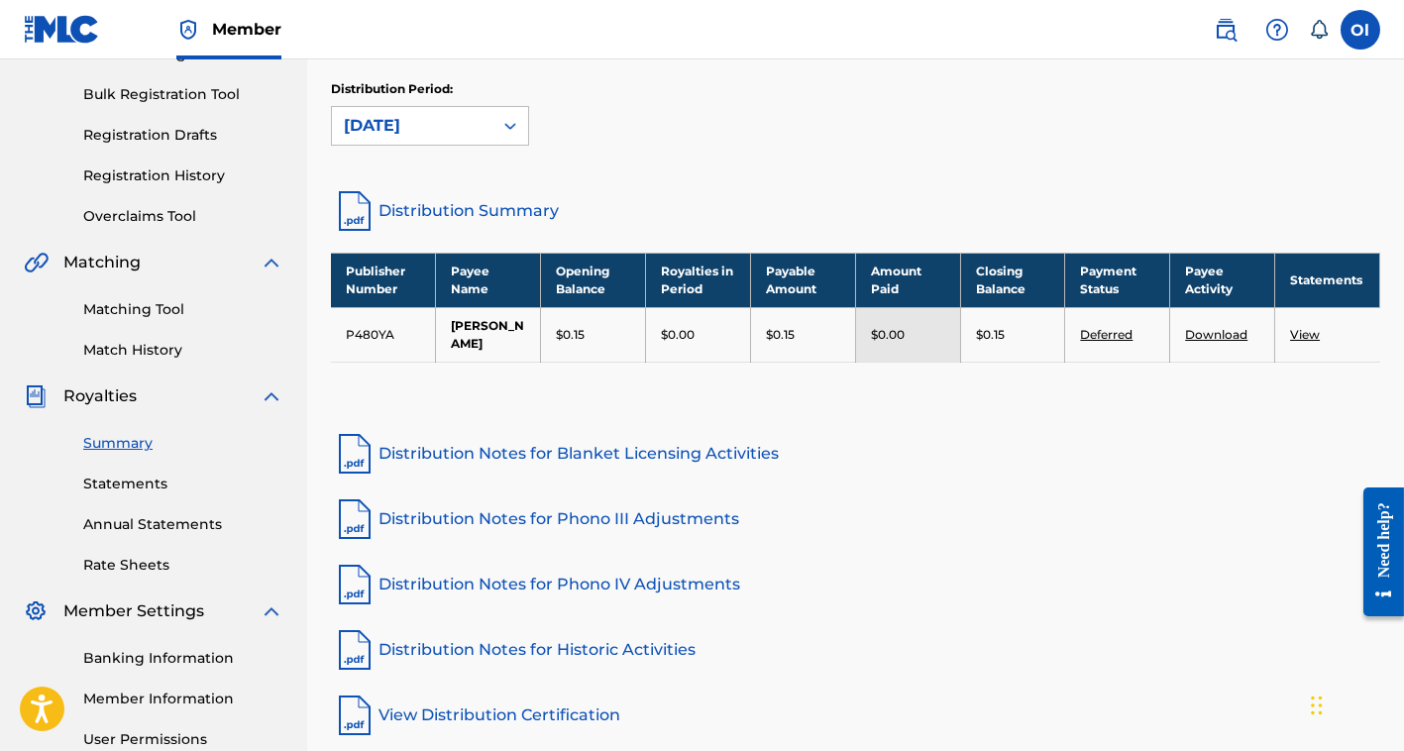
click at [1102, 329] on link "Deferred" at bounding box center [1106, 334] width 53 height 15
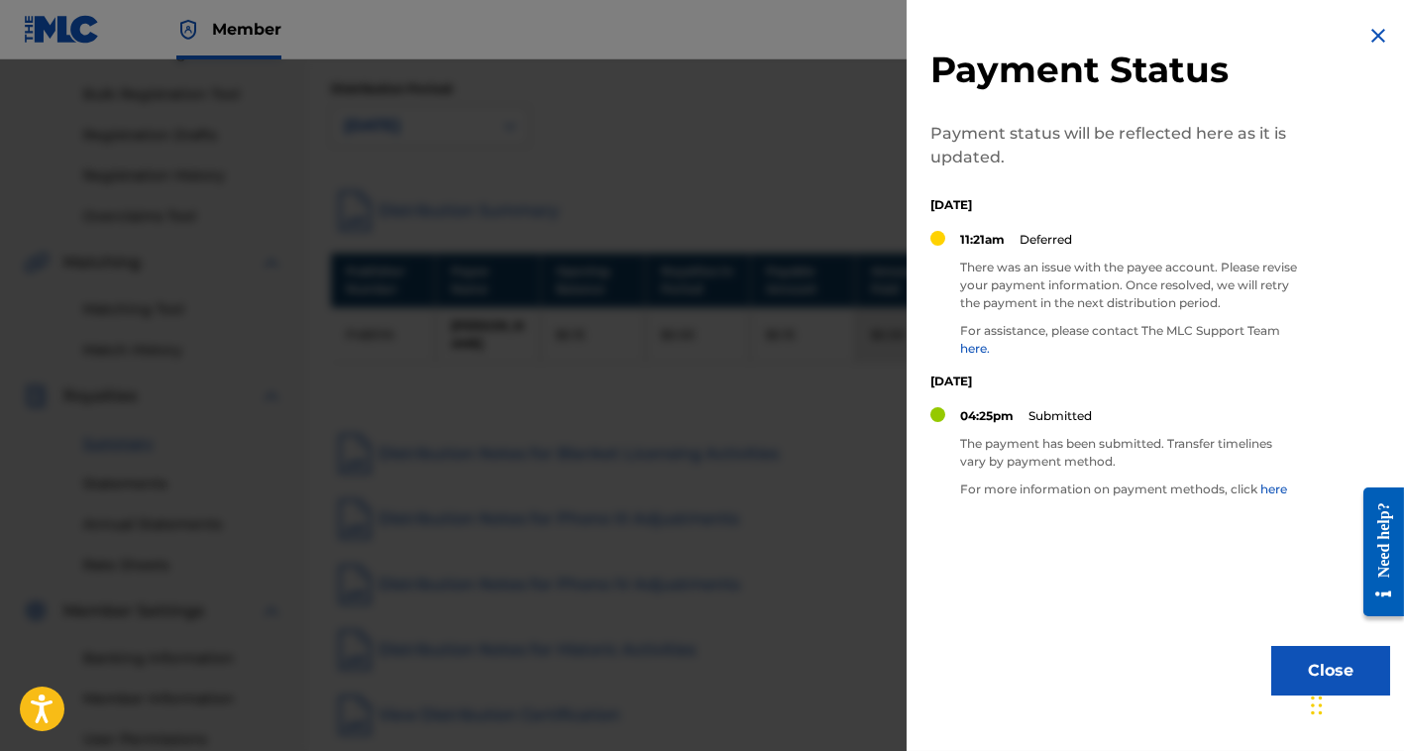
click at [1366, 37] on img at bounding box center [1378, 36] width 24 height 24
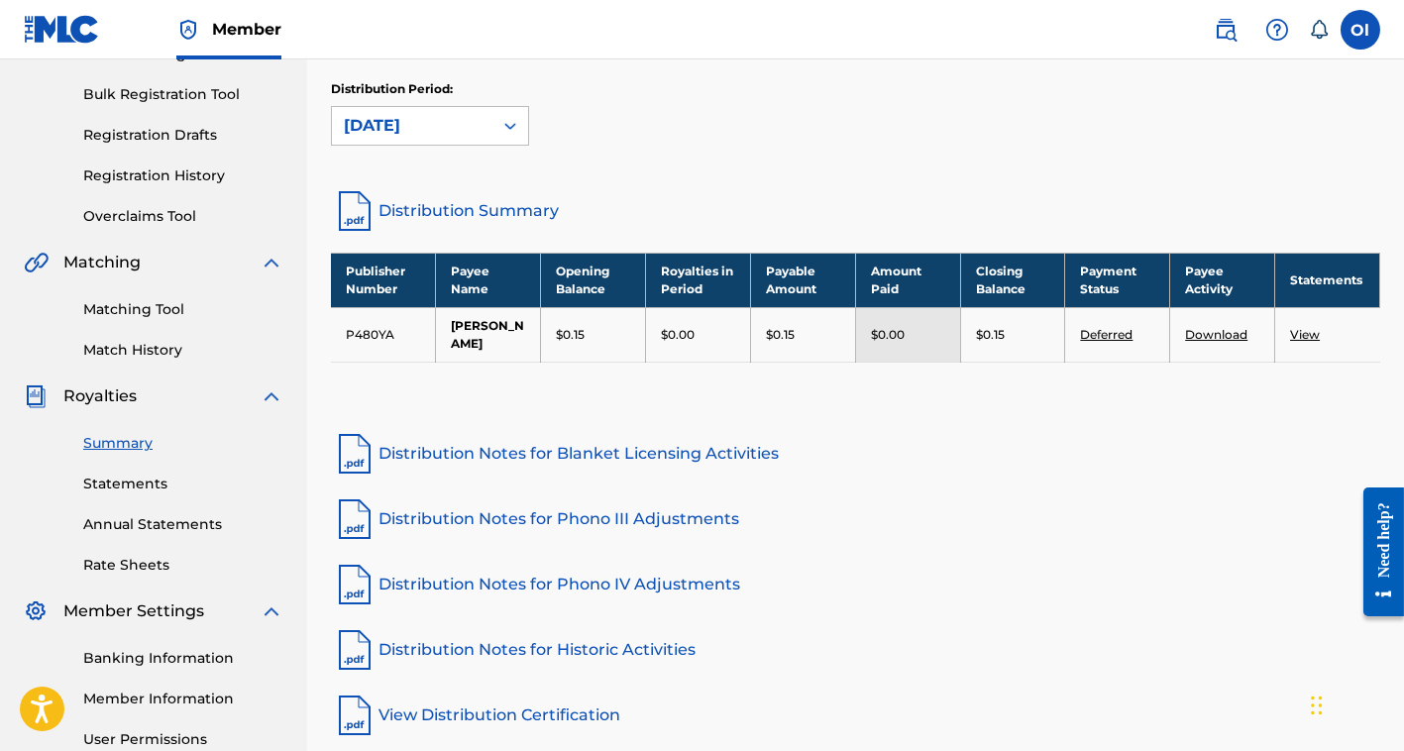
click at [1295, 337] on link "View" at bounding box center [1305, 334] width 30 height 15
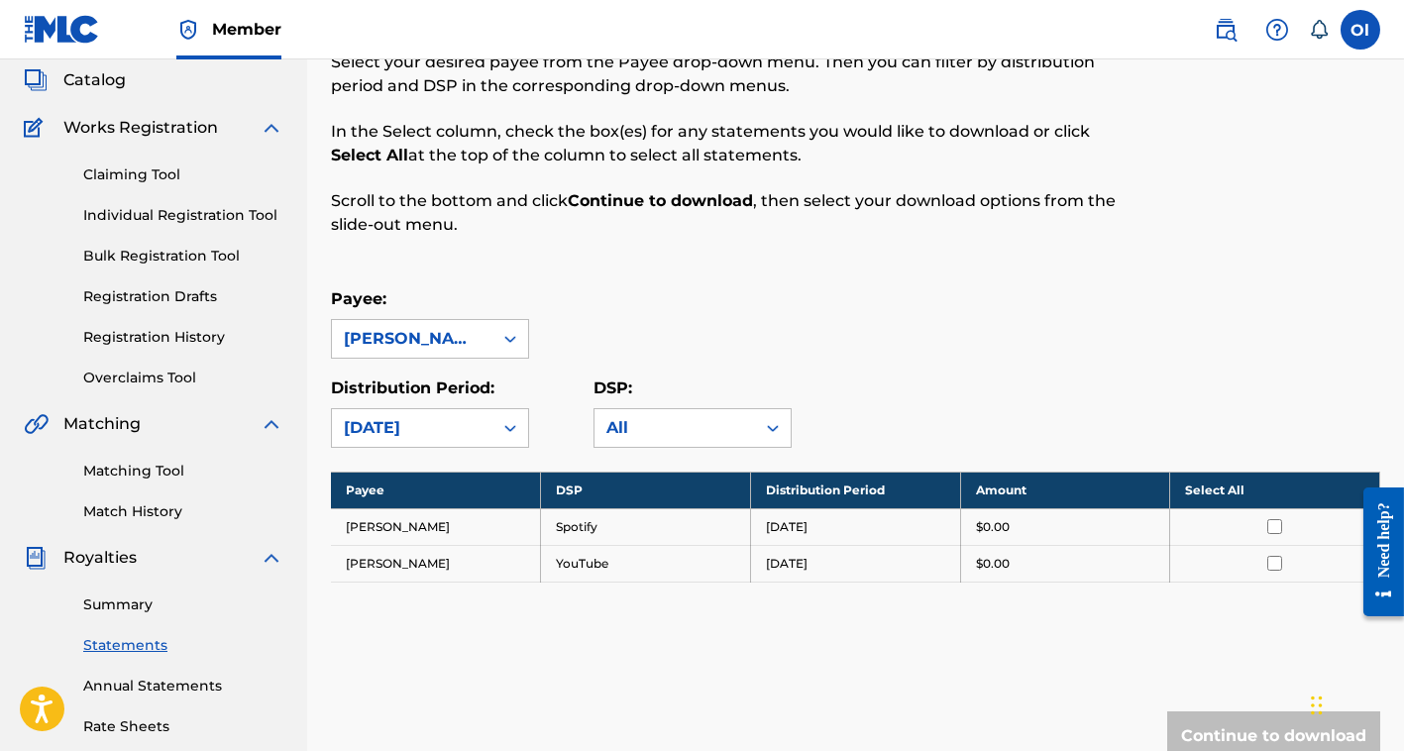
scroll to position [198, 0]
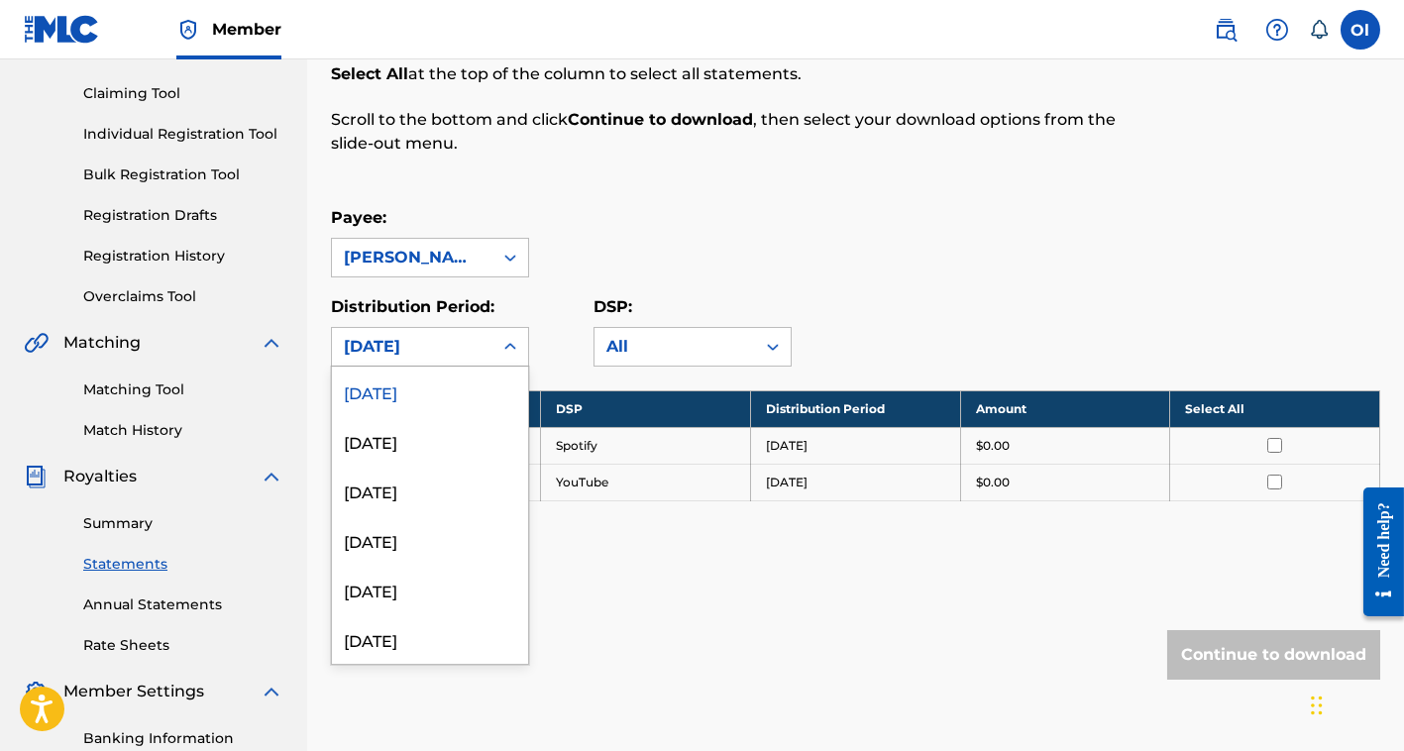
click at [483, 342] on div "[DATE]" at bounding box center [412, 347] width 160 height 38
click at [466, 433] on div "[DATE]" at bounding box center [430, 441] width 196 height 50
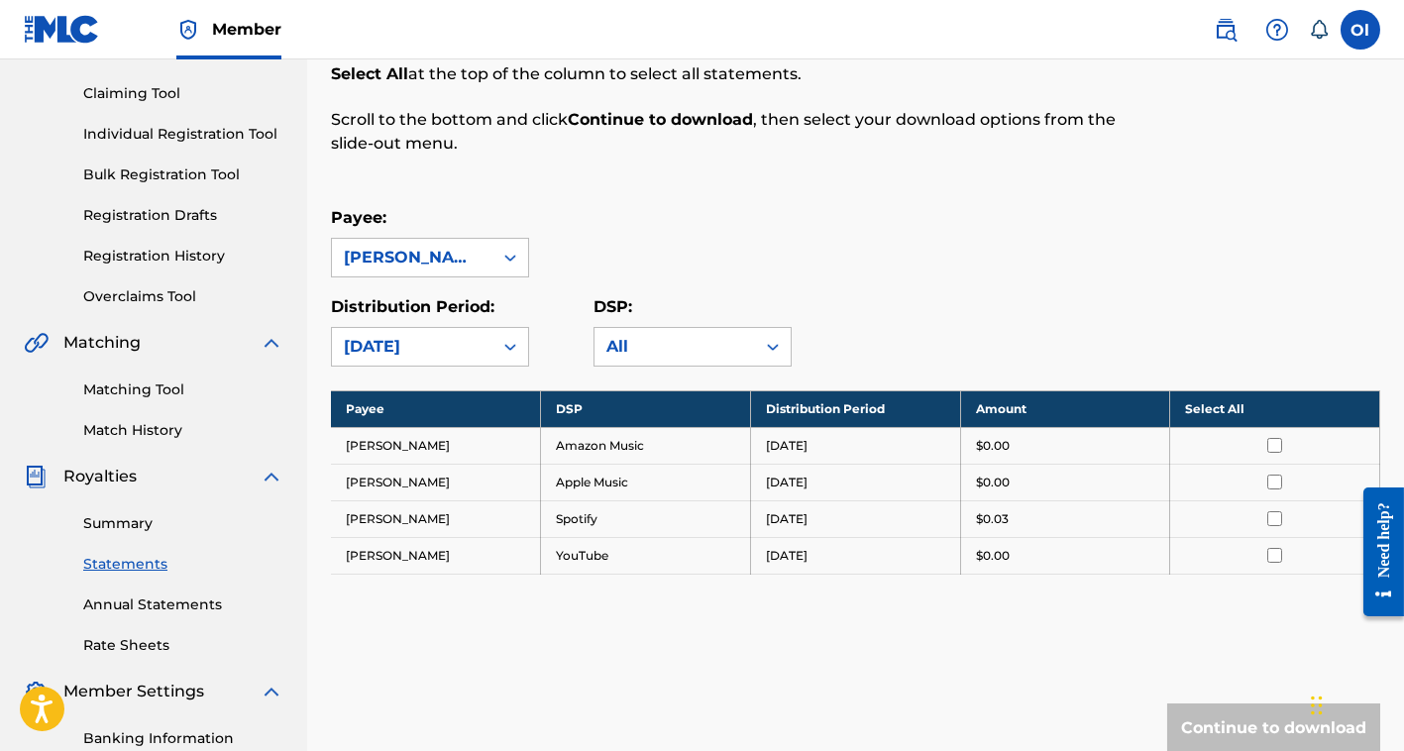
click at [420, 348] on div "[DATE]" at bounding box center [412, 347] width 137 height 24
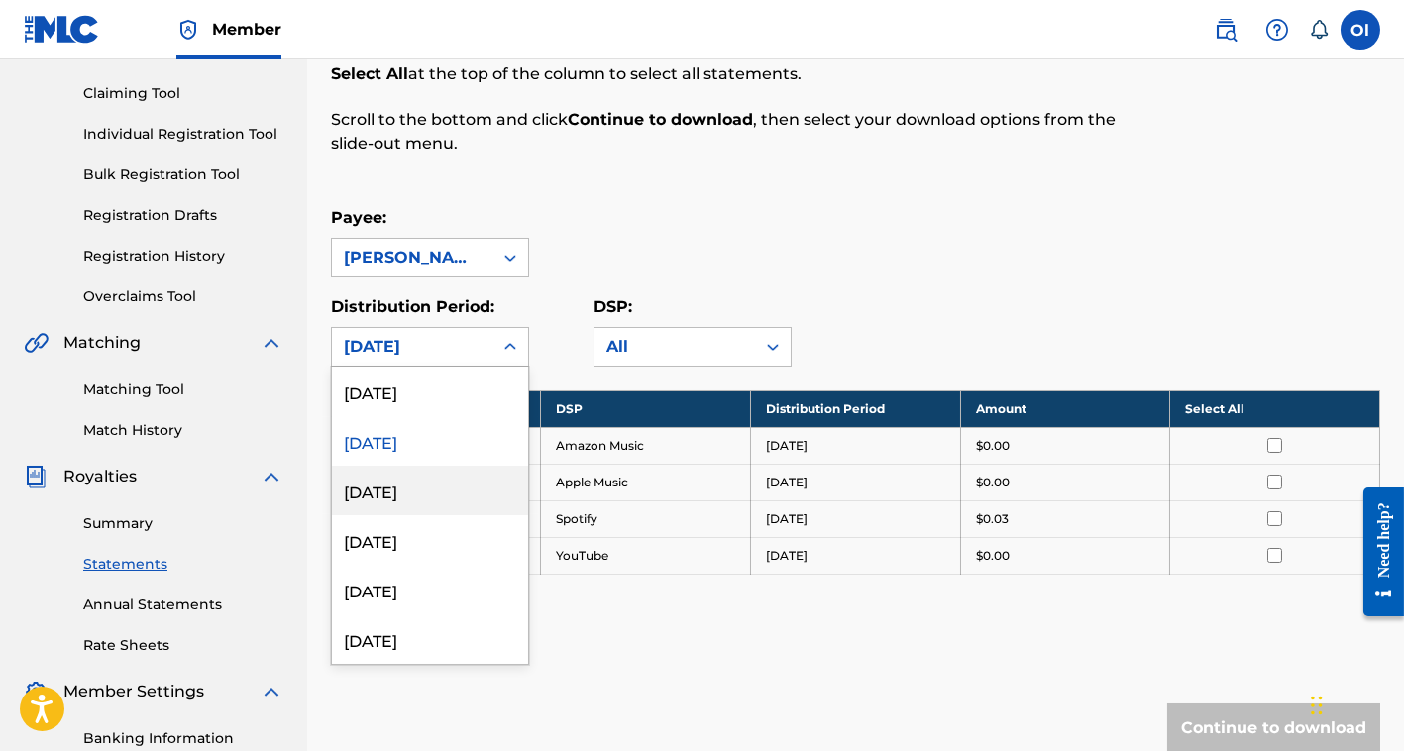
click at [494, 493] on div "[DATE]" at bounding box center [430, 491] width 196 height 50
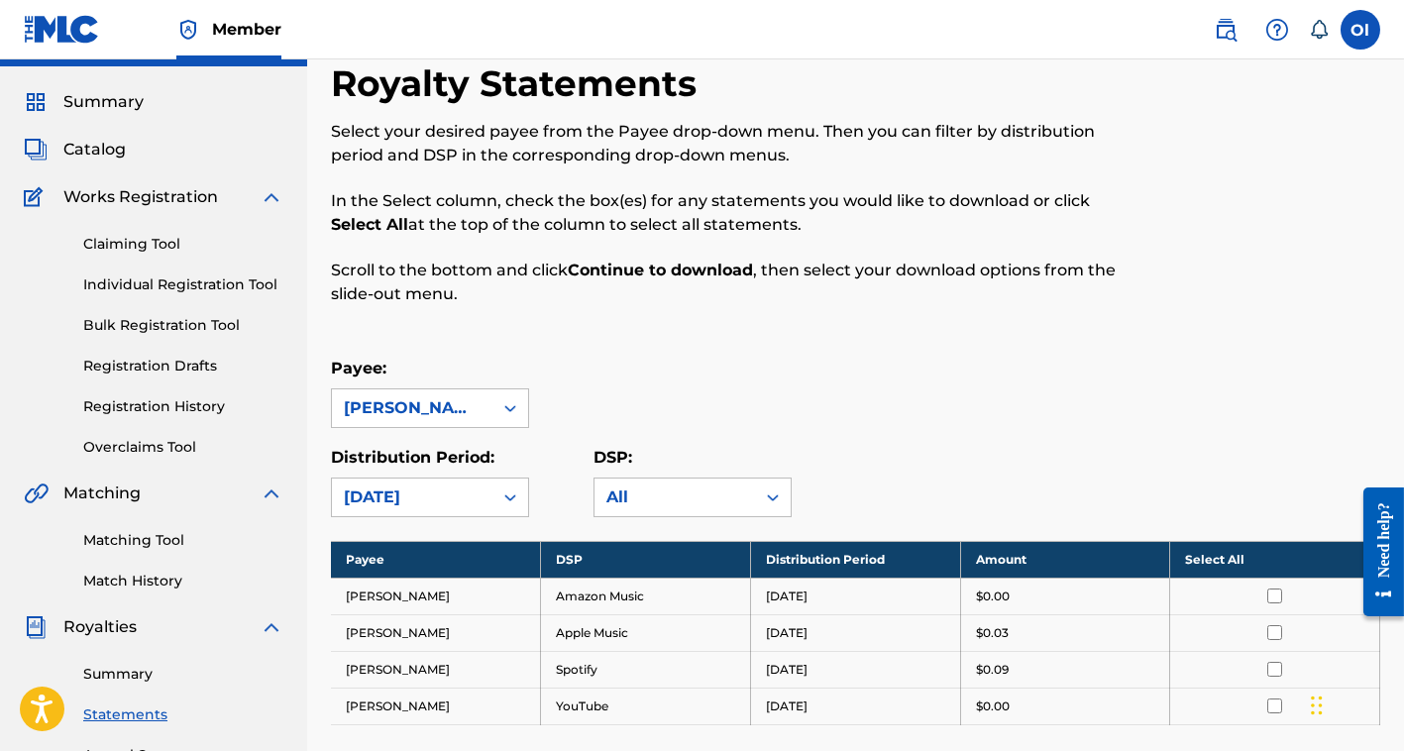
scroll to position [0, 0]
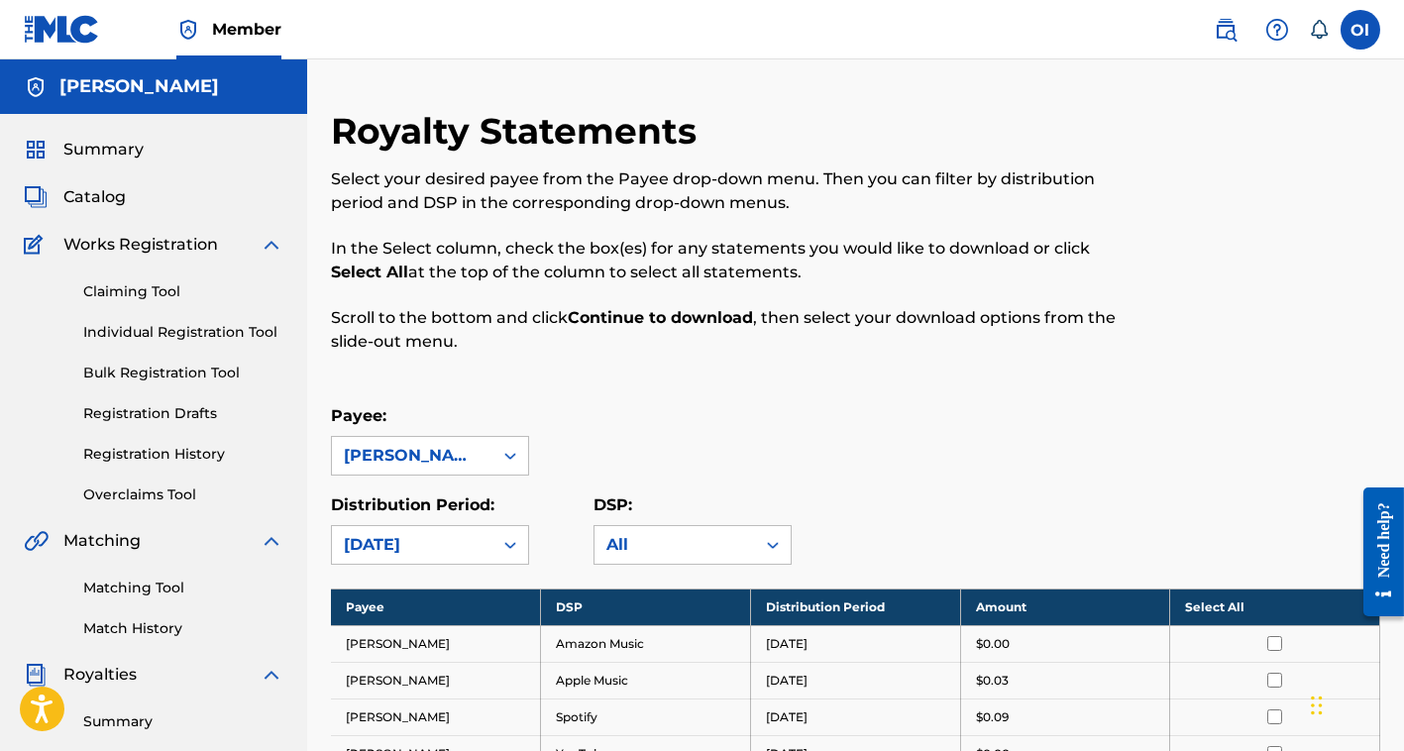
click at [121, 157] on span "Summary" at bounding box center [103, 150] width 80 height 24
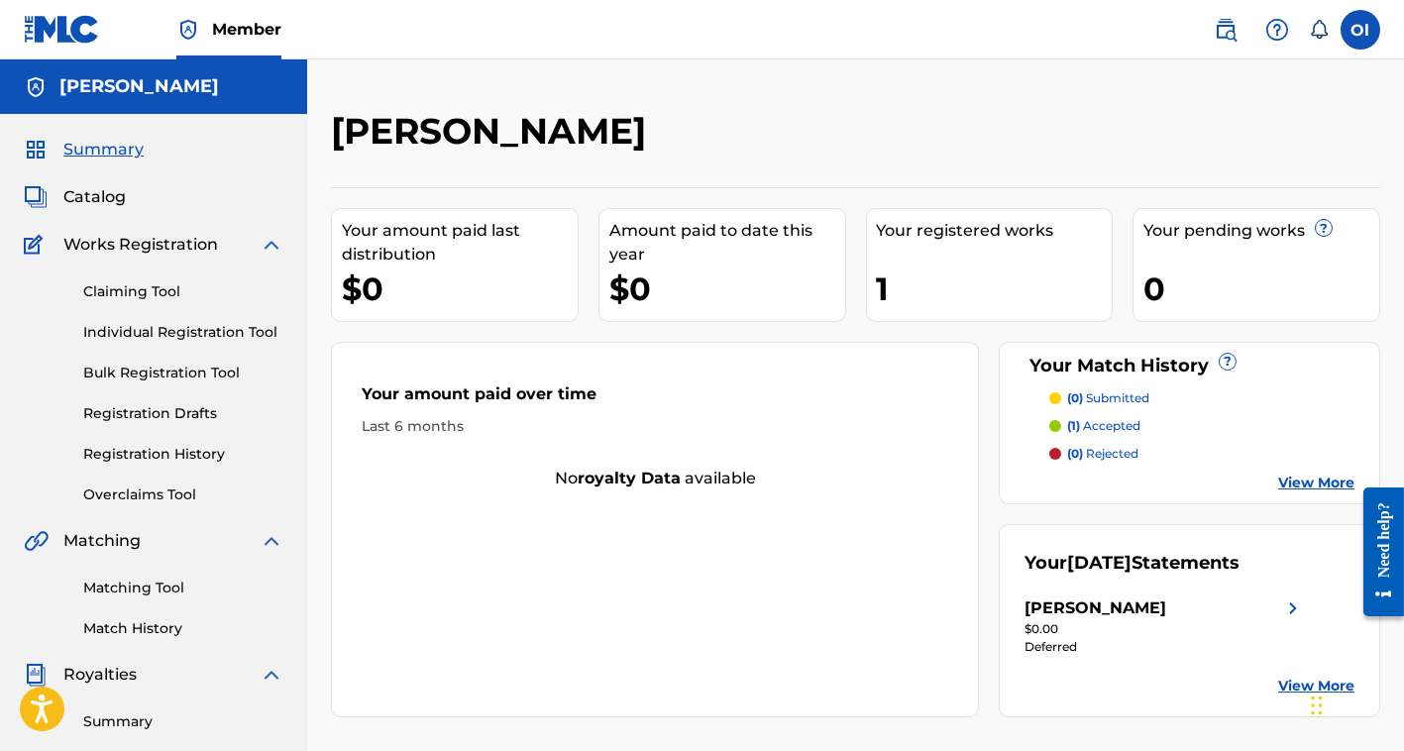
click at [103, 186] on span "Catalog" at bounding box center [94, 197] width 62 height 24
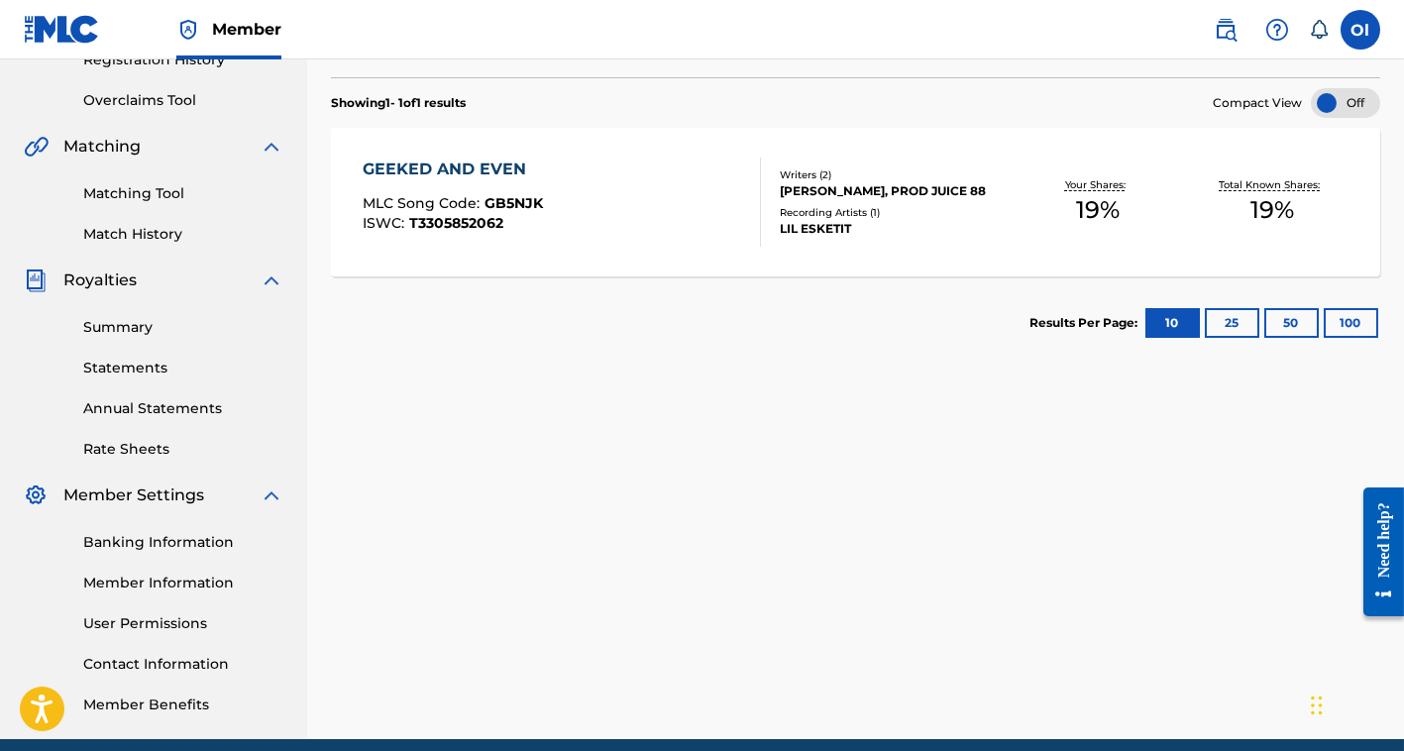
scroll to position [477, 0]
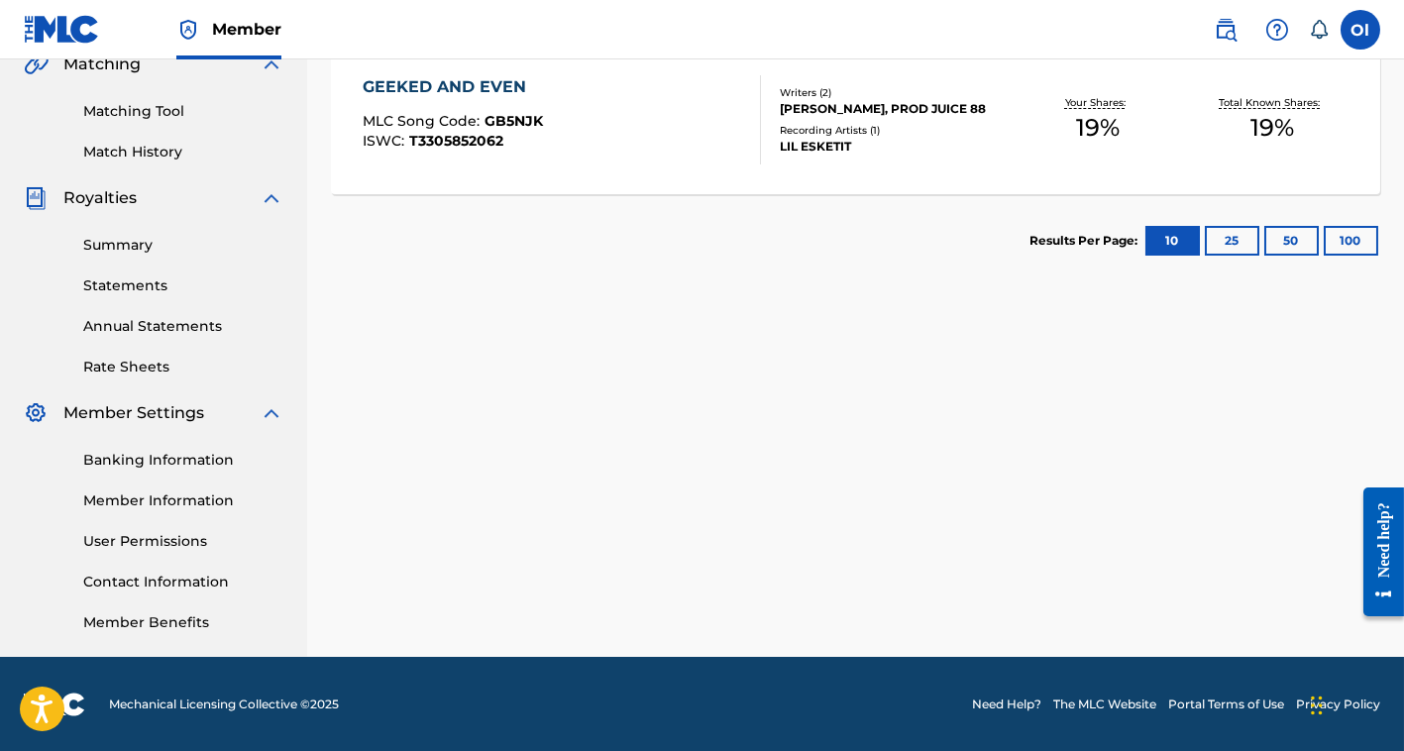
click at [166, 627] on link "Member Benefits" at bounding box center [183, 622] width 200 height 21
